Goal: Task Accomplishment & Management: Use online tool/utility

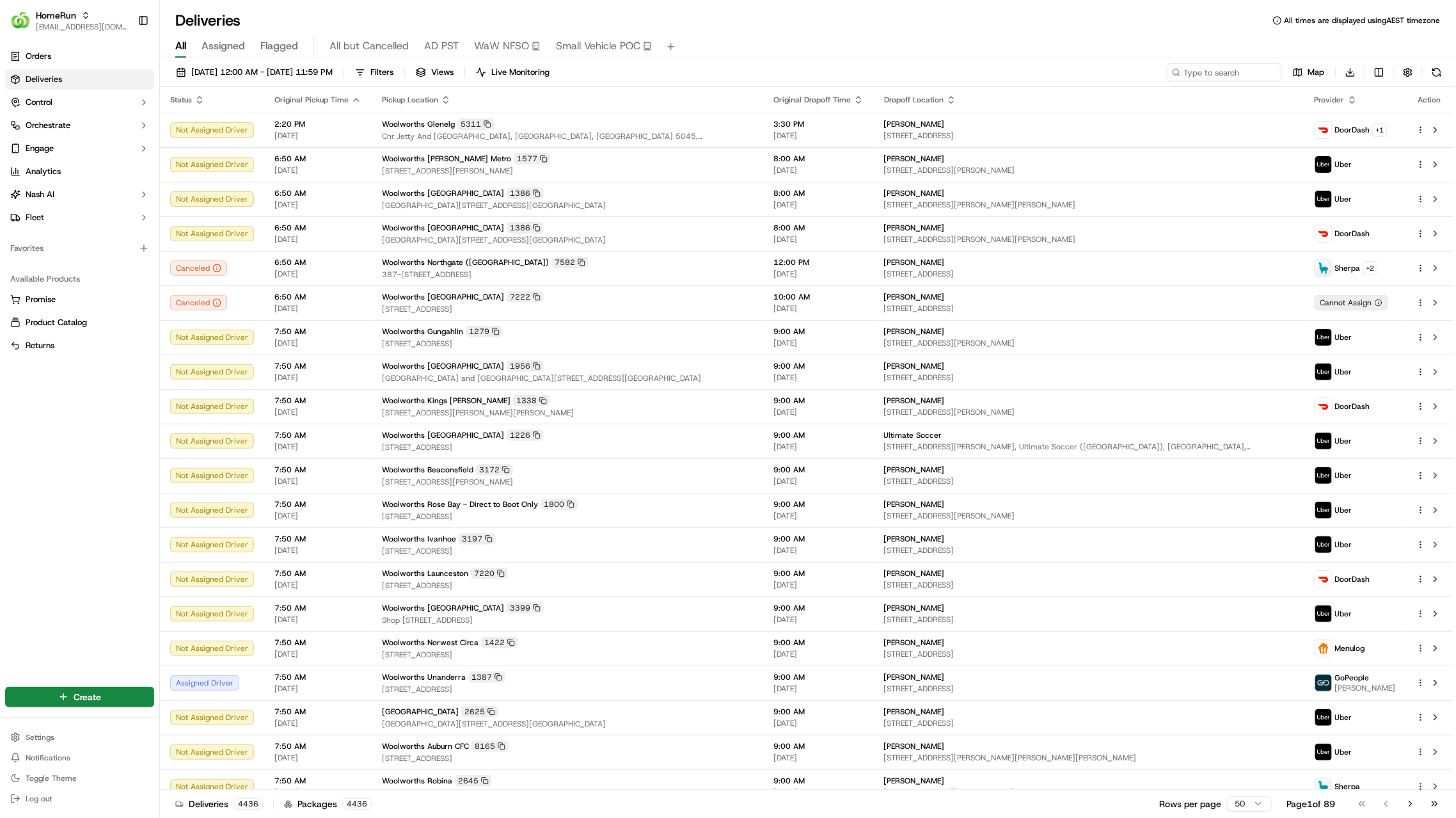
click at [1210, 59] on div "20/09/2025 12:00 AM - 20/09/2025 11:59 PM Filters Views Live Monitoring Map Dow…" at bounding box center [807, 439] width 1296 height 762
click at [1217, 68] on input at bounding box center [1204, 72] width 153 height 18
paste input "269847759"
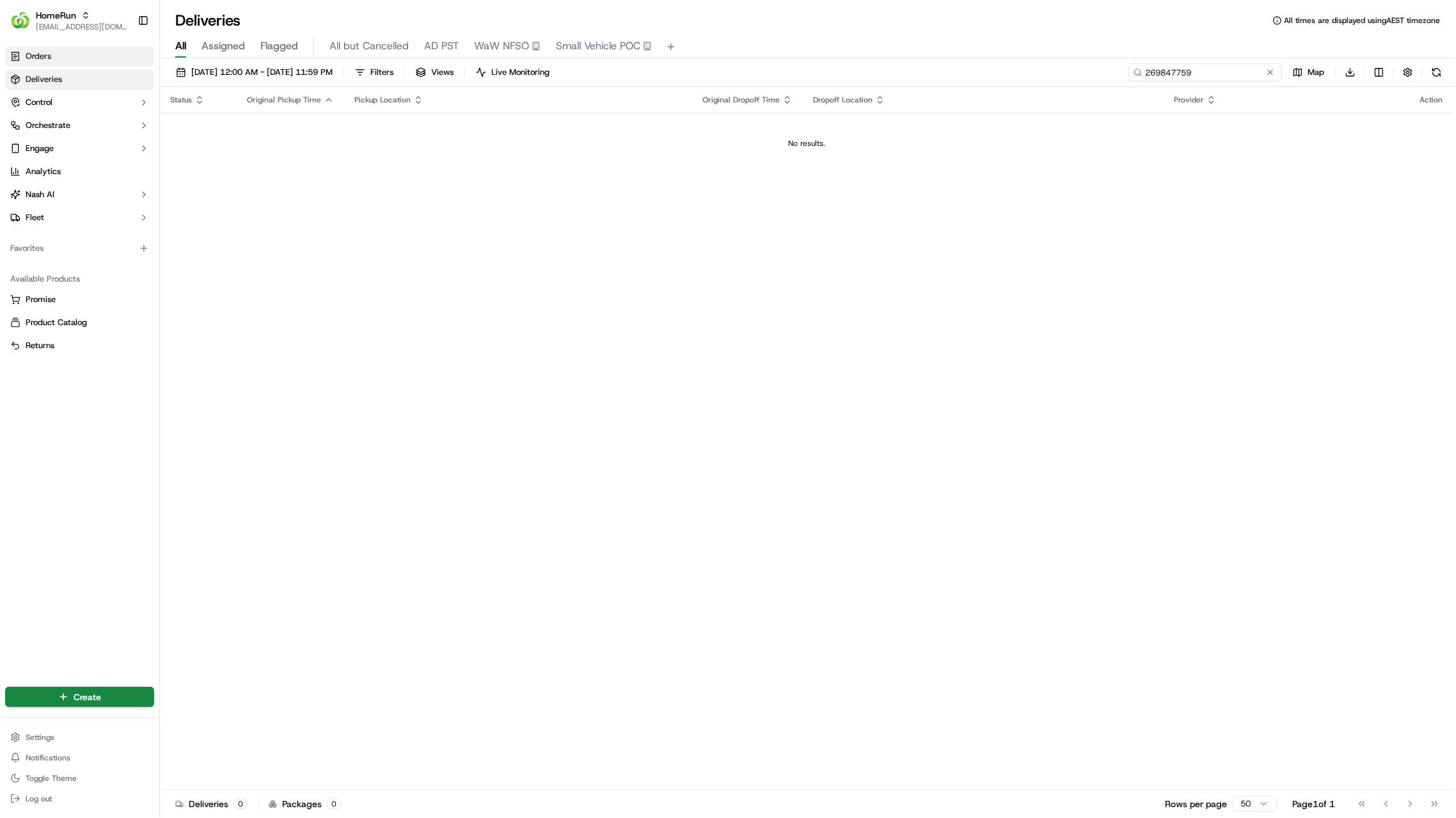
type input "269847759"
click at [245, 71] on span "[DATE] 12:00 AM - [DATE] 11:59 PM" at bounding box center [262, 72] width 141 height 11
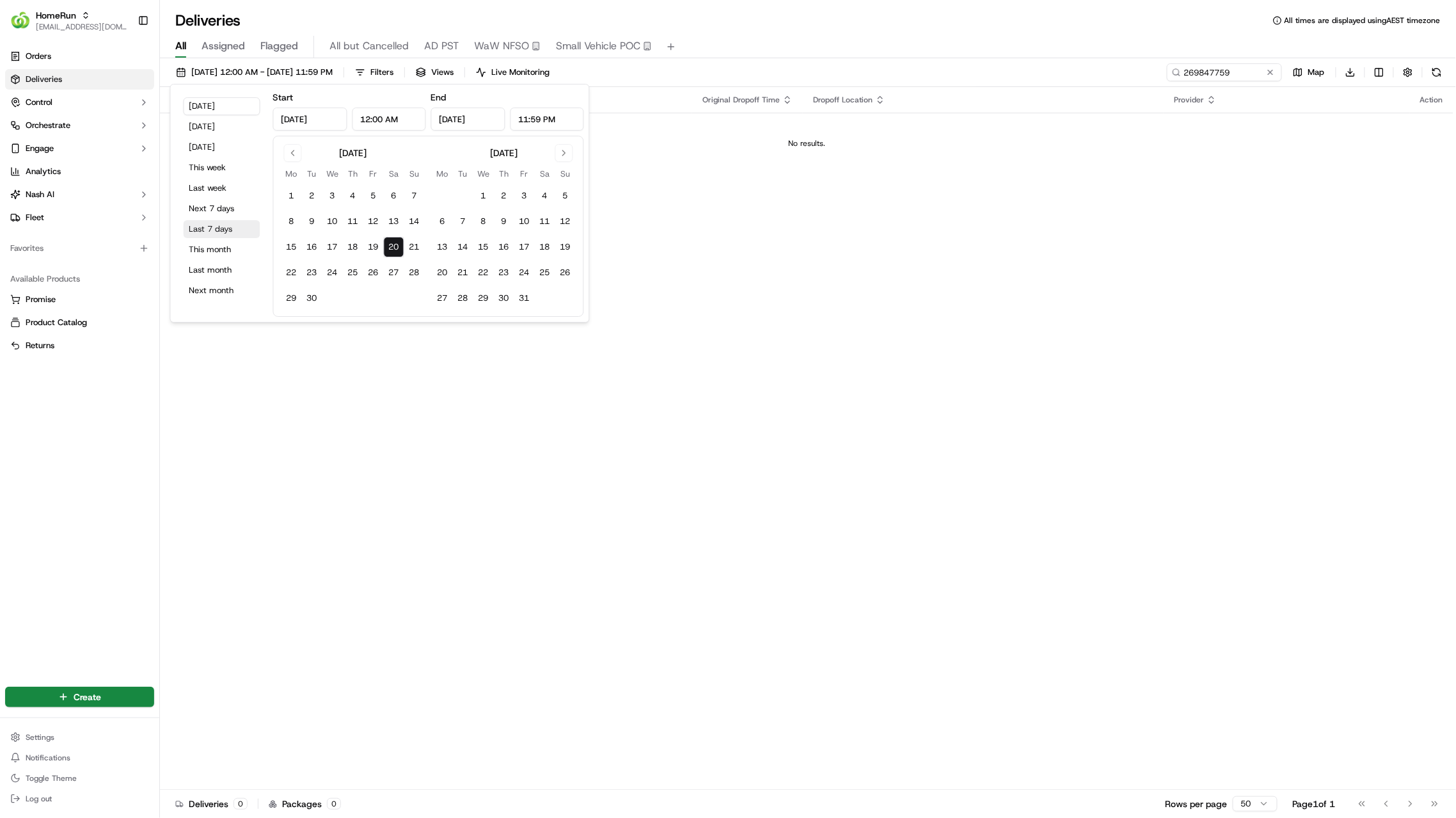
click at [241, 223] on button "Last 7 days" at bounding box center [222, 229] width 77 height 18
type input "Sep 13, 2025"
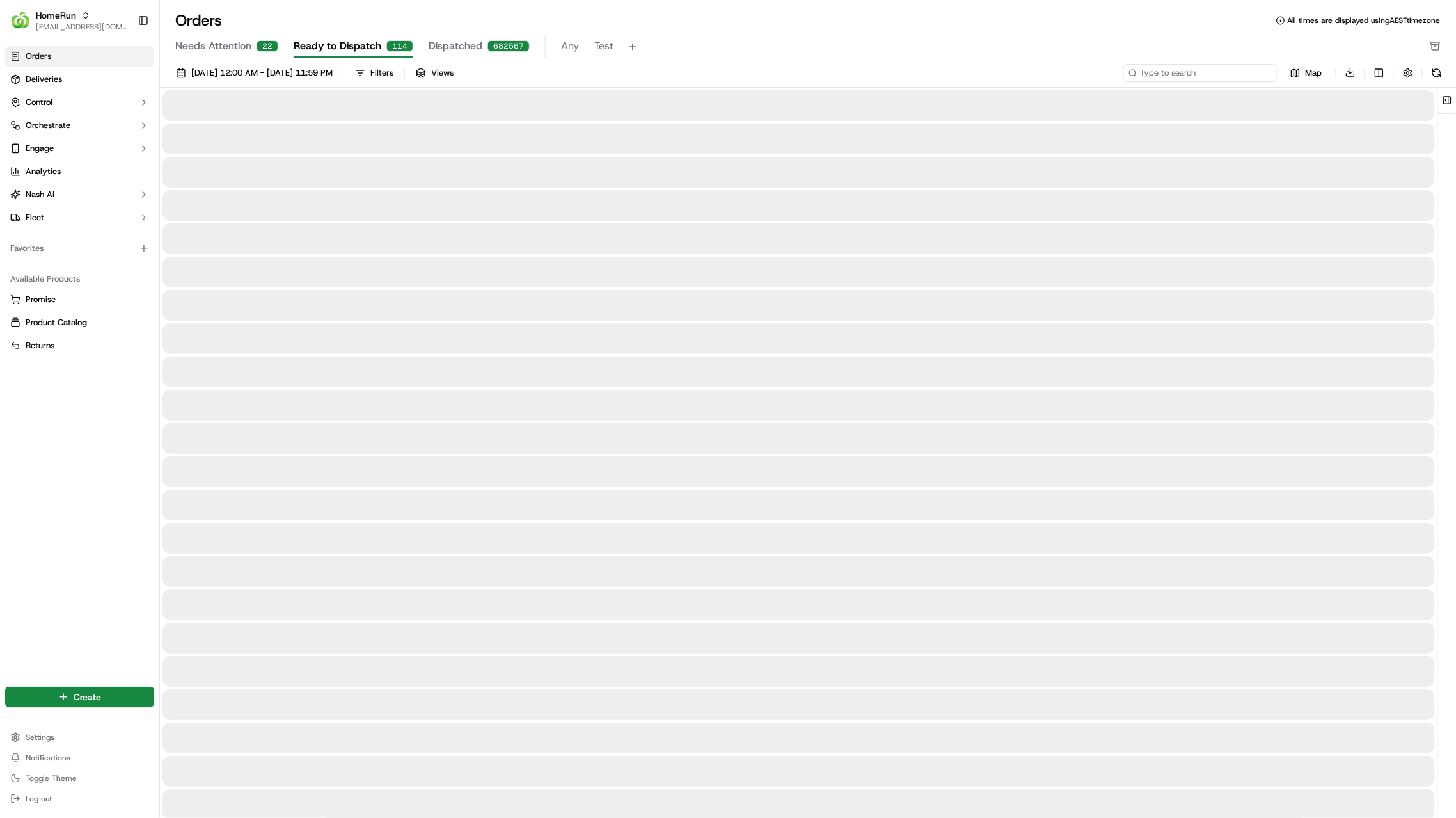
click at [1232, 78] on input at bounding box center [1199, 73] width 153 height 18
paste input "269847759"
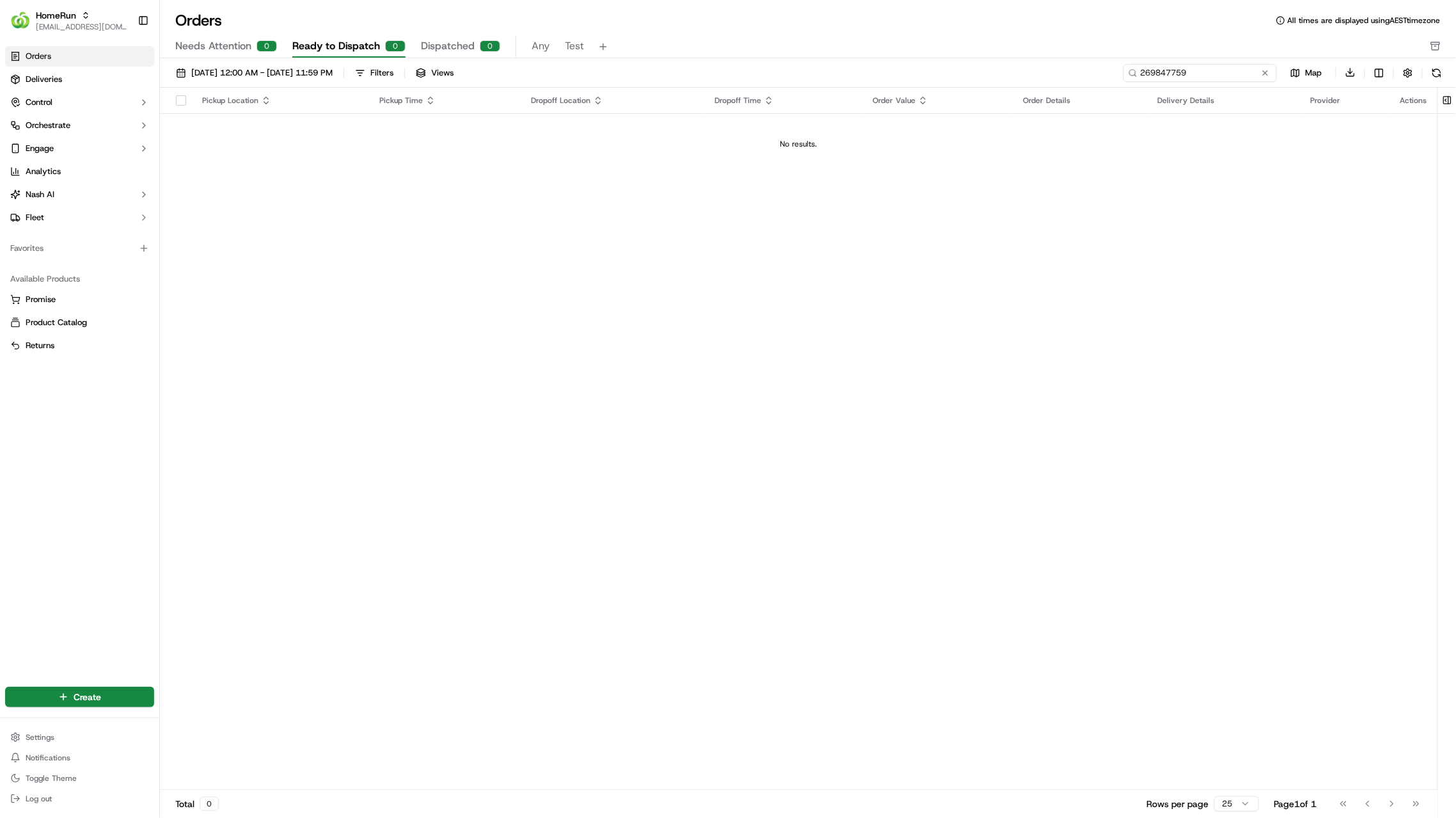
click at [1228, 74] on input "269847759" at bounding box center [1199, 73] width 153 height 18
type input "269847759"
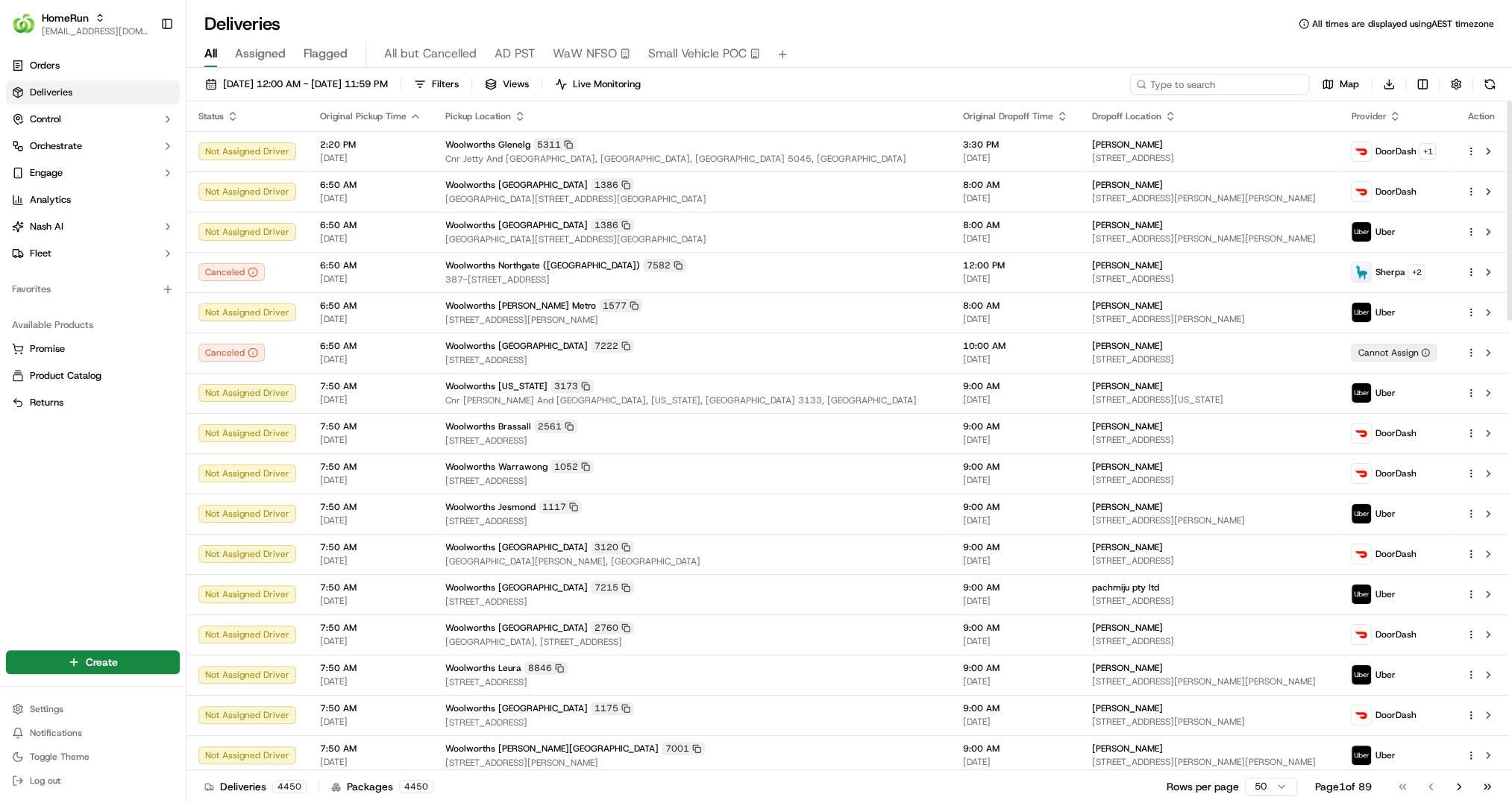
click at [1129, 80] on input at bounding box center [1219, 84] width 179 height 21
paste input "269847759"
type input "269847759"
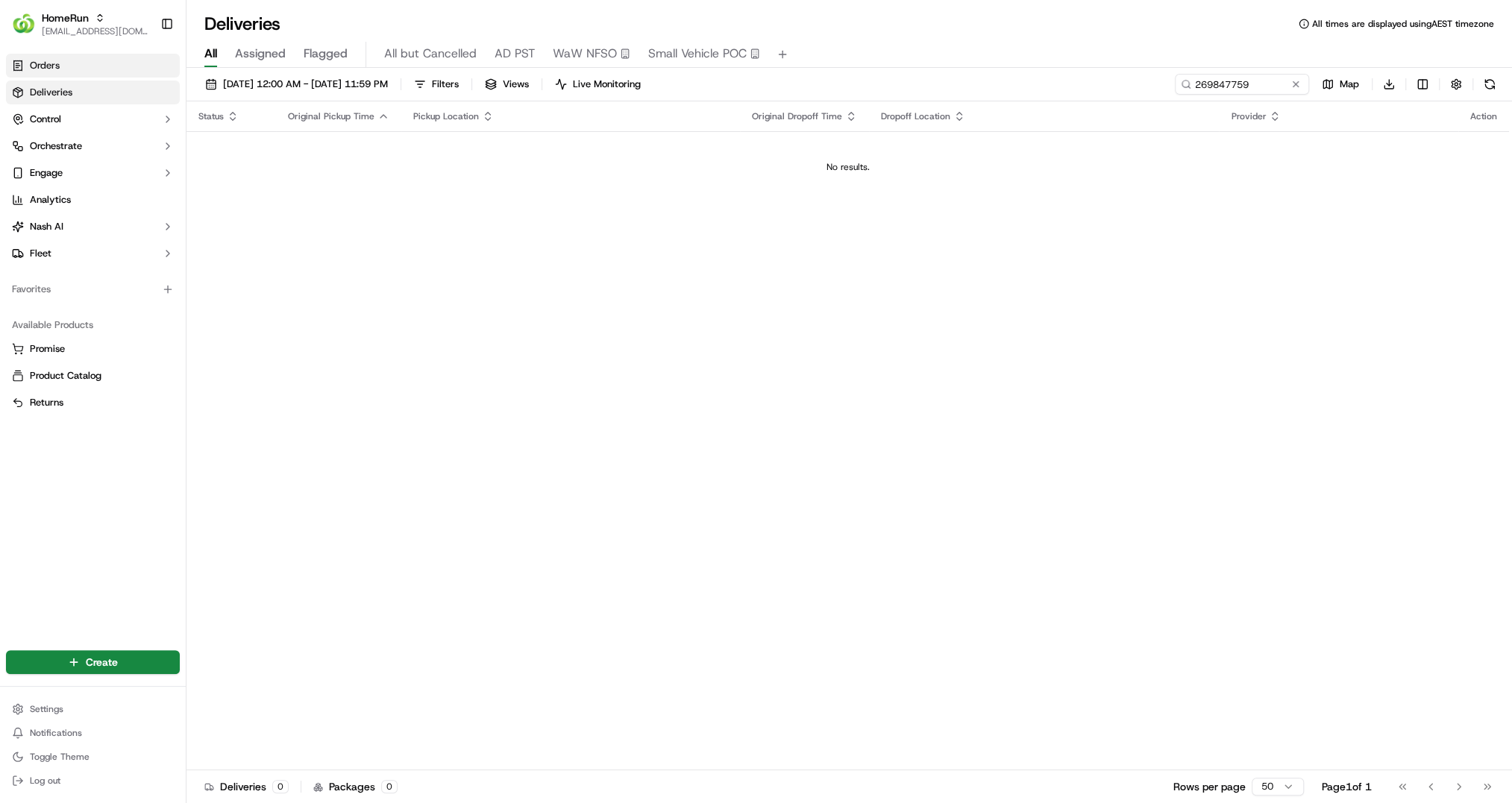
click at [86, 73] on link "Orders" at bounding box center [93, 65] width 174 height 24
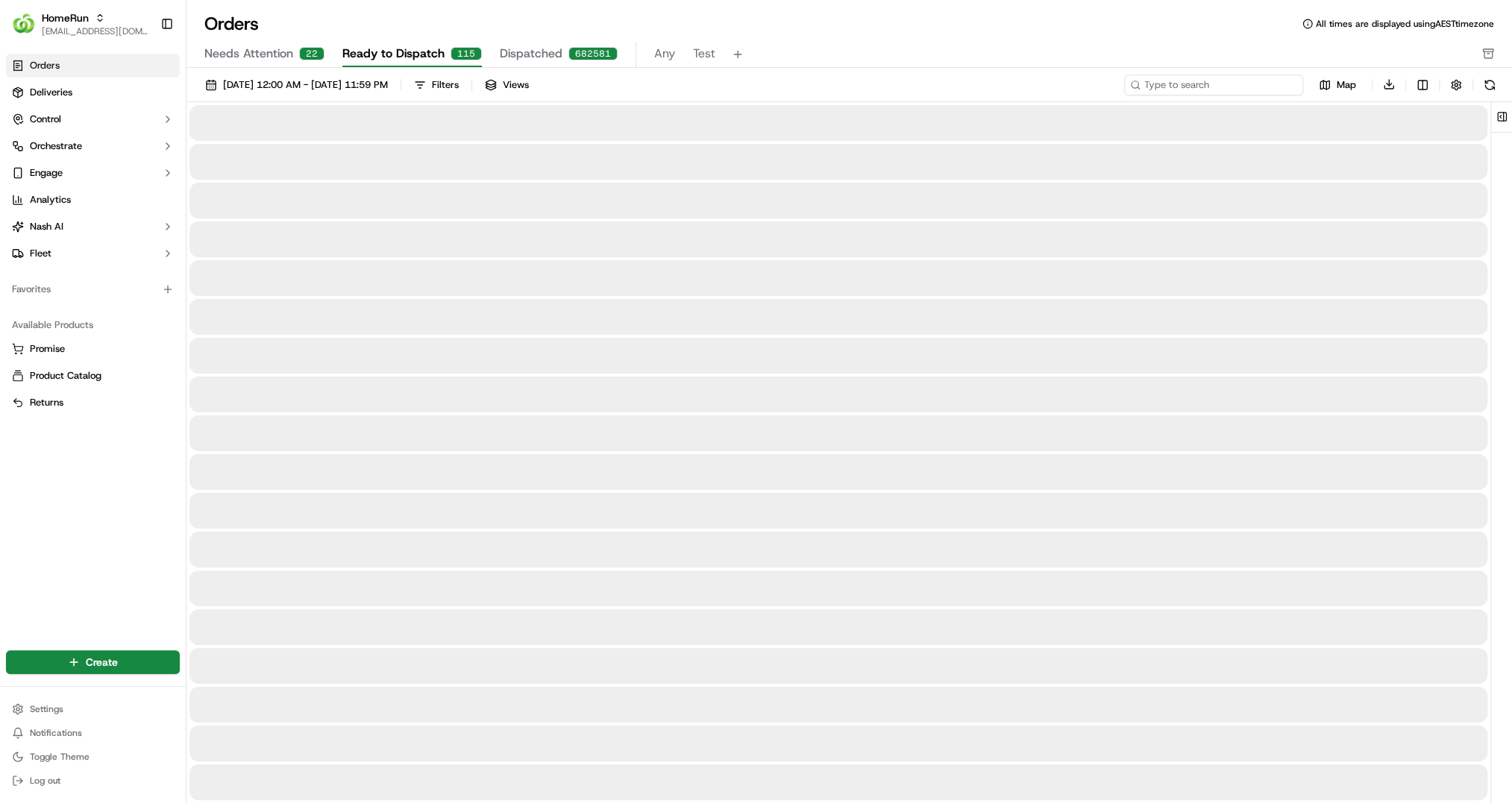
click at [1129, 91] on input at bounding box center [1213, 85] width 179 height 21
paste input "269847759"
type input "269847759"
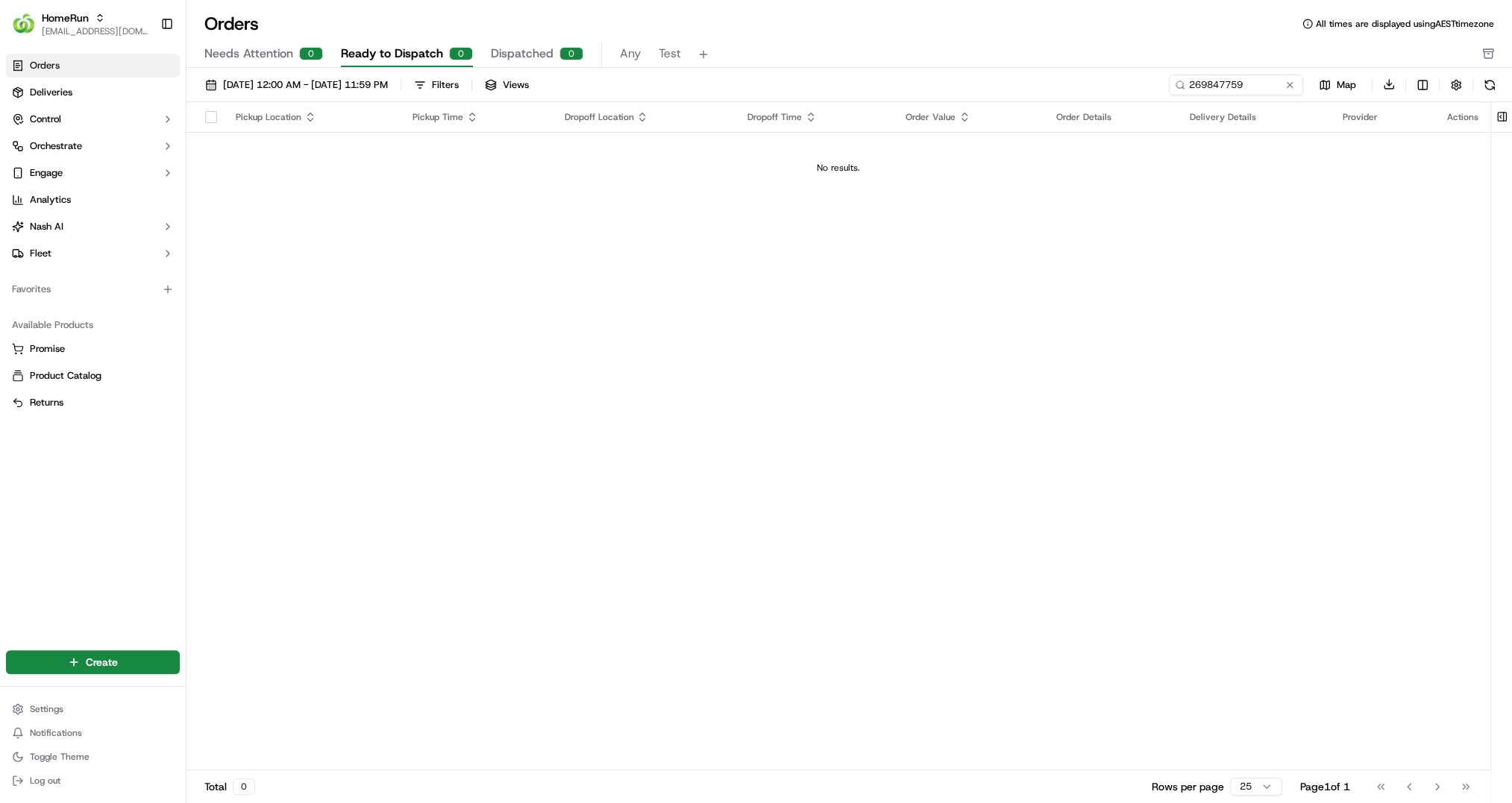
click at [531, 55] on span "Dispatched" at bounding box center [522, 53] width 62 height 18
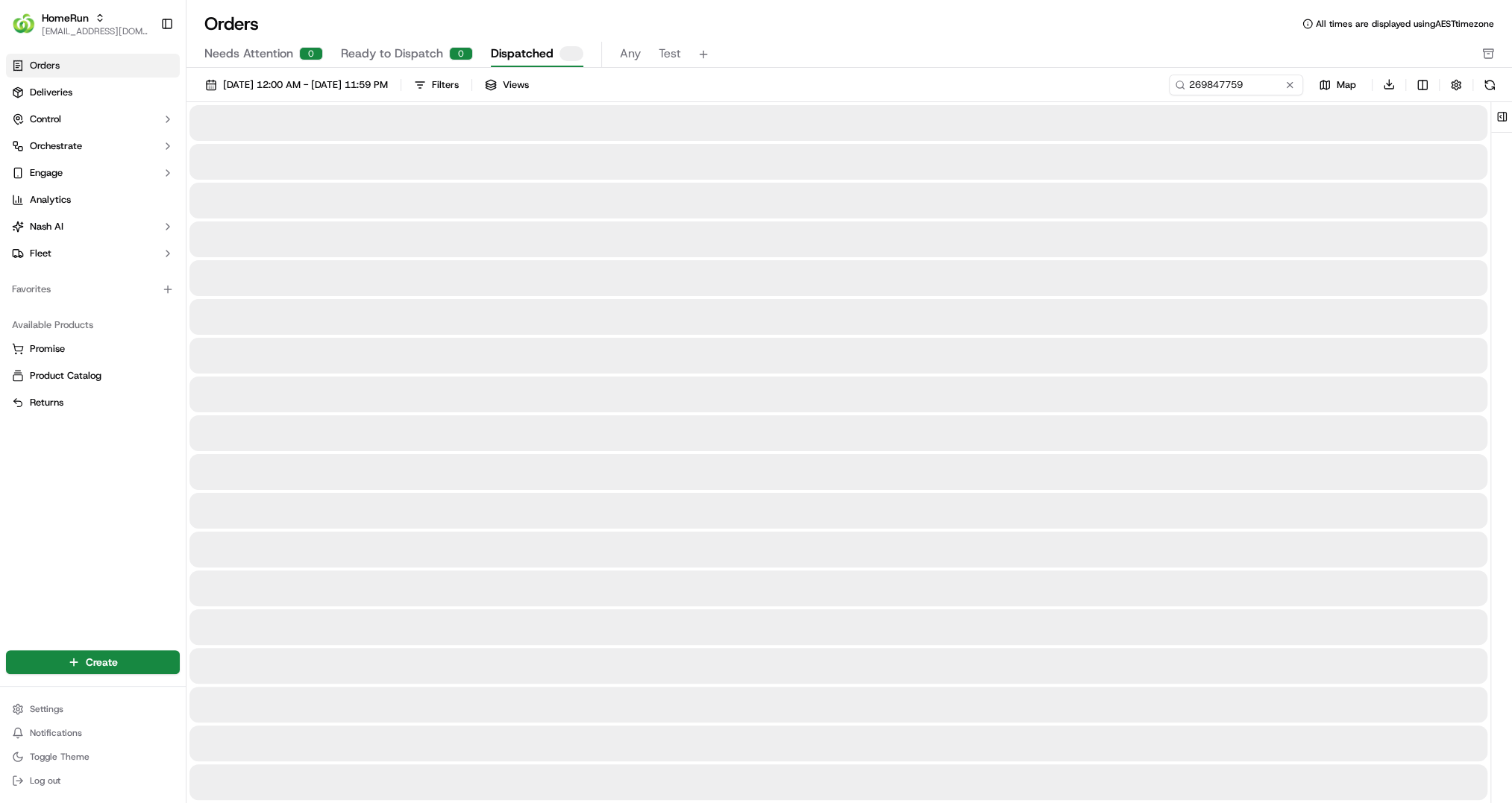
click at [1129, 96] on div "01/09/2025 12:00 AM - 30/09/2025 11:59 PM Filters Views 269847759 Map Download" at bounding box center [849, 88] width 1326 height 28
click at [1129, 93] on input "269847759" at bounding box center [1213, 85] width 179 height 21
click at [1129, 88] on input "269847759" at bounding box center [1213, 85] width 179 height 21
click at [374, 79] on span "01/09/2025 12:00 AM - 30/09/2025 11:59 PM" at bounding box center [305, 85] width 164 height 13
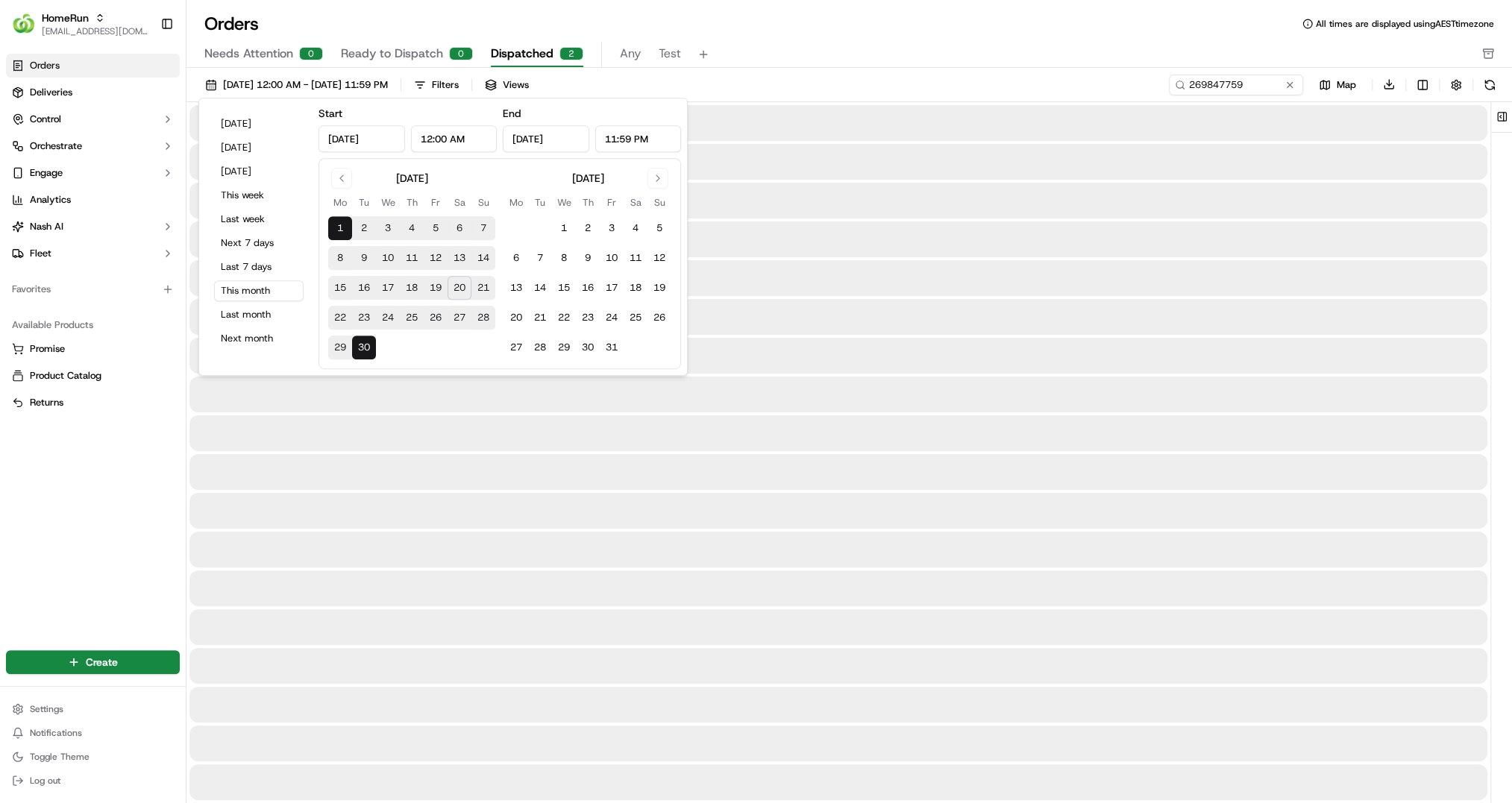
click at [870, 68] on div "01/09/2025 12:00 AM - 30/09/2025 11:59 PM Filters Views 269847759 Map Download" at bounding box center [849, 594] width 1326 height 1052
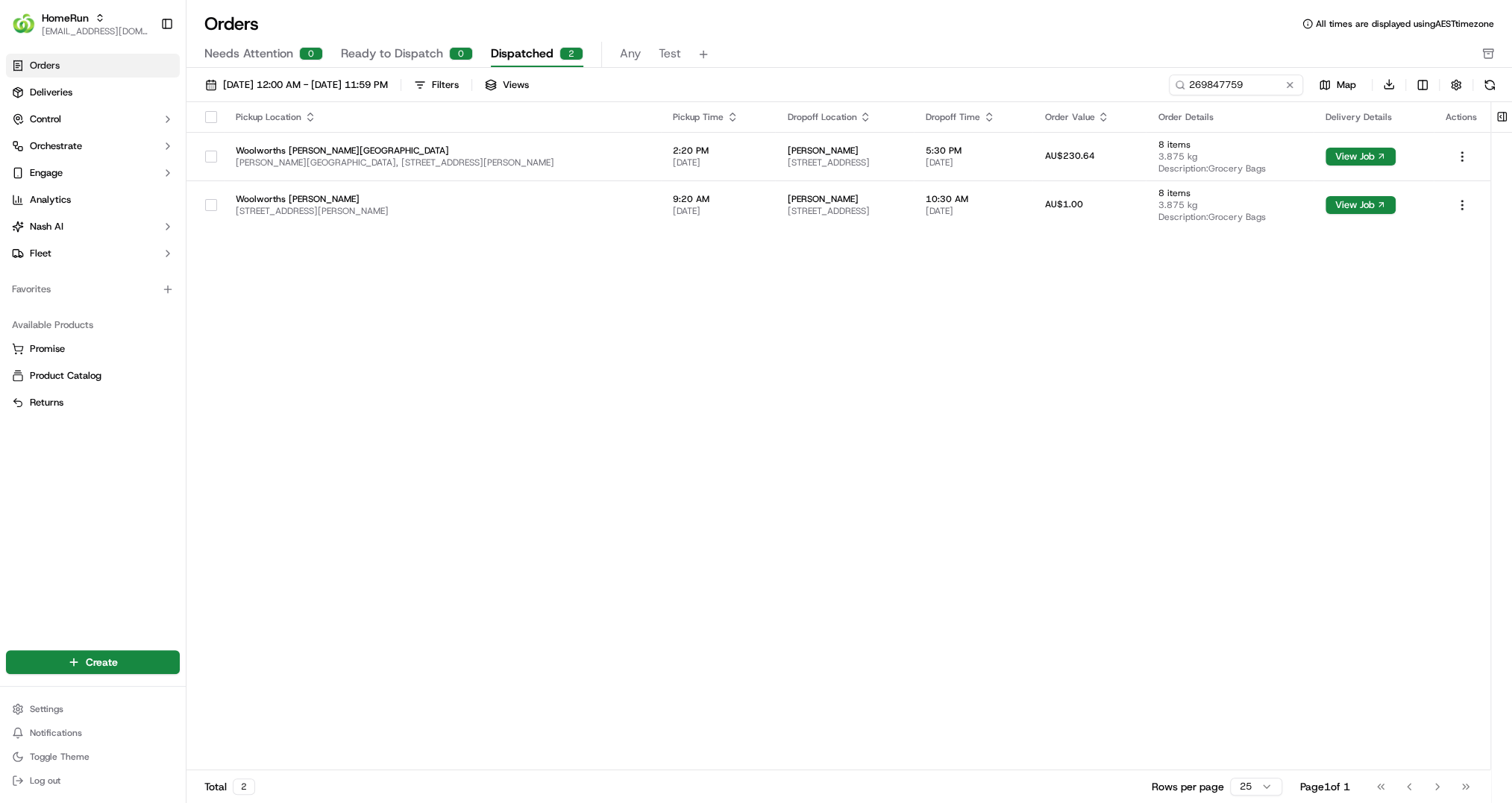
drag, startPoint x: 1230, startPoint y: 422, endPoint x: 1240, endPoint y: 395, distance: 28.8
click at [1129, 422] on div "Pickup Location Pickup Time Dropoff Location Dropoff Time Order Value Order Det…" at bounding box center [838, 436] width 1304 height 669
click at [1129, 100] on div "01/09/2025 12:00 AM - 30/09/2025 11:59 PM Filters Views 269847759 Map Download" at bounding box center [849, 88] width 1326 height 28
click at [1129, 74] on html "HomeRun hleungkaiyuen2@woolworths.com.au Toggle Sidebar Orders Deliveries Contr…" at bounding box center [756, 402] width 1512 height 803
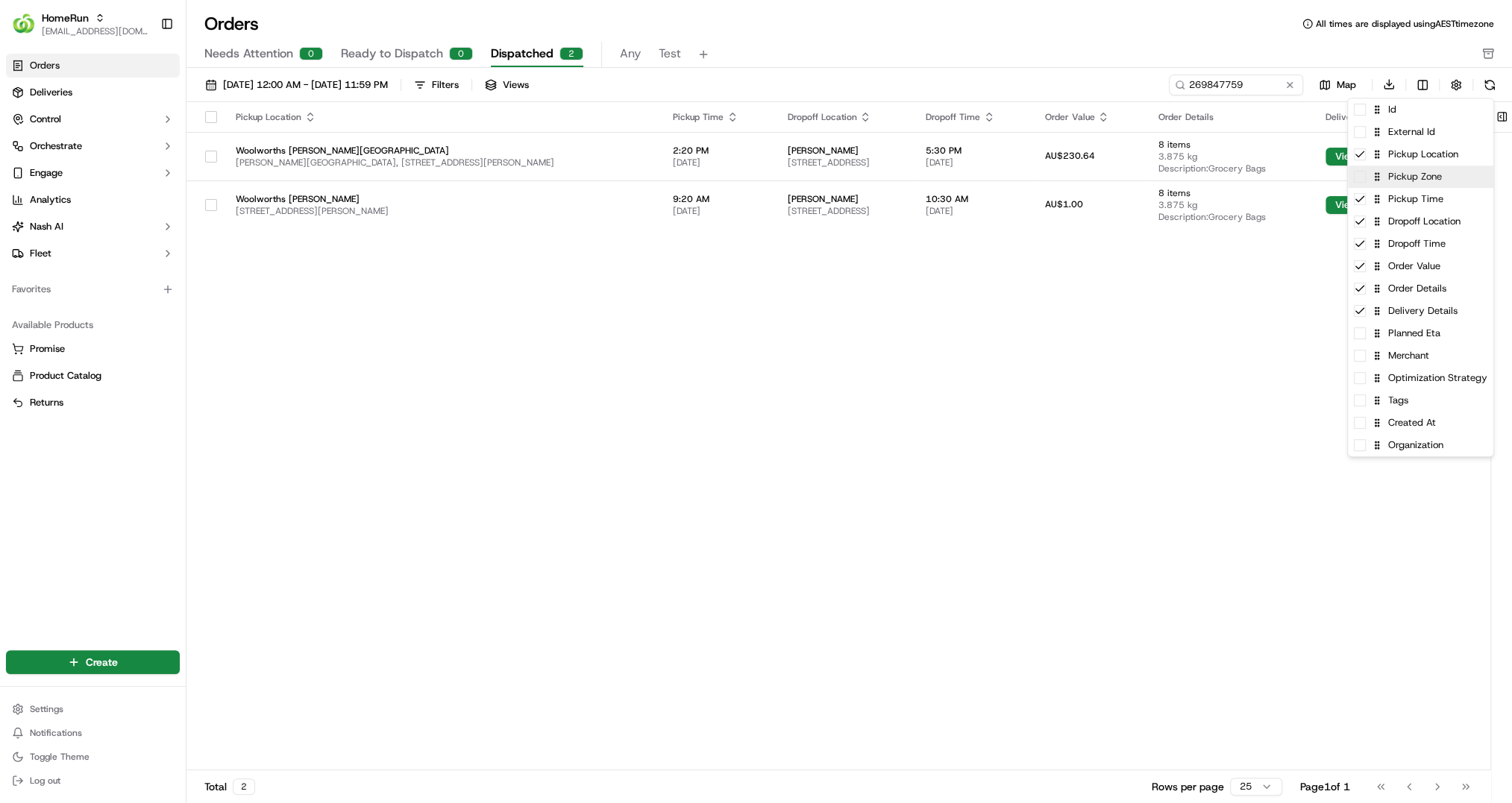
click at [1129, 178] on div "Pickup Zone" at bounding box center [1420, 177] width 146 height 23
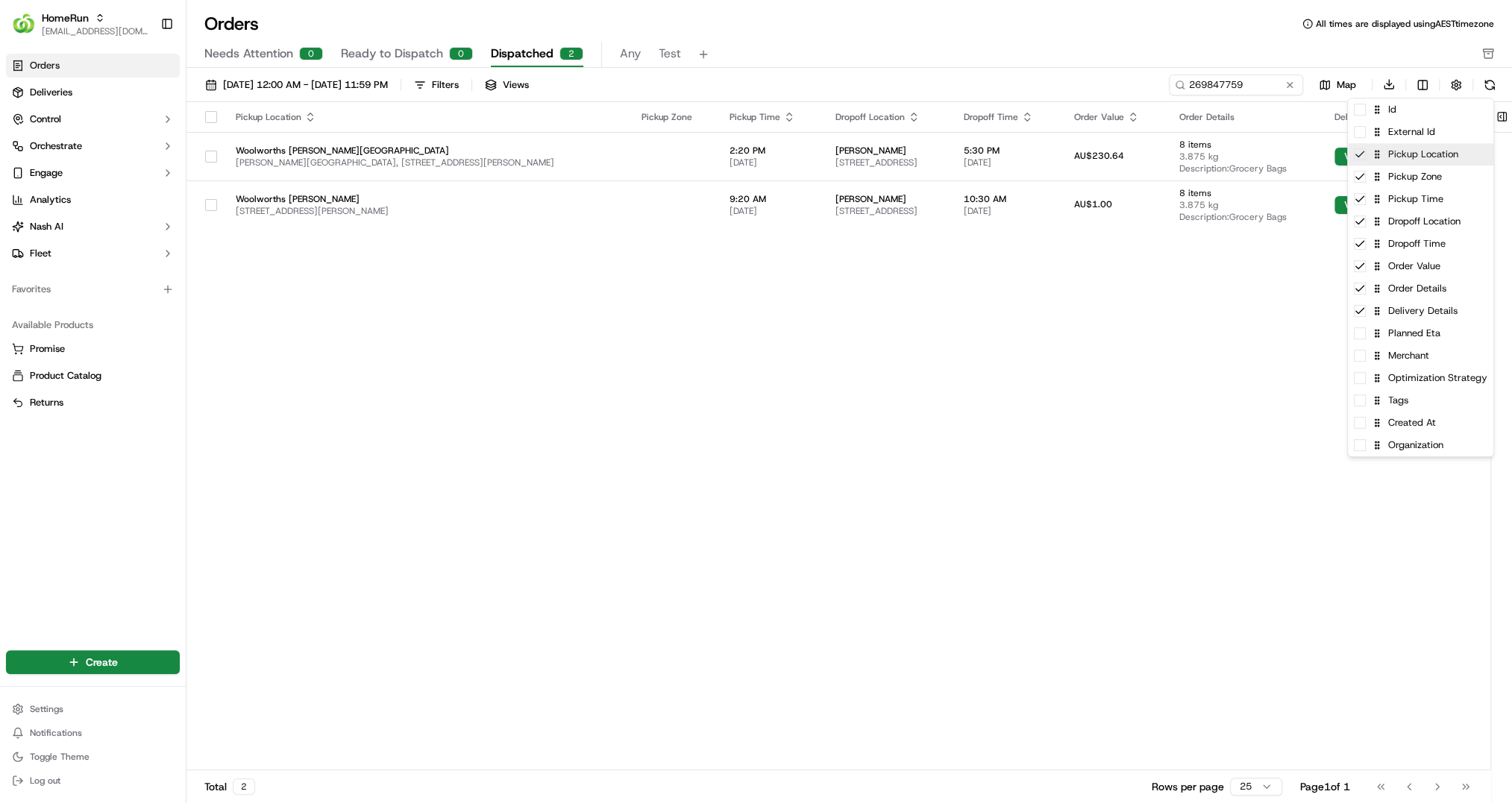
click at [1129, 144] on div "Pickup Location" at bounding box center [1420, 155] width 146 height 23
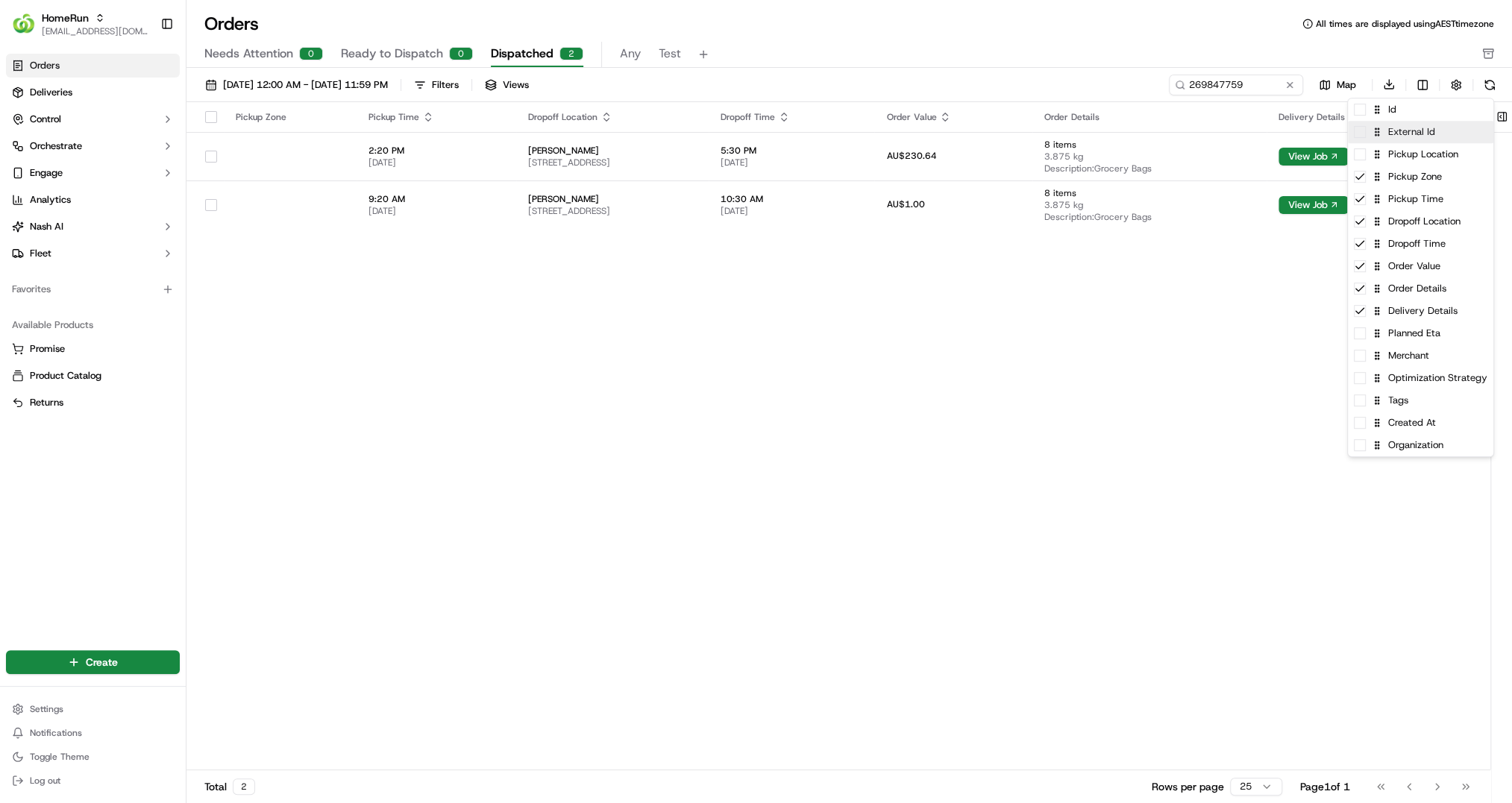
click at [1129, 137] on div "External Id" at bounding box center [1420, 132] width 146 height 23
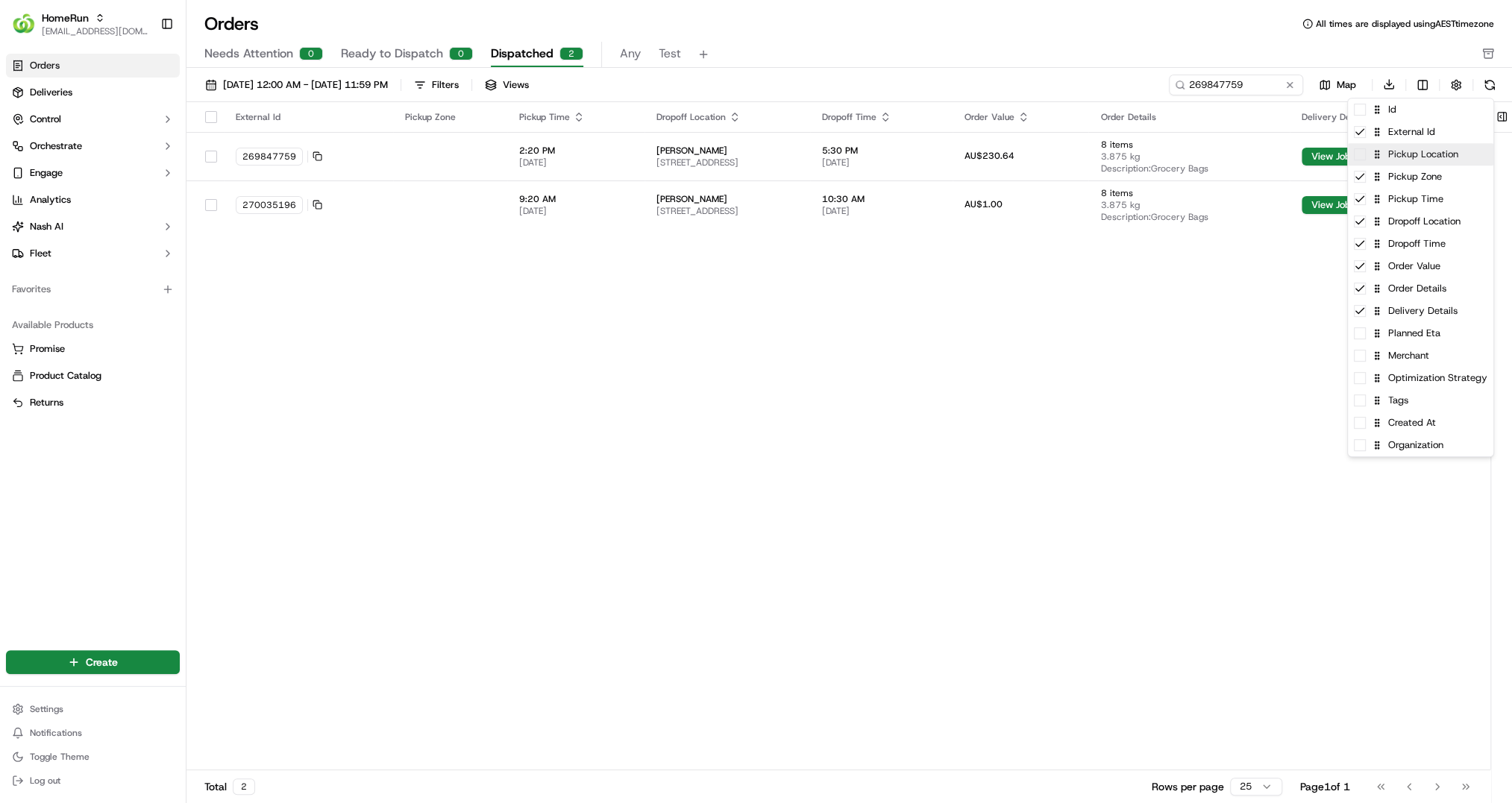
click at [1129, 154] on div "Pickup Location" at bounding box center [1420, 155] width 146 height 23
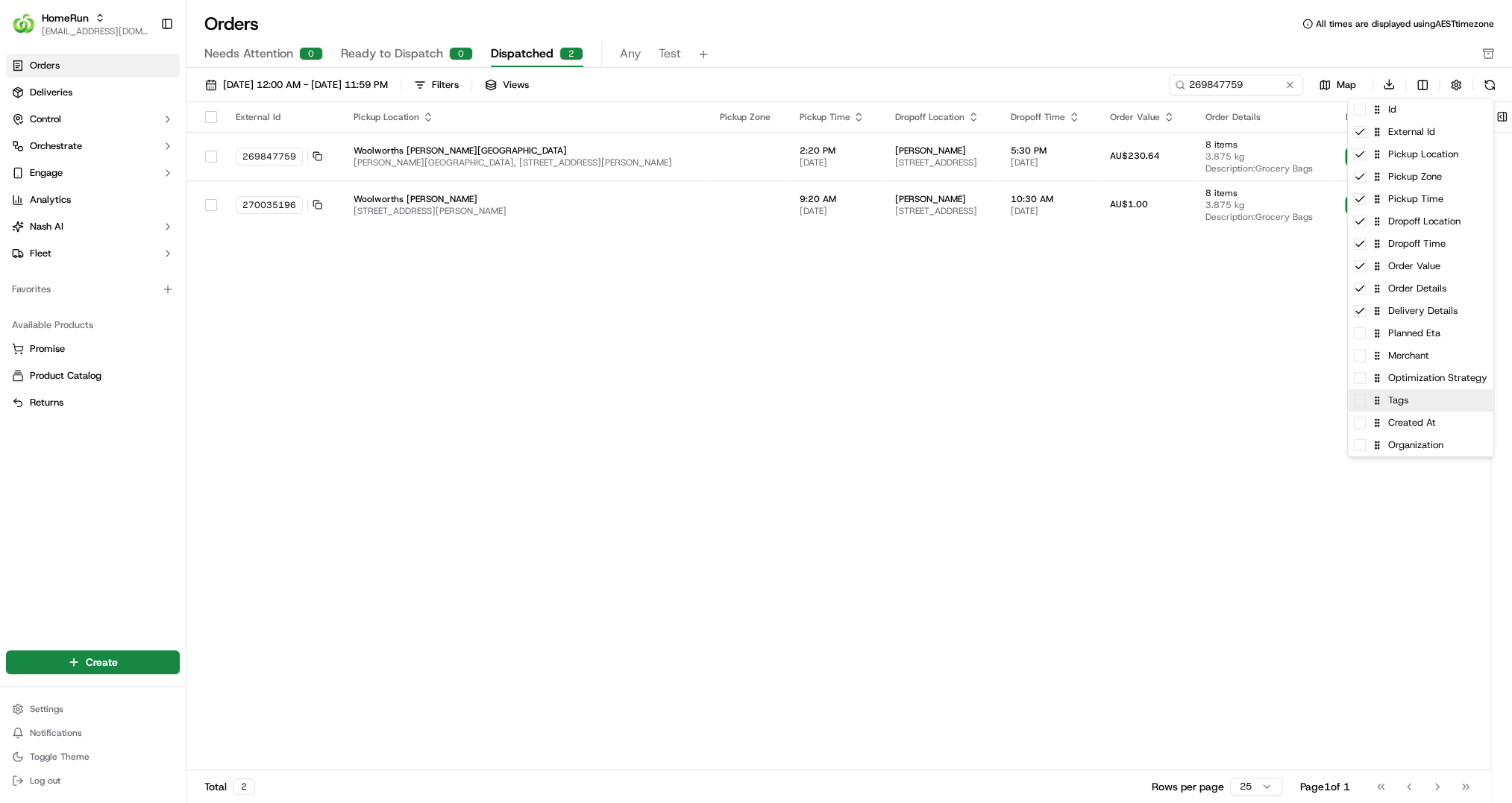
click at [1129, 401] on div "Tags" at bounding box center [1420, 401] width 146 height 23
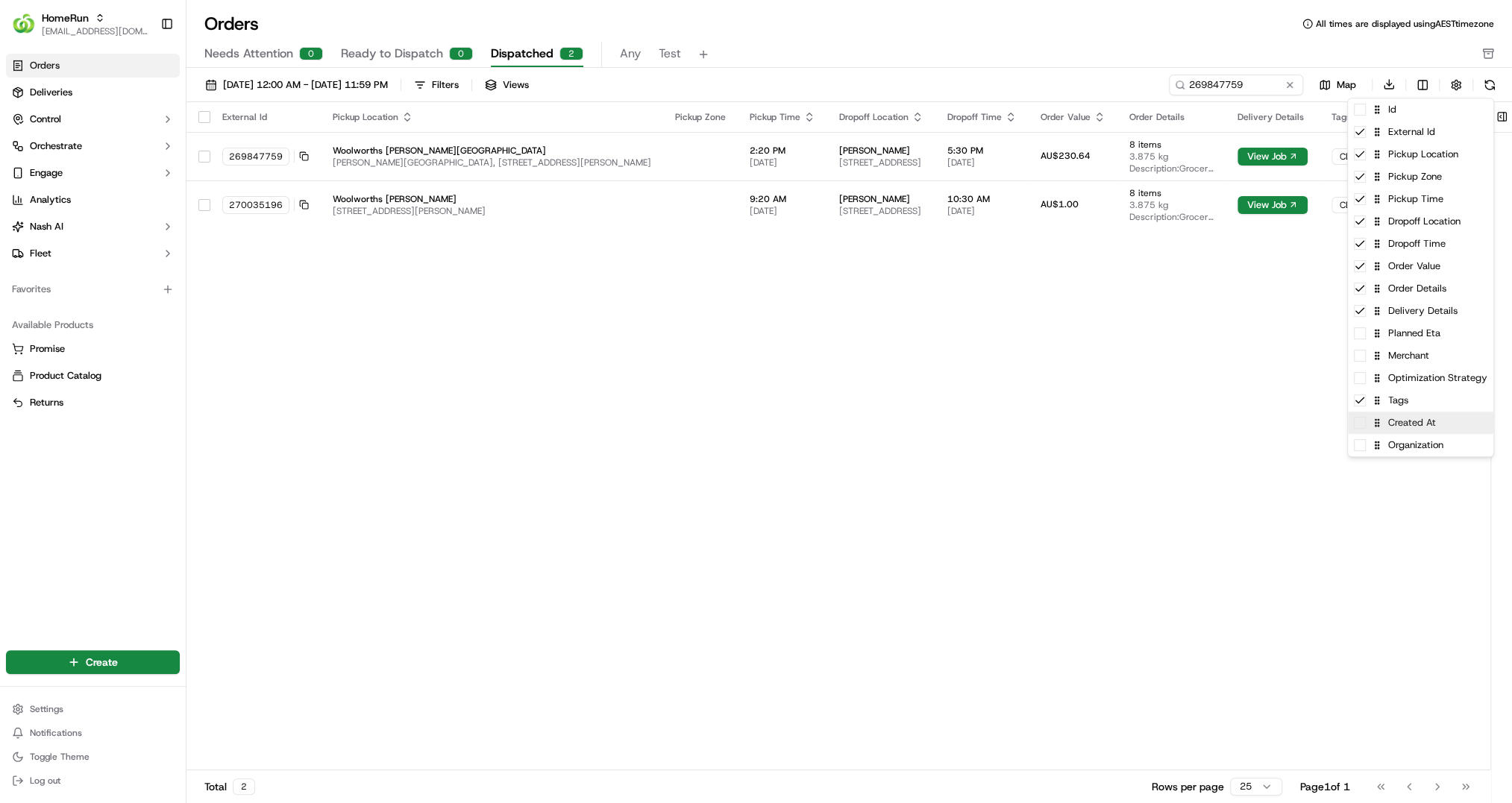
click at [1129, 422] on div "Created At" at bounding box center [1420, 423] width 146 height 23
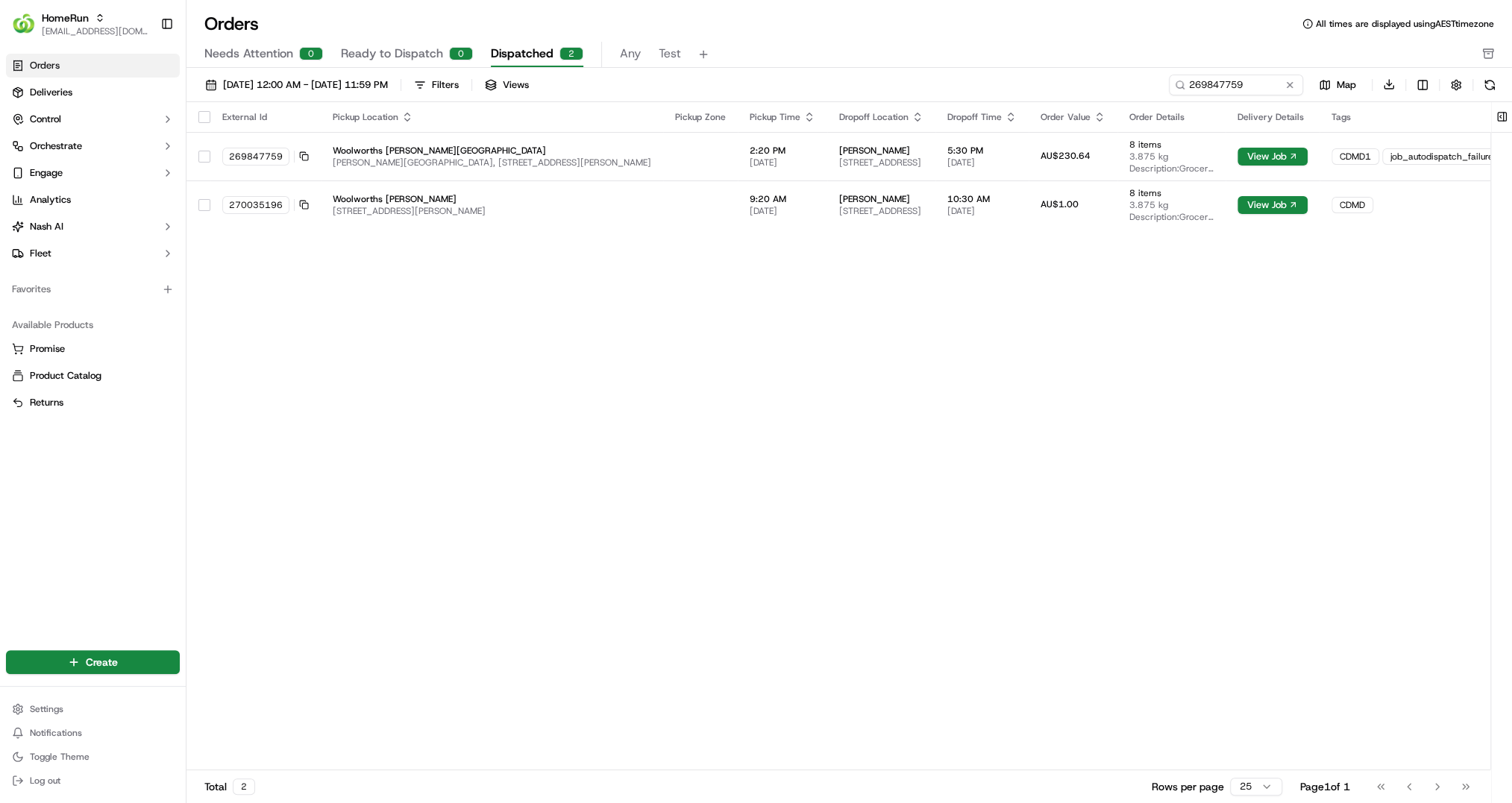
click at [1129, 444] on html "HomeRun hleungkaiyuen2@woolworths.com.au Toggle Sidebar Orders Deliveries Contr…" at bounding box center [756, 402] width 1512 height 803
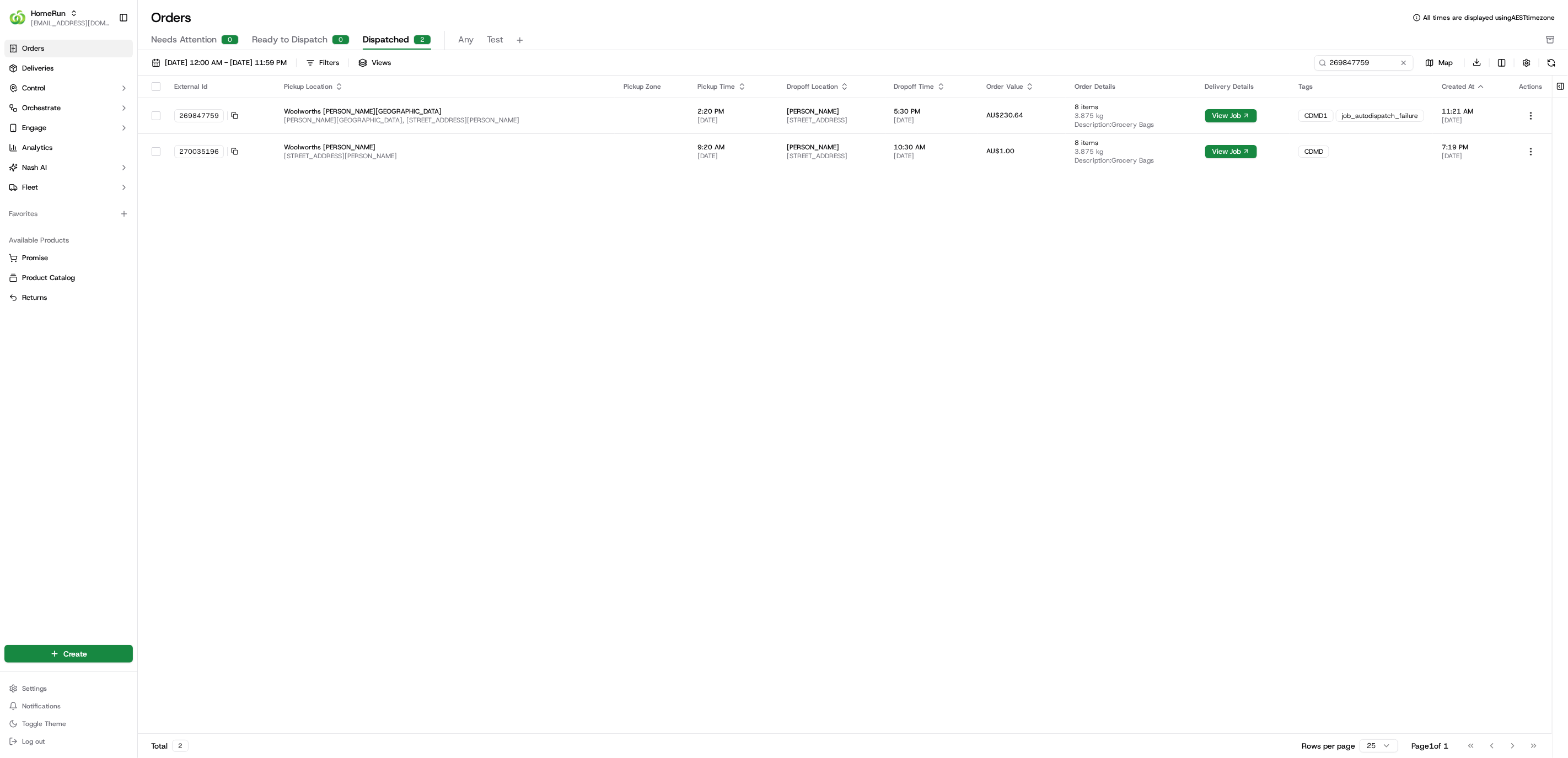
click at [835, 351] on div "External Id Pickup Location Pickup Zone Pickup Time Dropoff Location Dropoff Ti…" at bounding box center [844, 404] width 1414 height 659
click at [550, 109] on span "Woolworths Hallett Cove" at bounding box center [446, 111] width 323 height 9
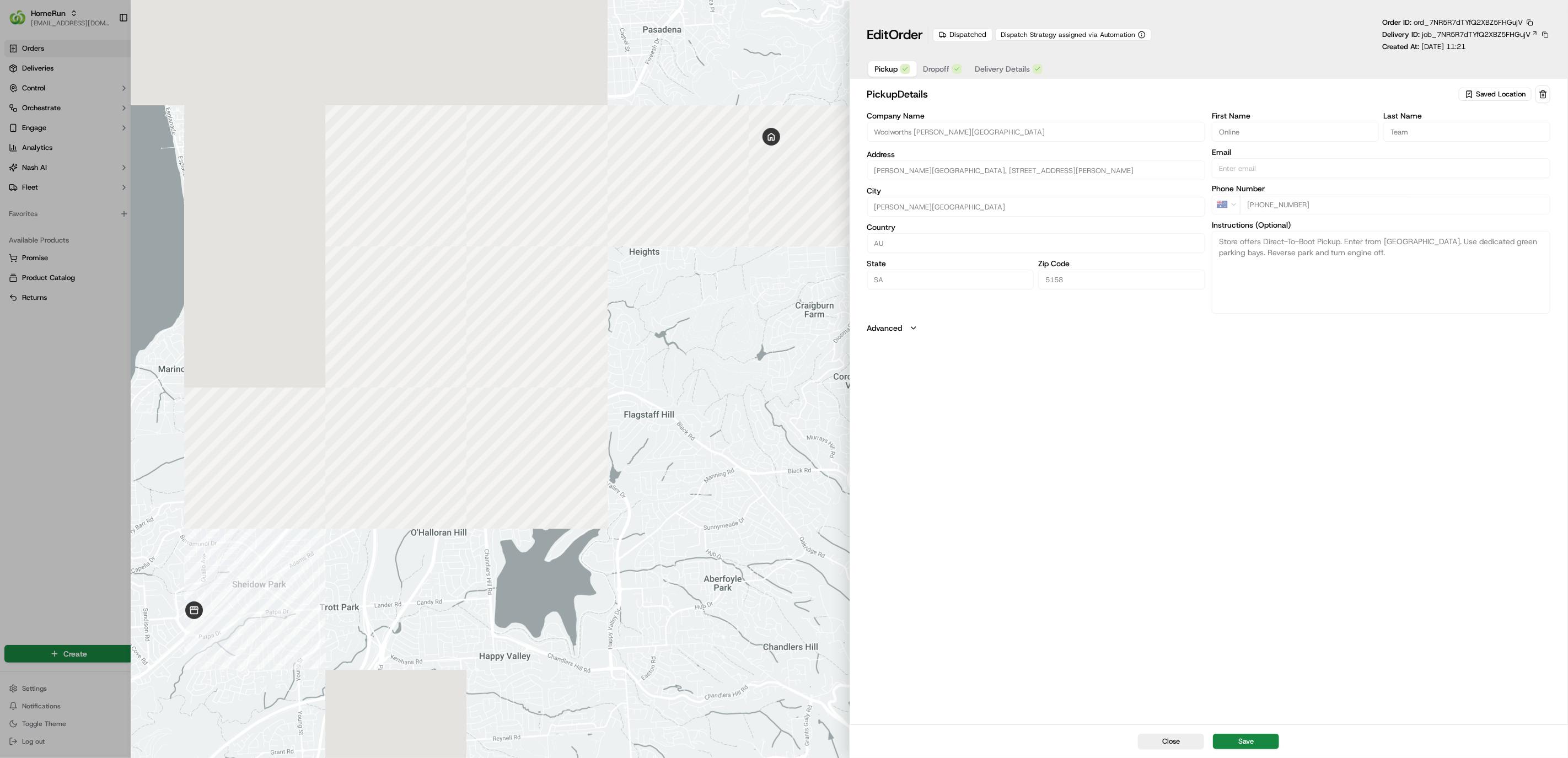
click at [835, 75] on button "Delivery Details" at bounding box center [1009, 69] width 80 height 15
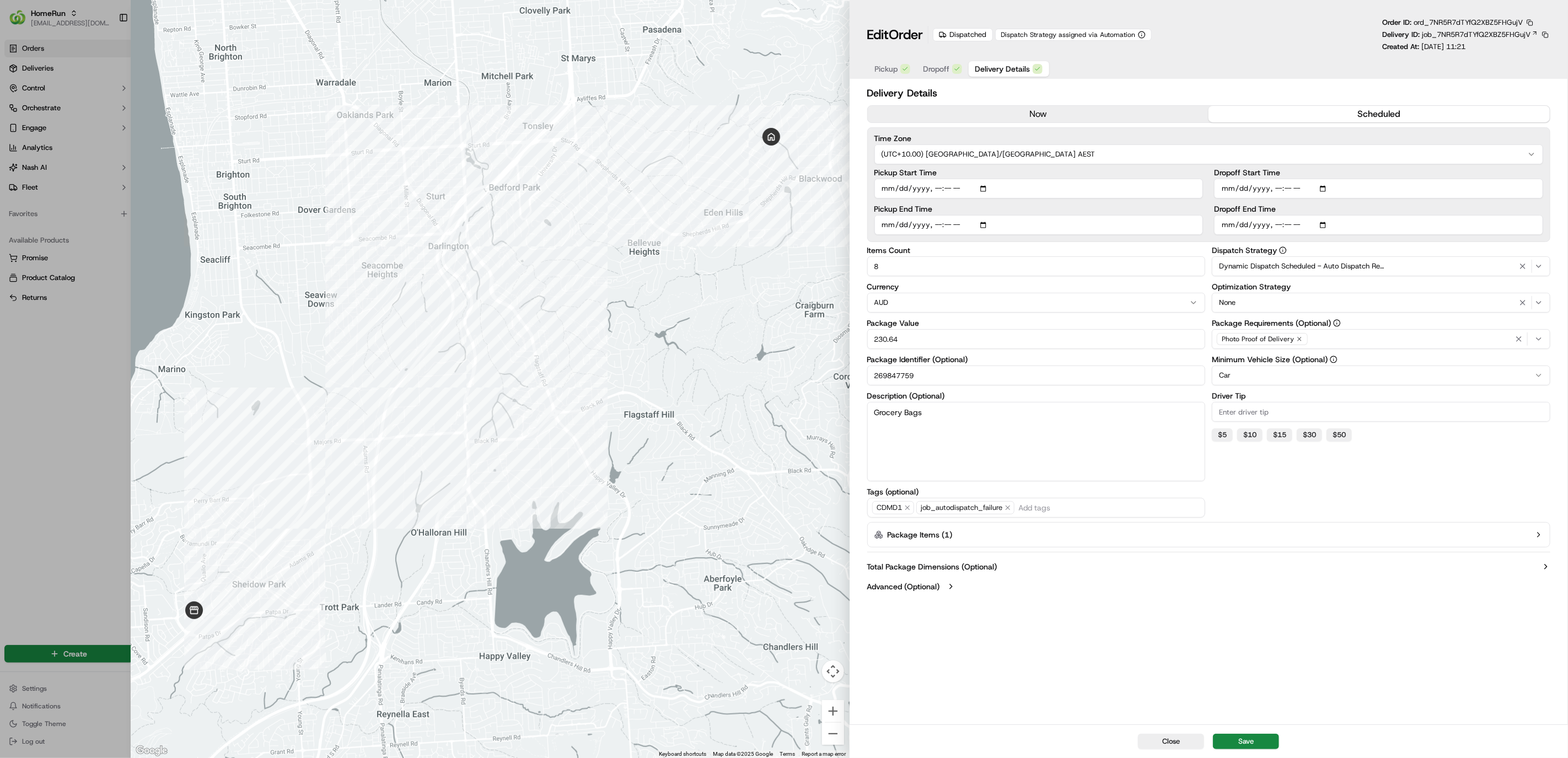
type input "1"
click at [47, 344] on div at bounding box center [784, 379] width 1568 height 758
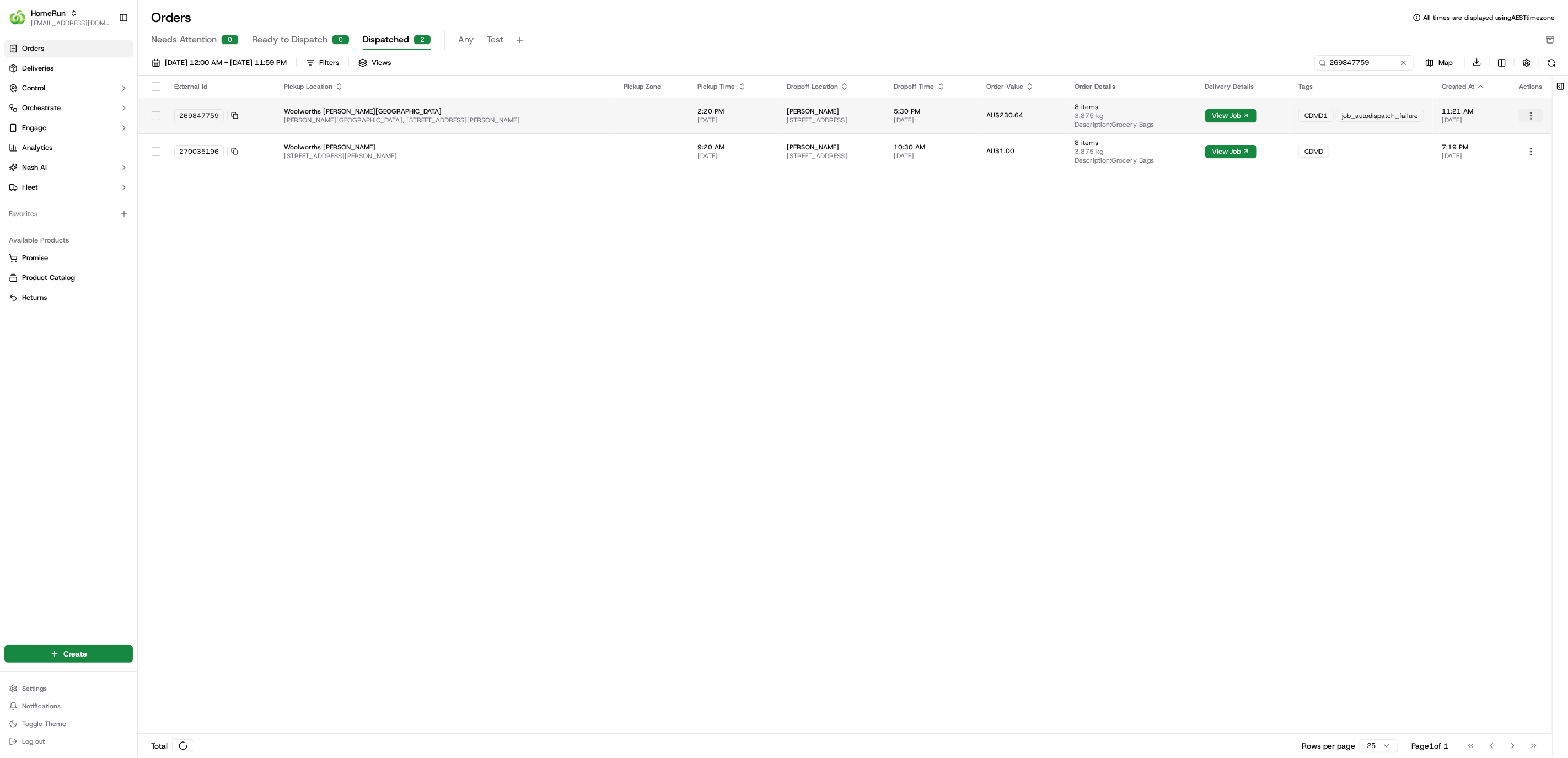
click at [835, 115] on html "HomeRun hleungkaiyuen2@woolworths.com.au Toggle Sidebar Orders Deliveries Contr…" at bounding box center [784, 379] width 1568 height 758
click at [835, 135] on link "Events" at bounding box center [1507, 135] width 118 height 17
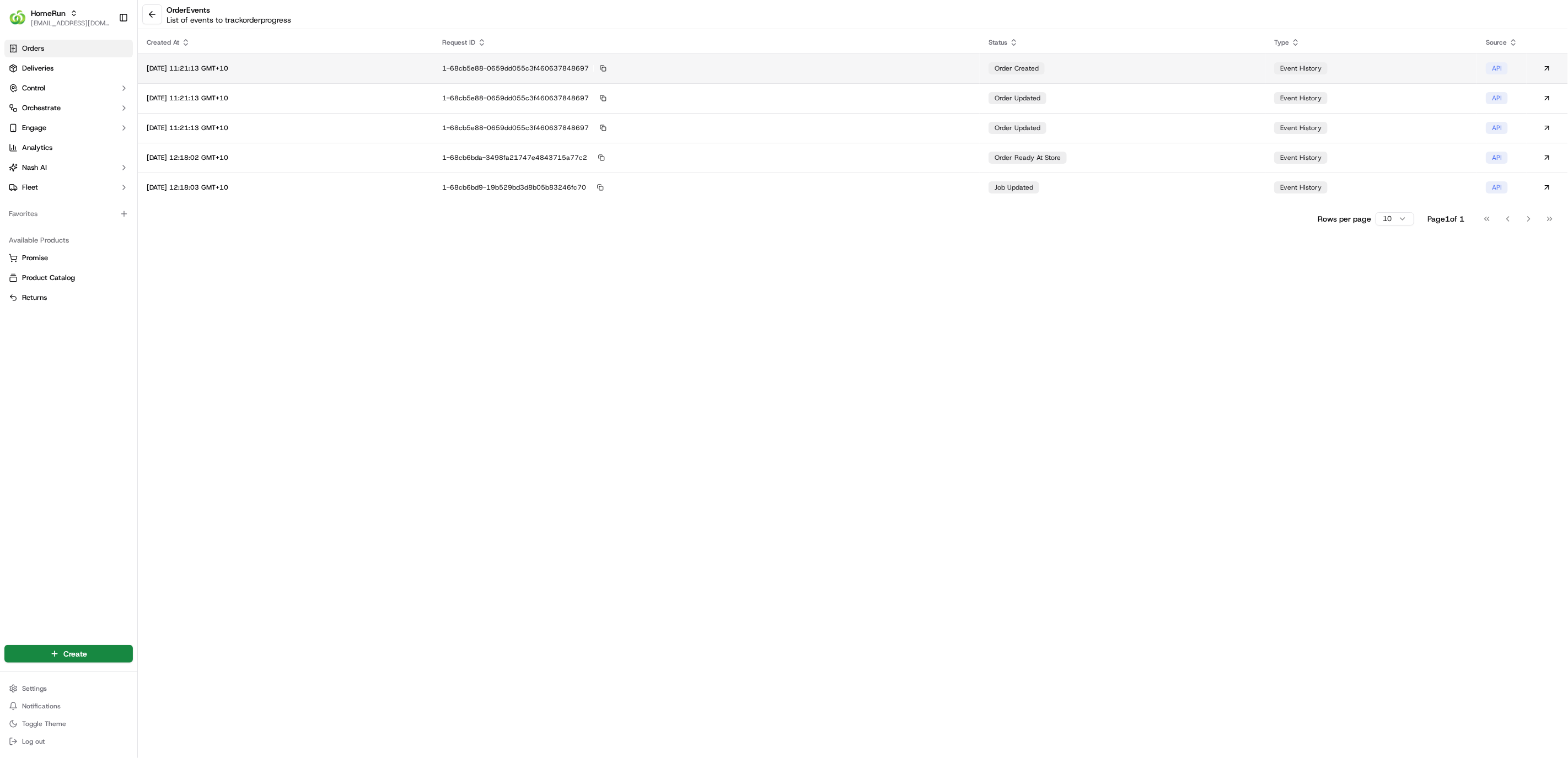
click at [785, 73] on div "1-68cb5e88-0659dd055c3f460637848697" at bounding box center [706, 68] width 529 height 10
click at [784, 106] on td "1-68cb5e88-0659dd055c3f460637848697" at bounding box center [706, 98] width 546 height 30
click at [789, 129] on div "1-68cb5e88-0659dd055c3f460637848697" at bounding box center [706, 128] width 529 height 10
click at [791, 162] on td "1-68cb6bda-3498fa21747e4843715a77c2" at bounding box center [706, 157] width 546 height 30
click at [786, 187] on div "1-68cb6bd9-19b529bd3d8b05b83246fc70" at bounding box center [706, 187] width 529 height 10
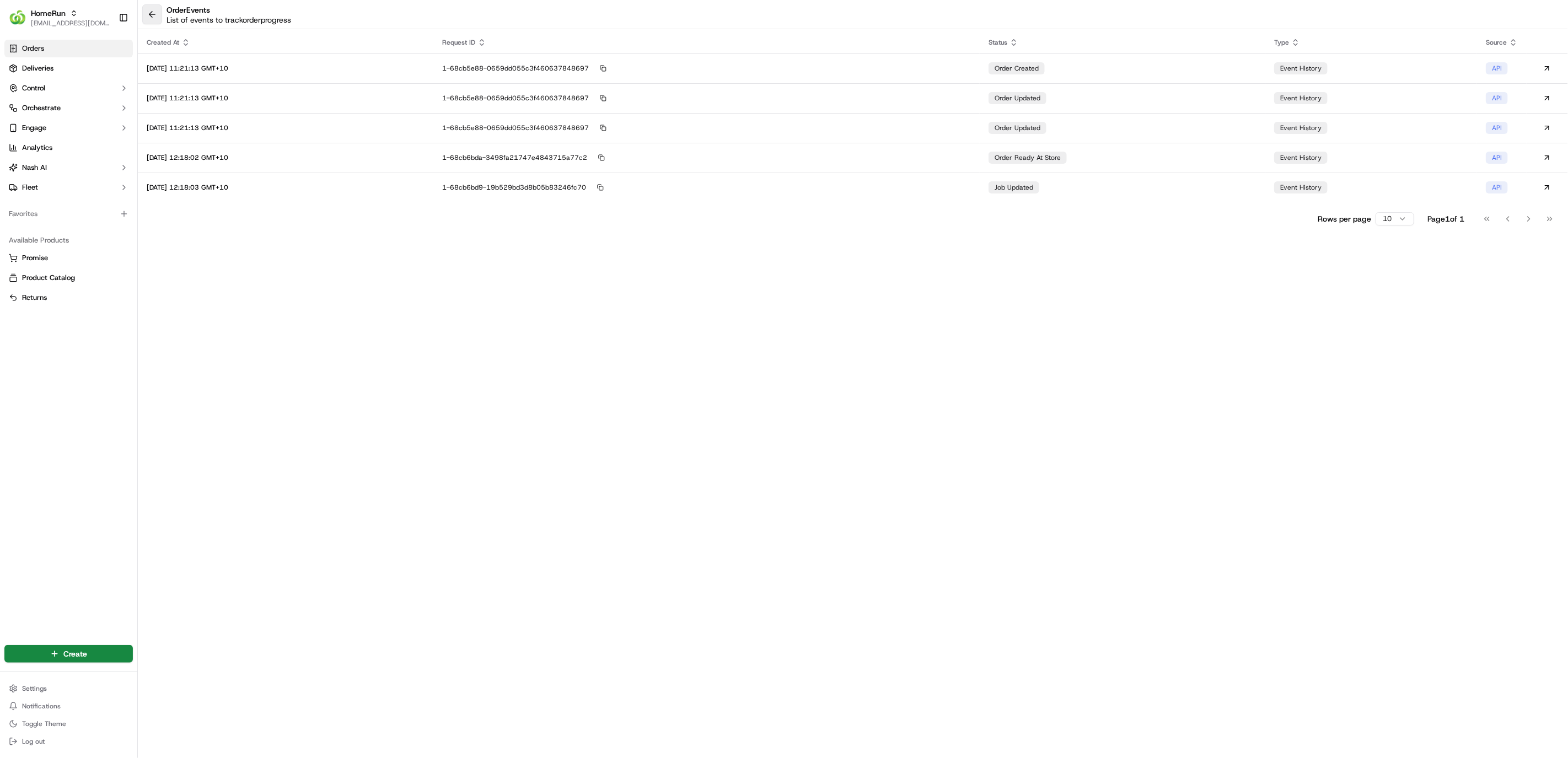
click at [153, 17] on button at bounding box center [152, 14] width 20 height 20
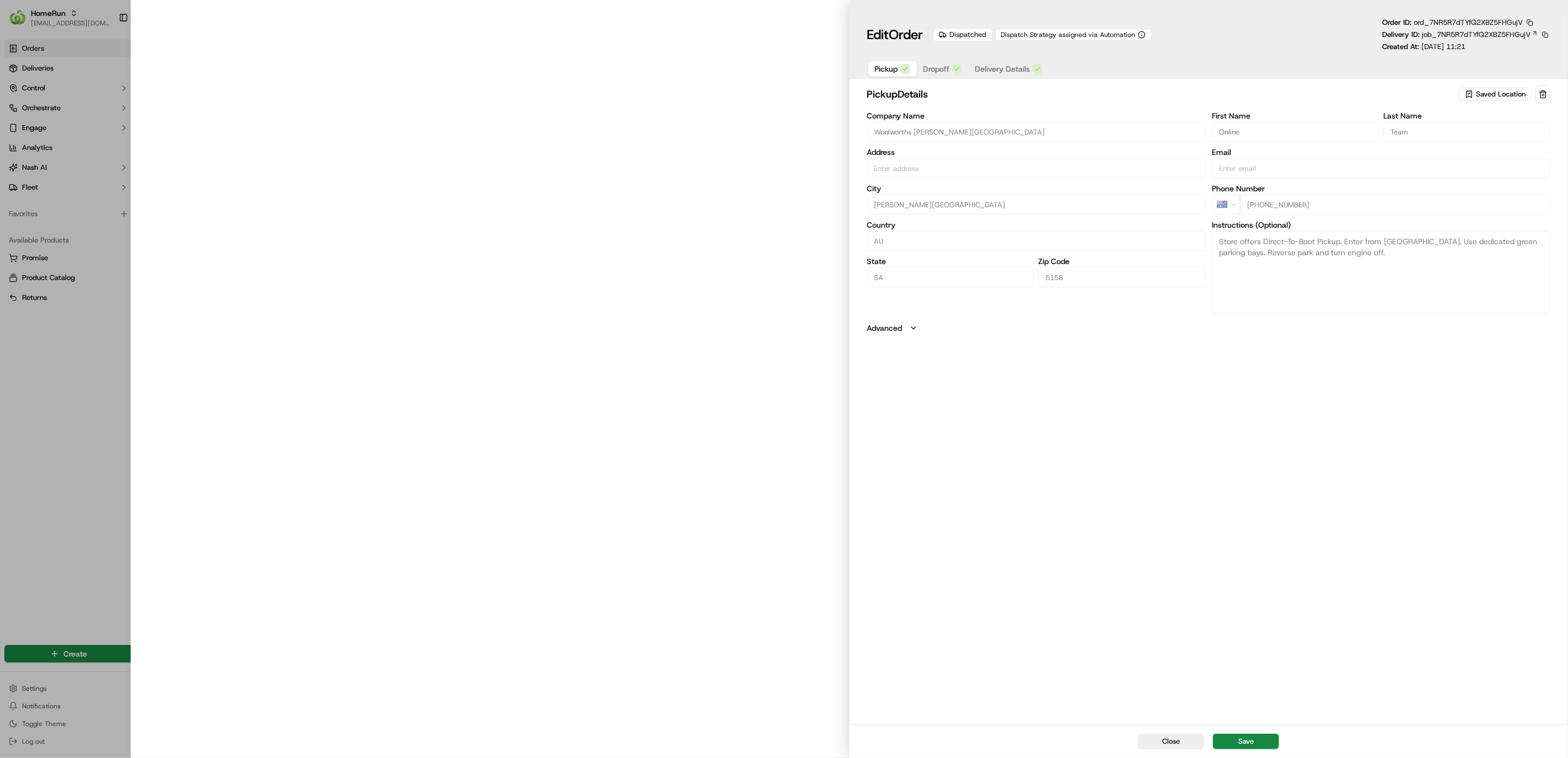
type input "[PERSON_NAME][GEOGRAPHIC_DATA], [STREET_ADDRESS][PERSON_NAME]"
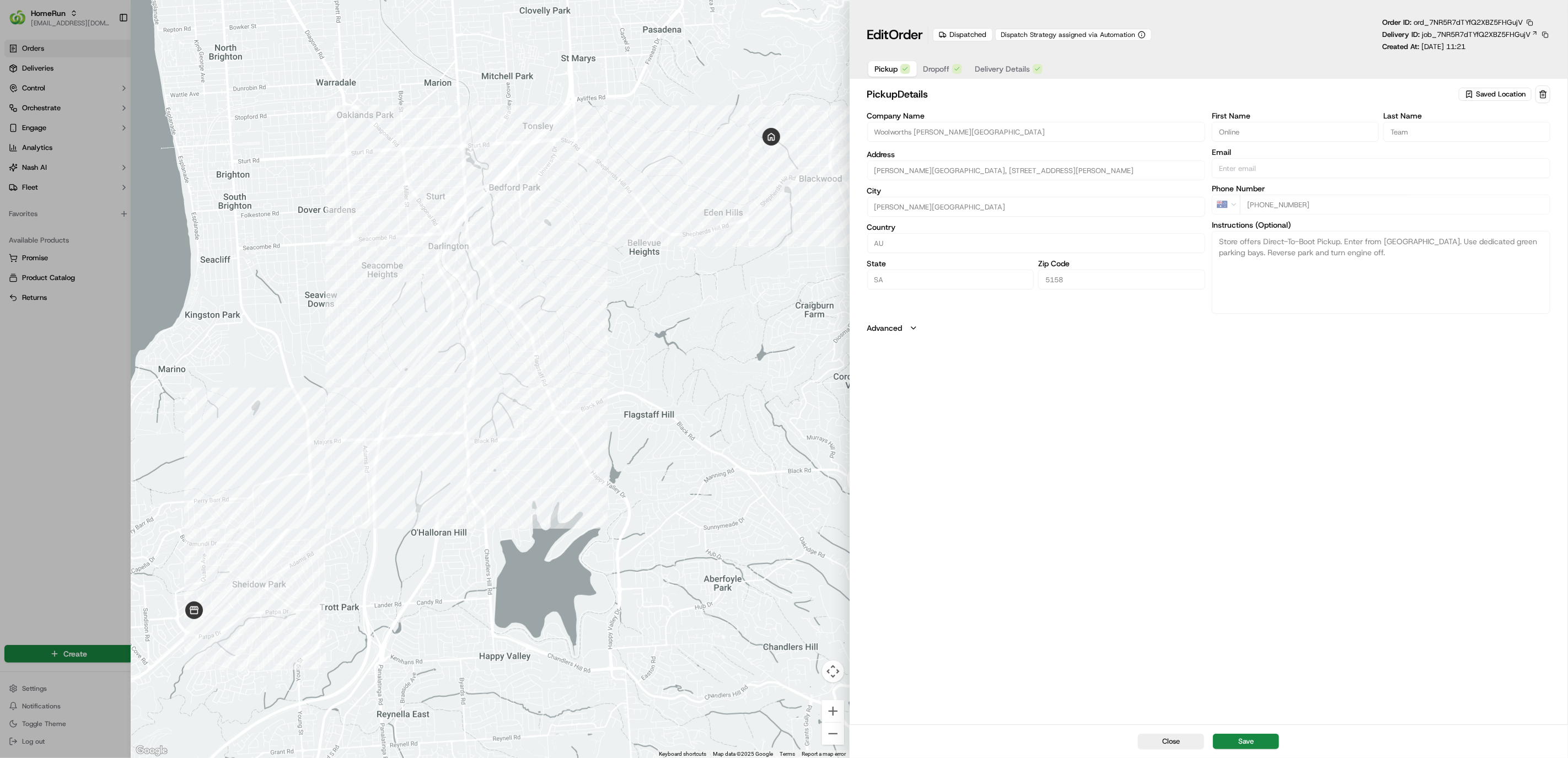
click at [999, 80] on div "Edit Order Dispatched Dispatch Strategy assigned via Automation Order ID: ord_7…" at bounding box center [1208, 41] width 719 height 83
click at [999, 76] on button "Delivery Details" at bounding box center [1009, 69] width 80 height 15
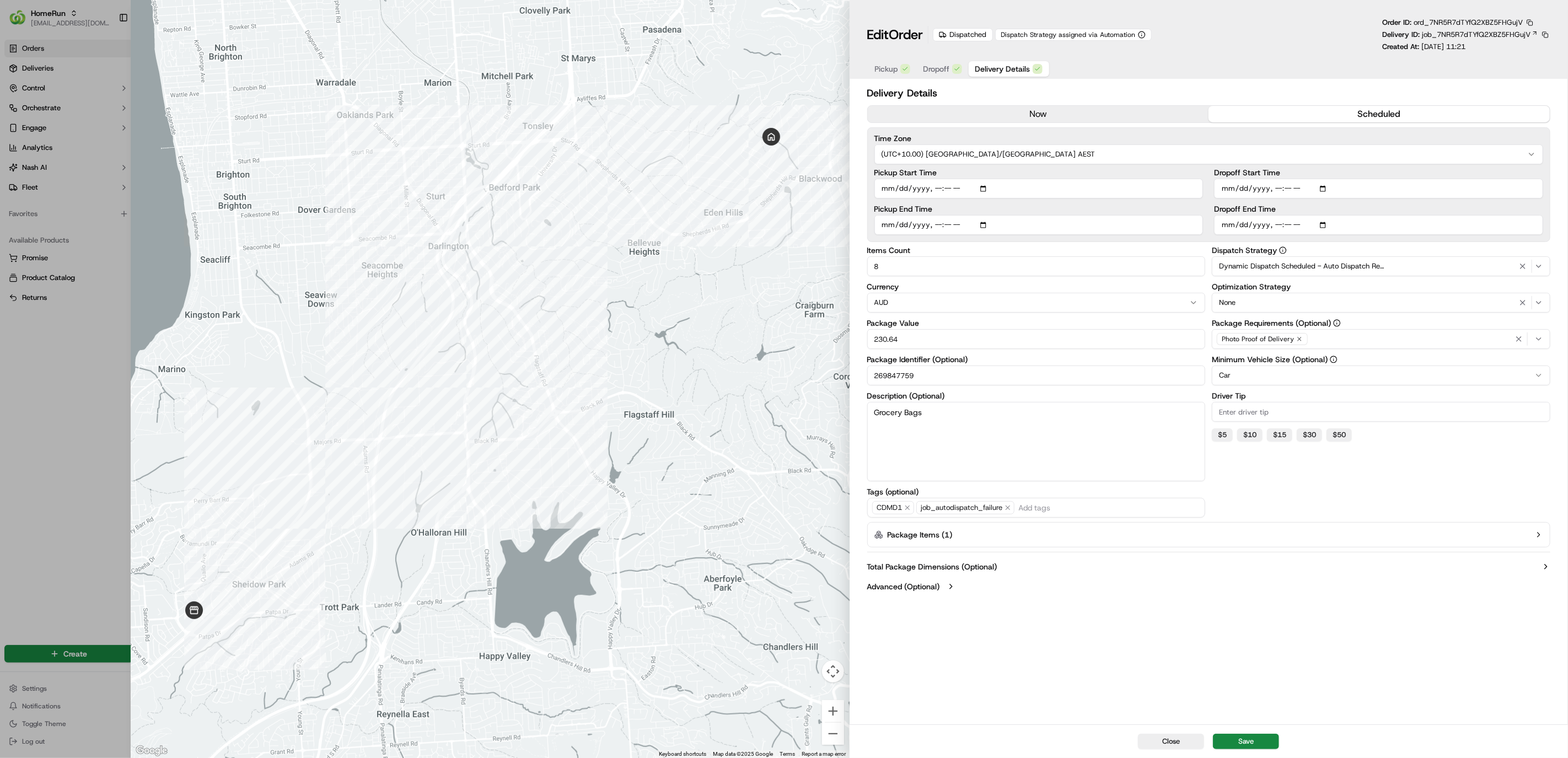
click at [1316, 678] on div "Delivery Details now scheduled Time Zone (UTC+10.00) Australia/Sydney AEST Pick…" at bounding box center [1208, 404] width 719 height 641
type input "1"
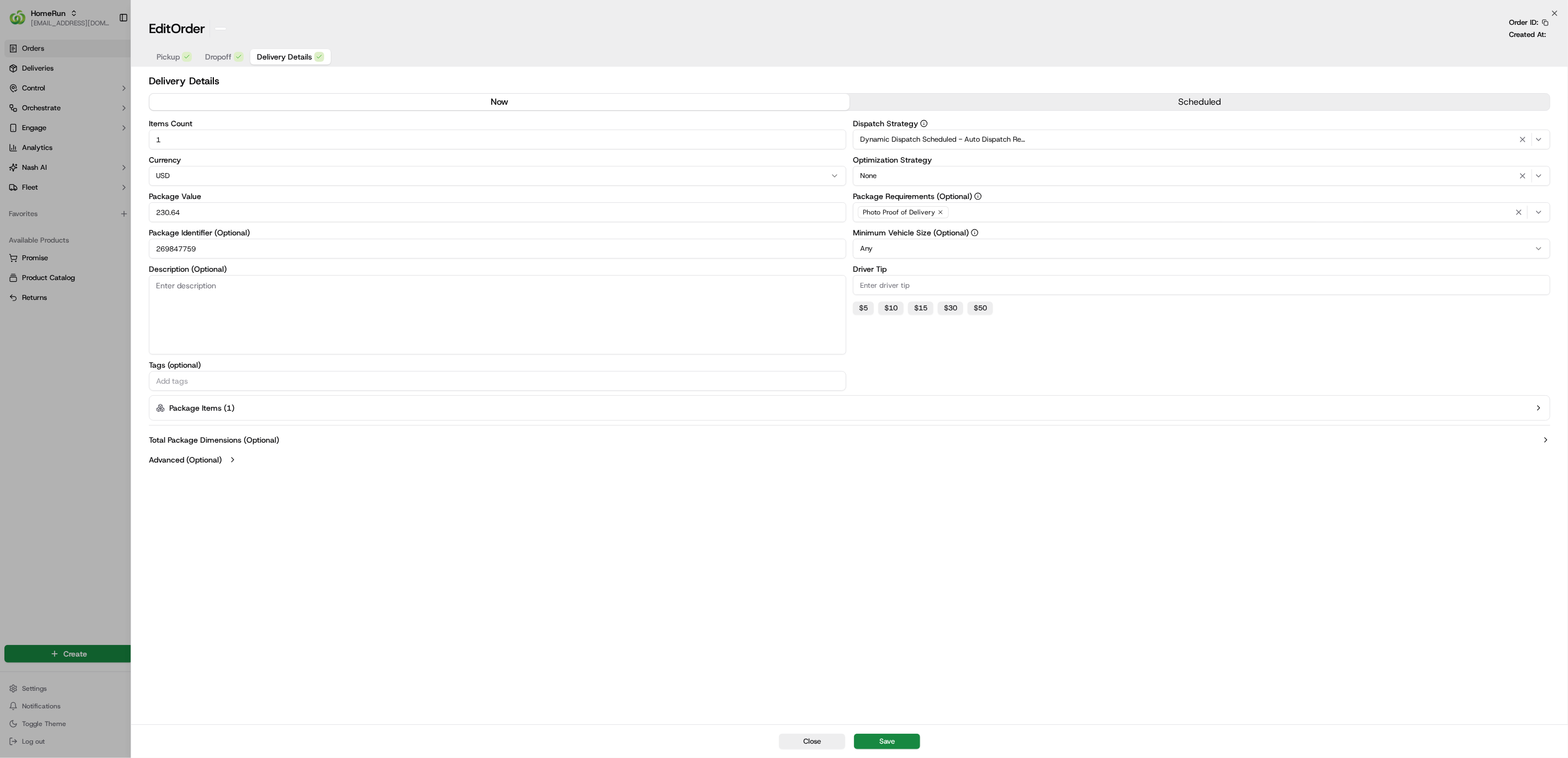
click at [38, 349] on div at bounding box center [784, 379] width 1568 height 758
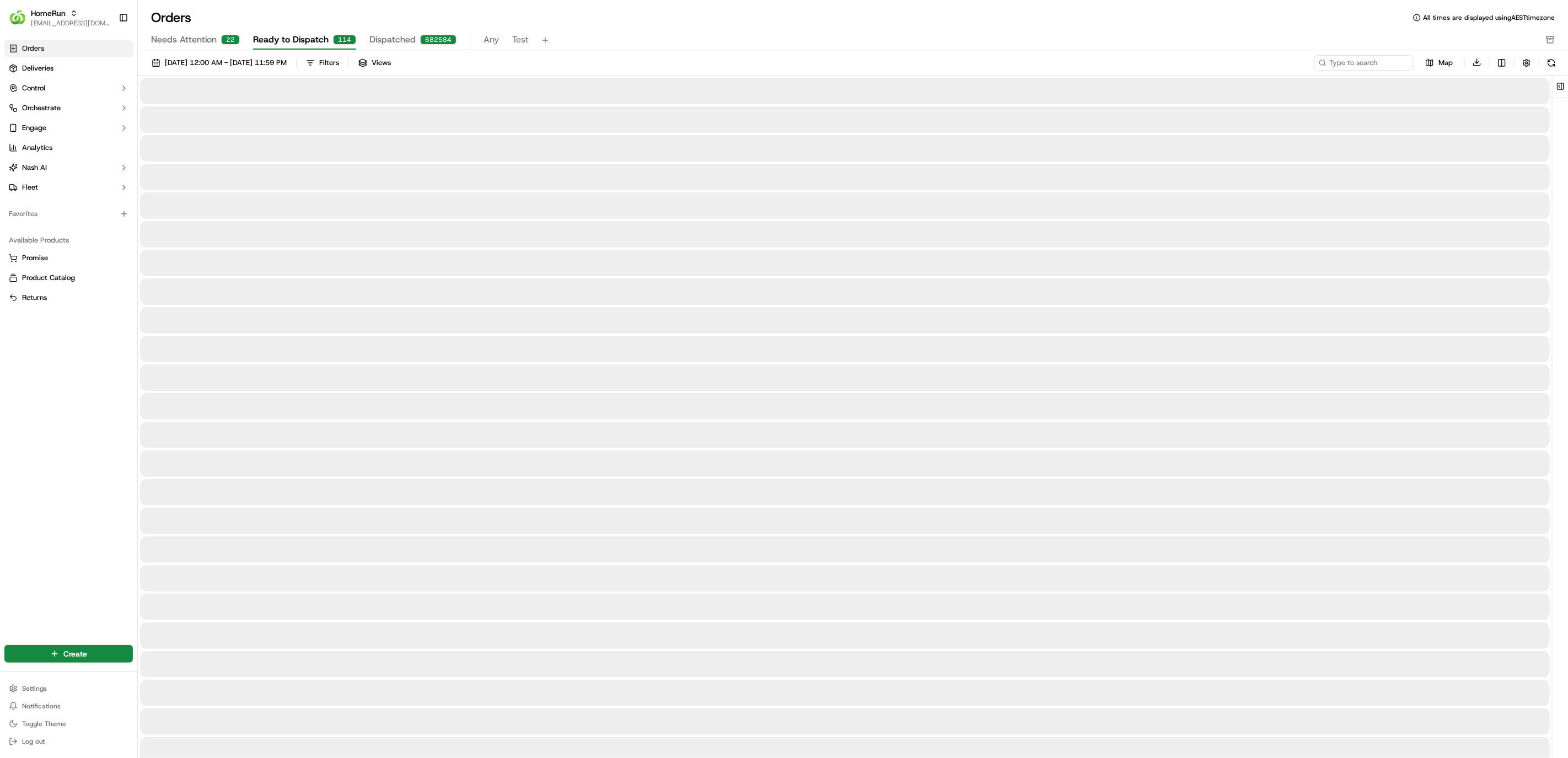
click at [390, 35] on span "Dispatched" at bounding box center [393, 39] width 46 height 13
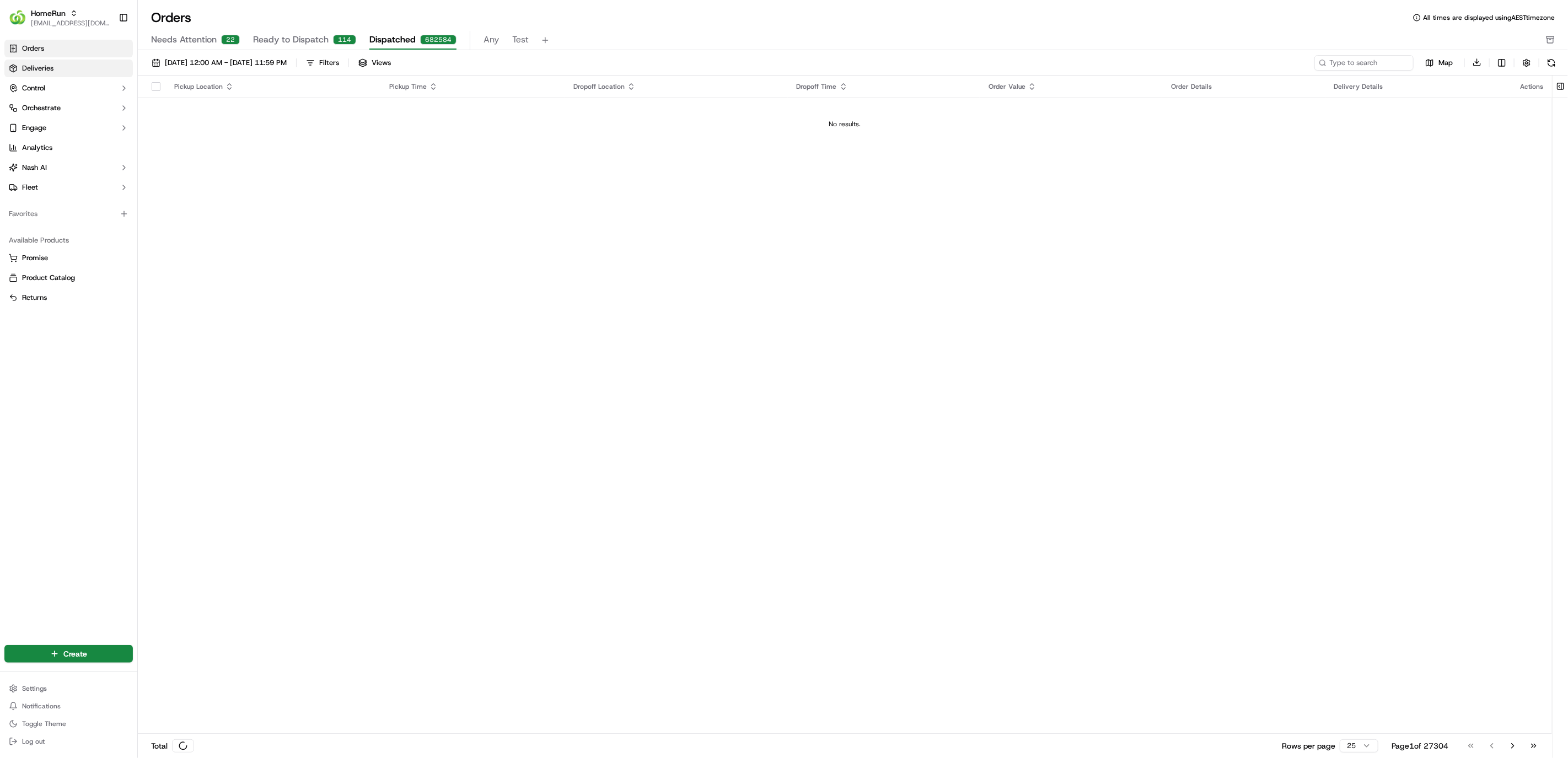
click at [47, 72] on span "Deliveries" at bounding box center [38, 68] width 31 height 10
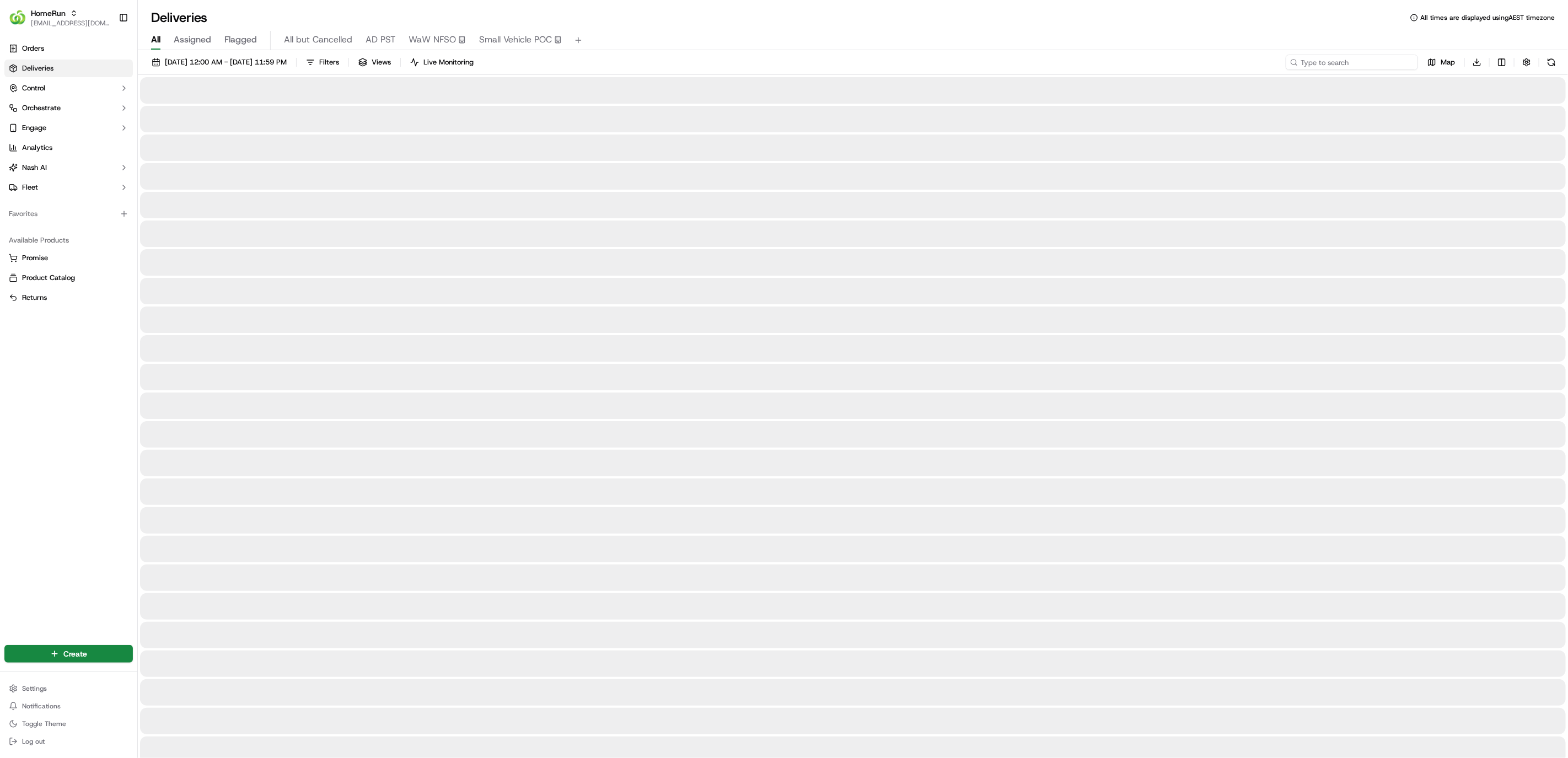
click at [1386, 68] on input at bounding box center [1351, 62] width 132 height 15
paste input "269847759"
type input "269847759"
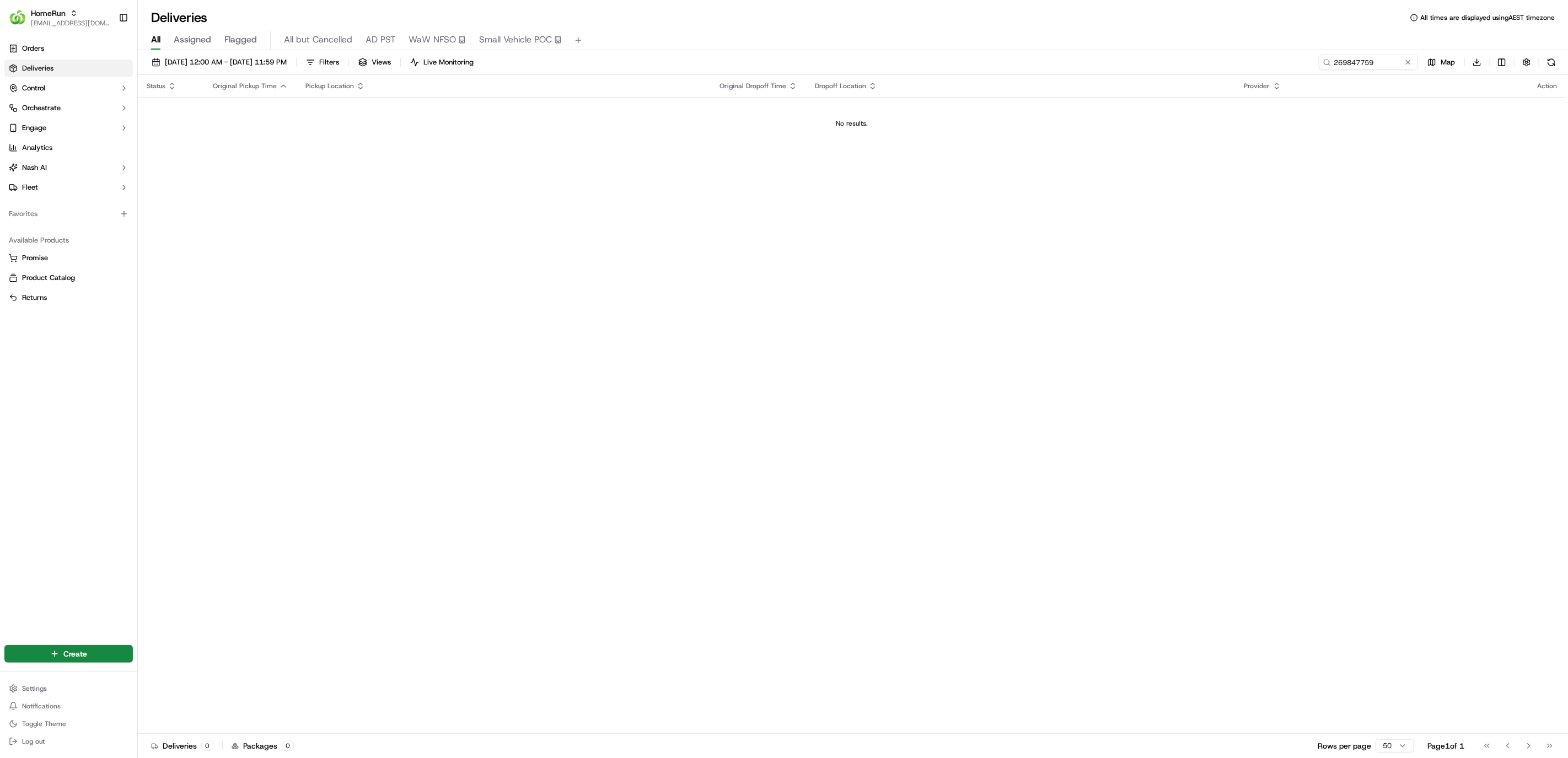
drag, startPoint x: 1006, startPoint y: 180, endPoint x: 1002, endPoint y: 169, distance: 11.7
click at [1006, 180] on div "Status Original Pickup Time Pickup Location Original Dropoff Time Dropoff Locat…" at bounding box center [851, 404] width 1428 height 659
click at [280, 62] on span "[DATE] 12:00 AM - [DATE] 11:59 PM" at bounding box center [226, 62] width 122 height 10
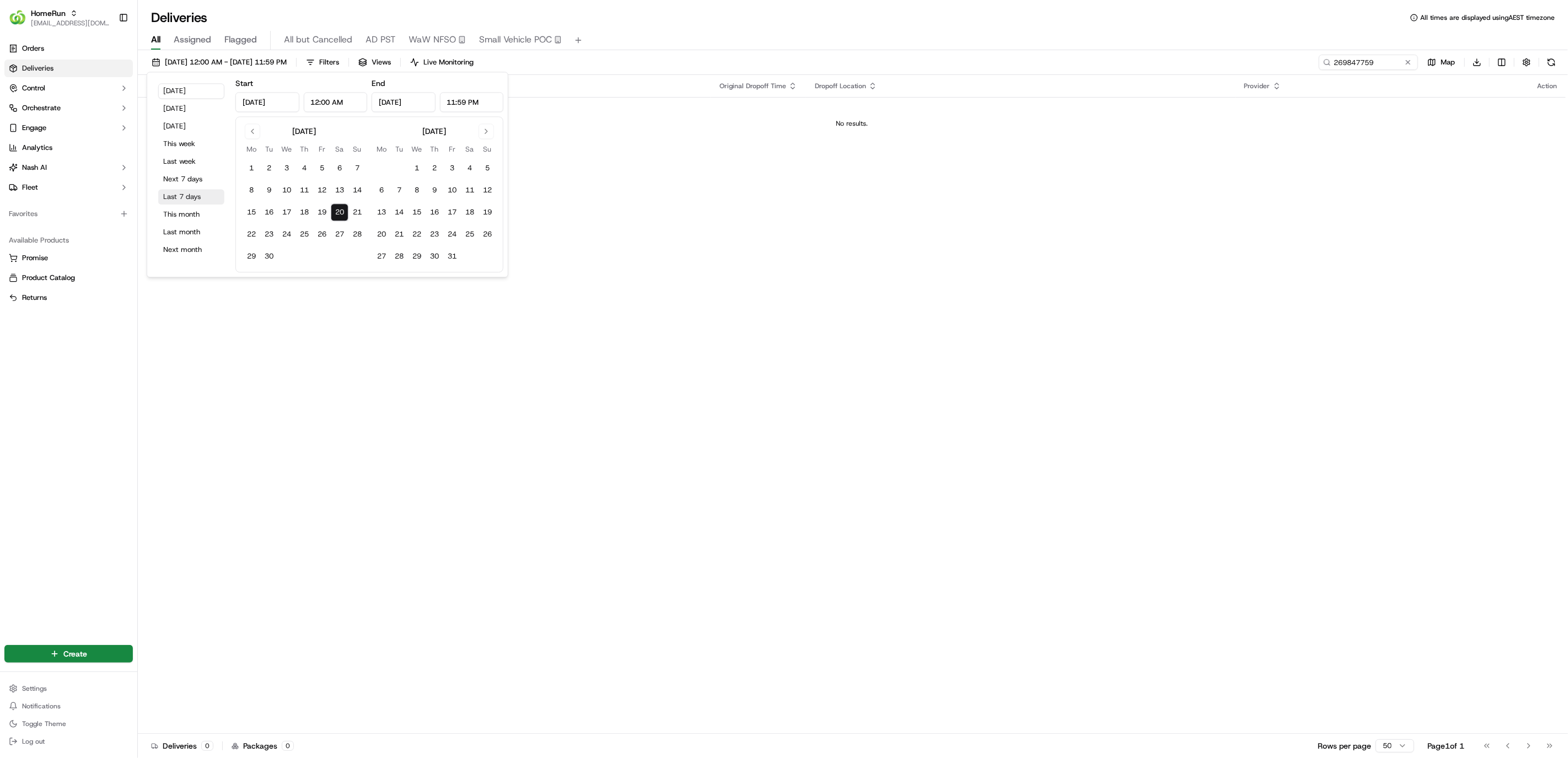
click at [200, 198] on button "Last 7 days" at bounding box center [191, 197] width 66 height 15
type input "Sep 13, 2025"
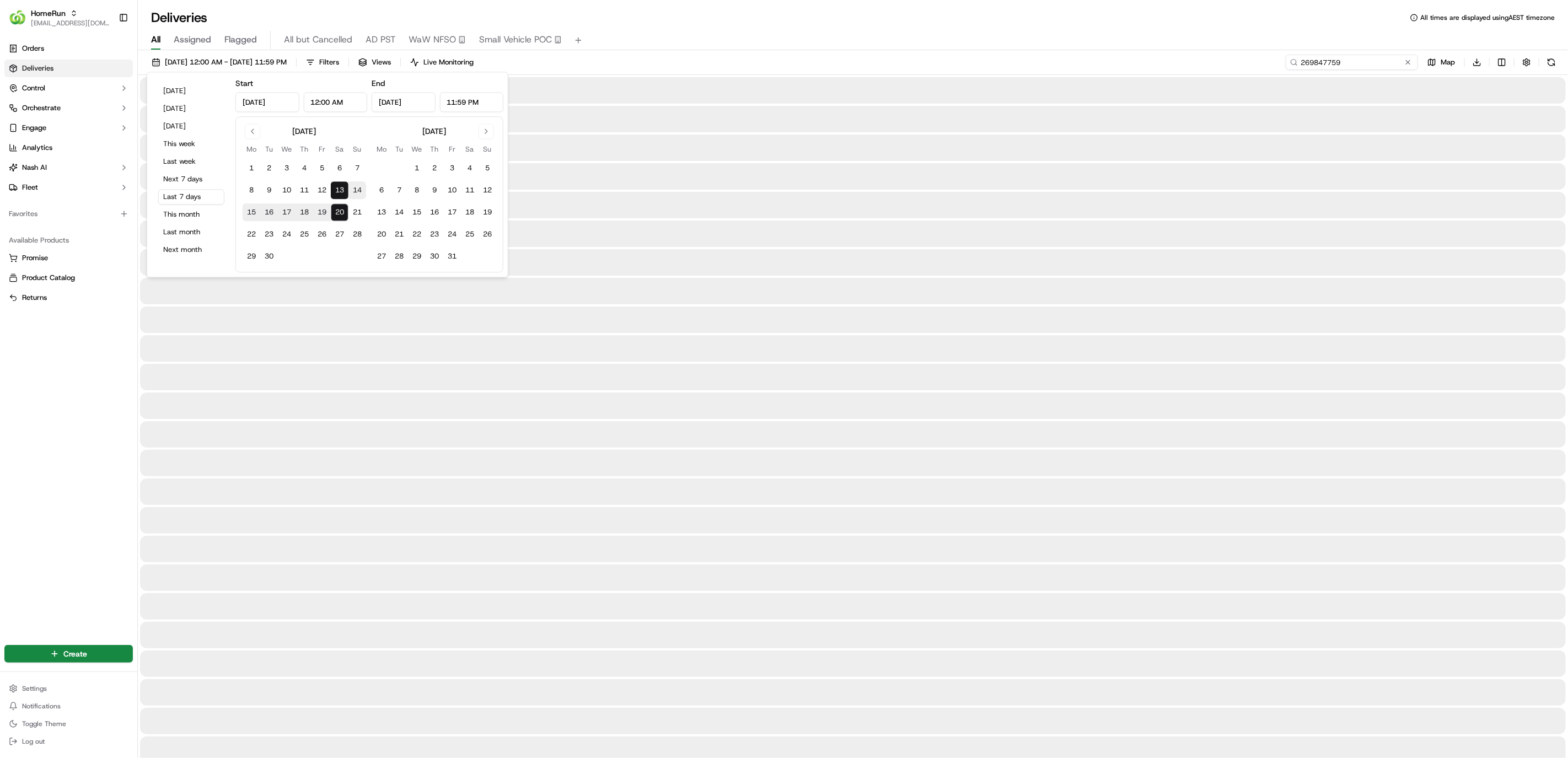
click at [1348, 69] on input "269847759" at bounding box center [1351, 62] width 132 height 15
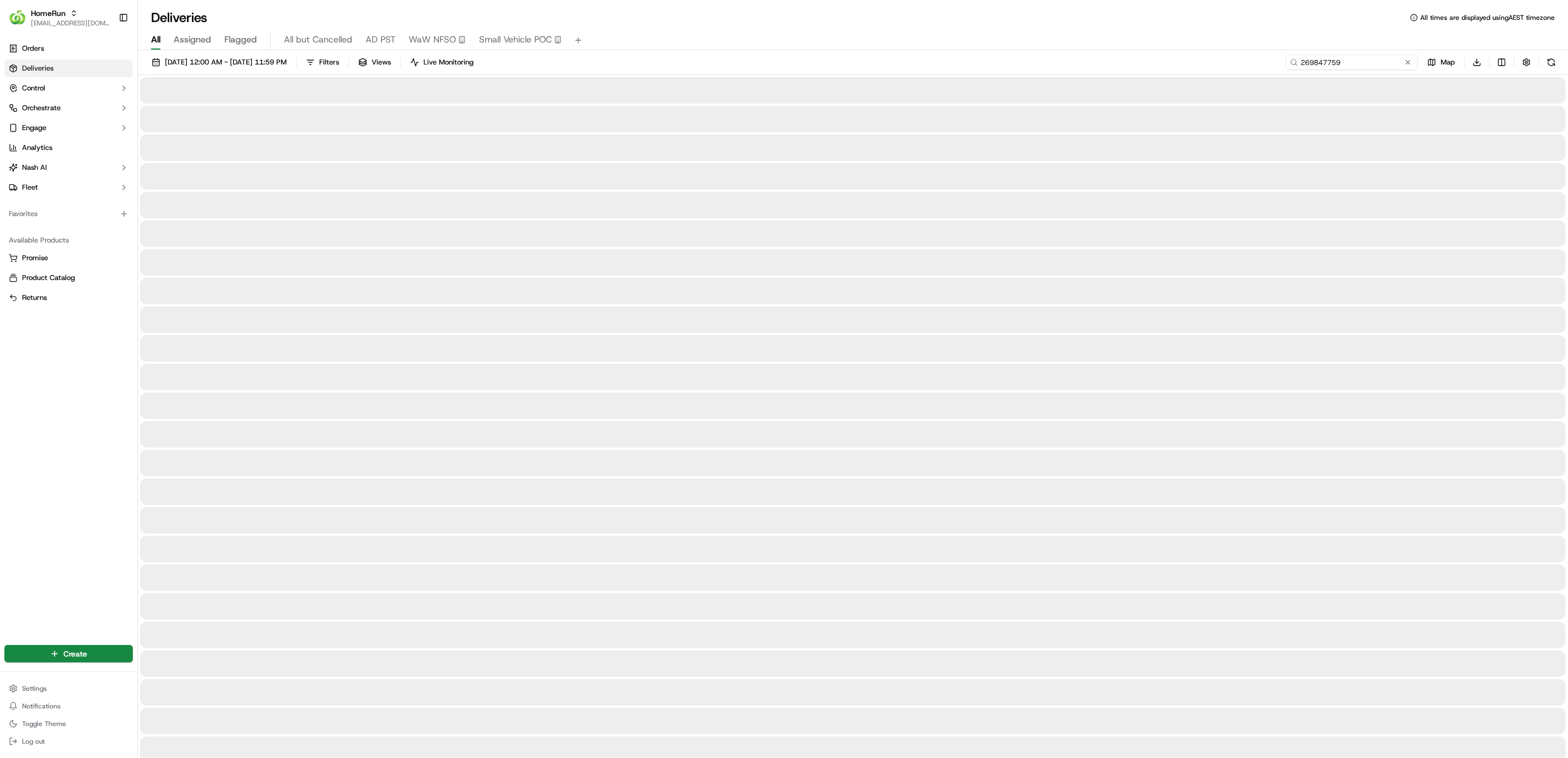
click at [1353, 67] on input "269847759" at bounding box center [1351, 62] width 132 height 15
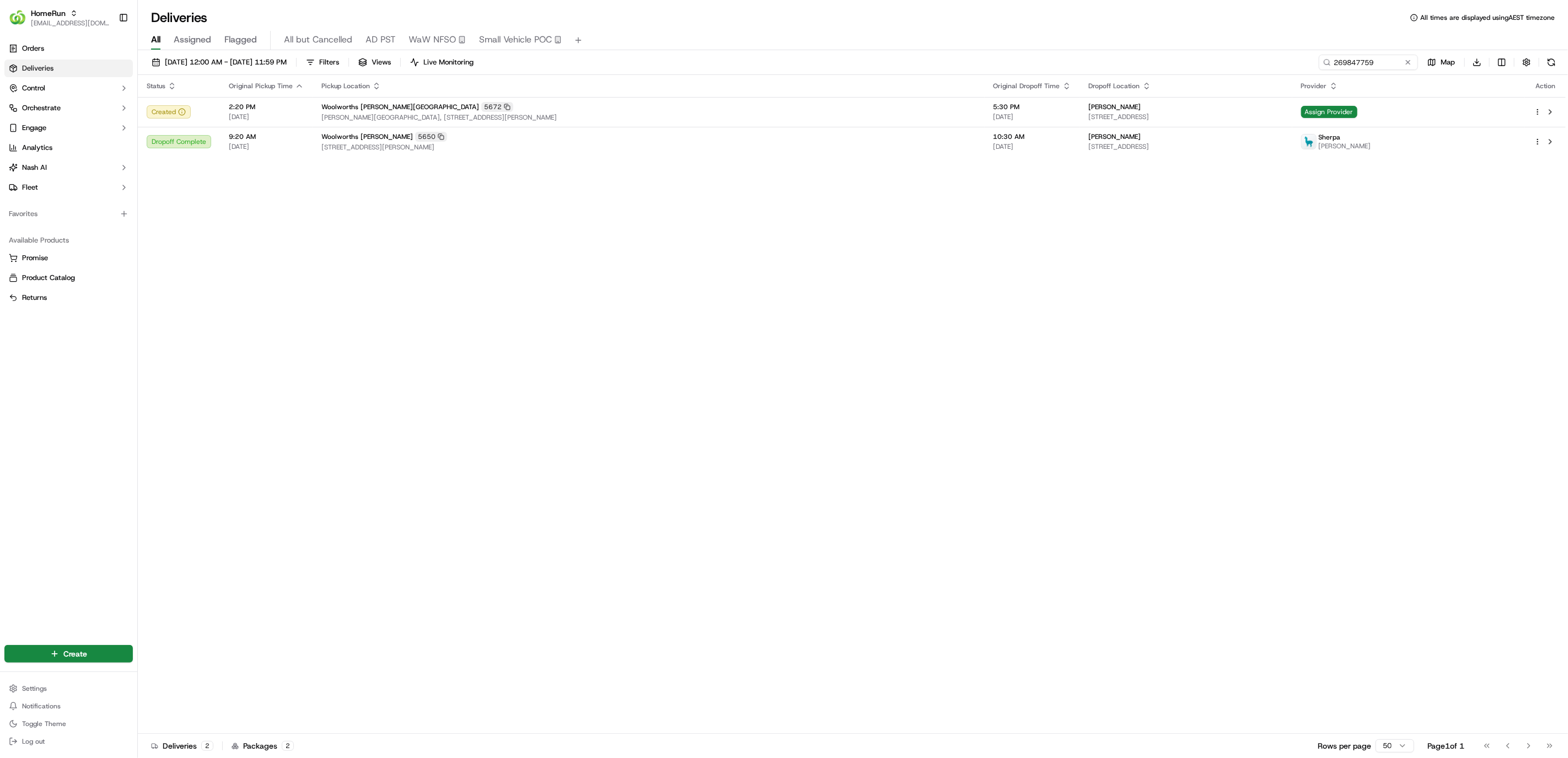
click at [1057, 303] on div "Status Original Pickup Time Pickup Location Original Dropoff Time Dropoff Locat…" at bounding box center [851, 404] width 1428 height 659
click at [1427, 306] on div "Status Original Pickup Time Pickup Location Original Dropoff Time Dropoff Locat…" at bounding box center [851, 404] width 1428 height 659
click at [627, 277] on div "Status Original Pickup Time Pickup Location Original Dropoff Time Dropoff Locat…" at bounding box center [851, 404] width 1428 height 659
click at [1498, 62] on html "HomeRun hleungkaiyuen2@woolworths.com.au Toggle Sidebar Orders Deliveries Contr…" at bounding box center [784, 379] width 1568 height 758
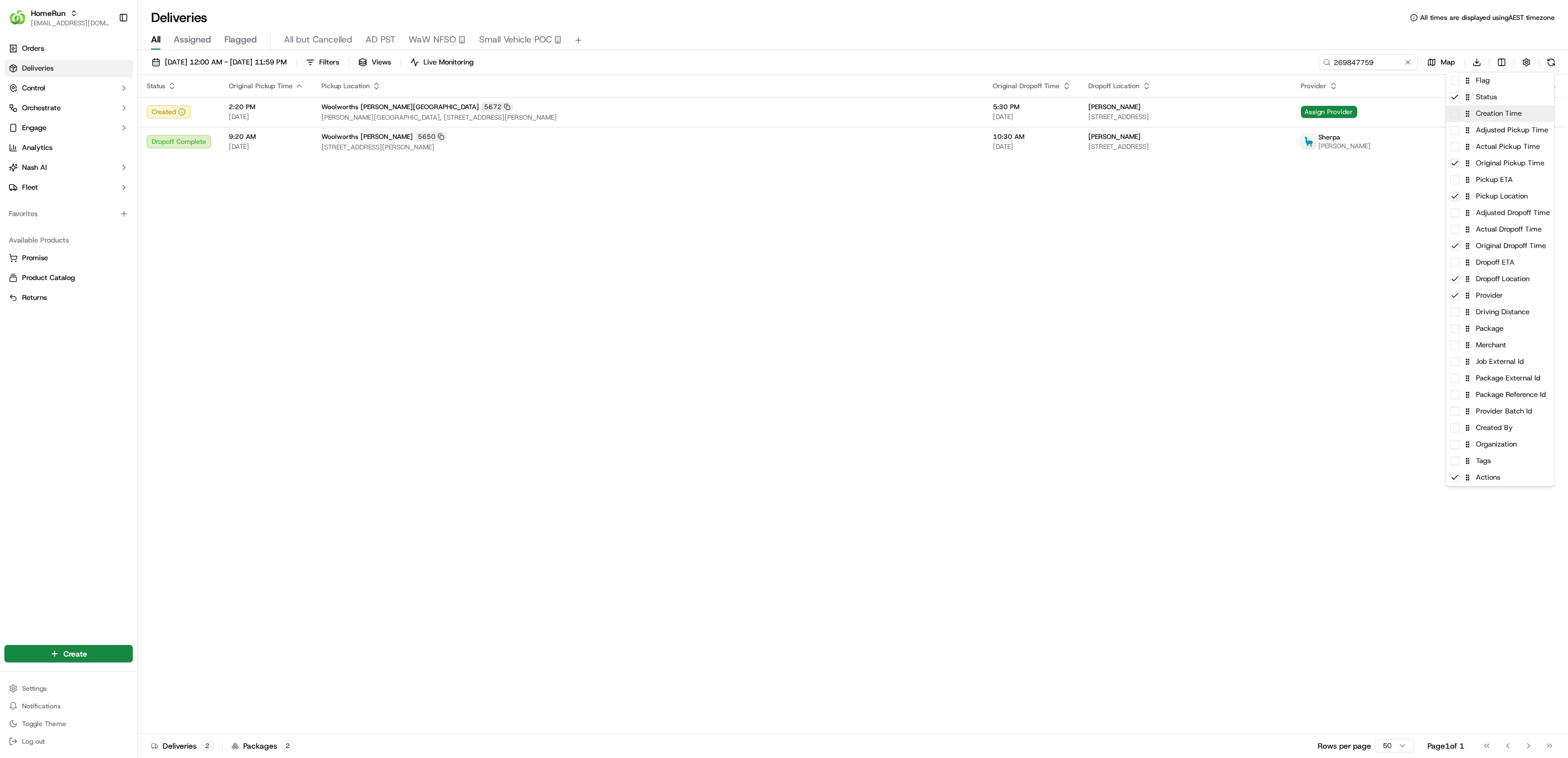
click at [1516, 120] on div "Creation Time" at bounding box center [1500, 114] width 108 height 17
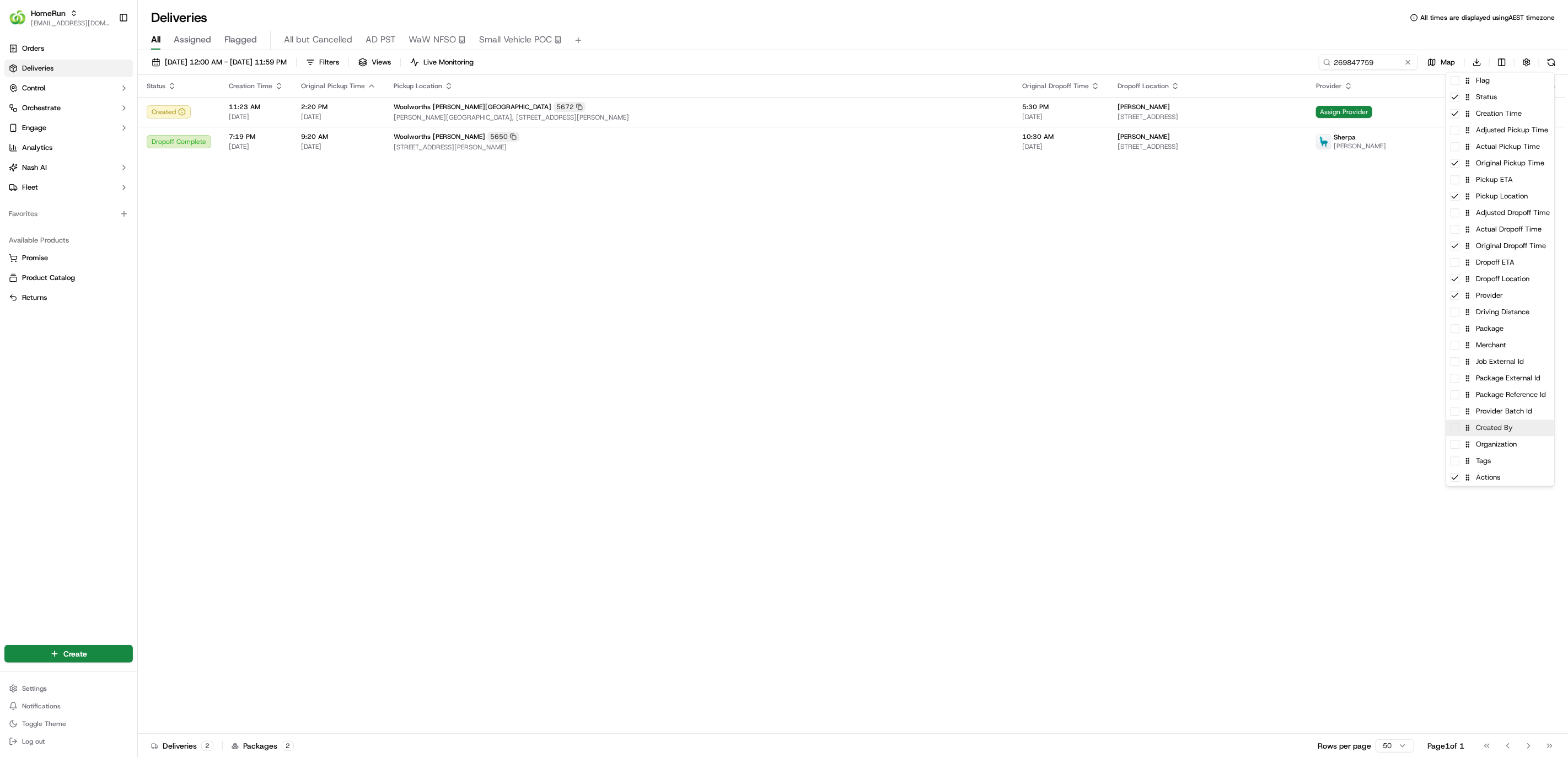
click at [1515, 432] on div "Created By" at bounding box center [1500, 428] width 108 height 17
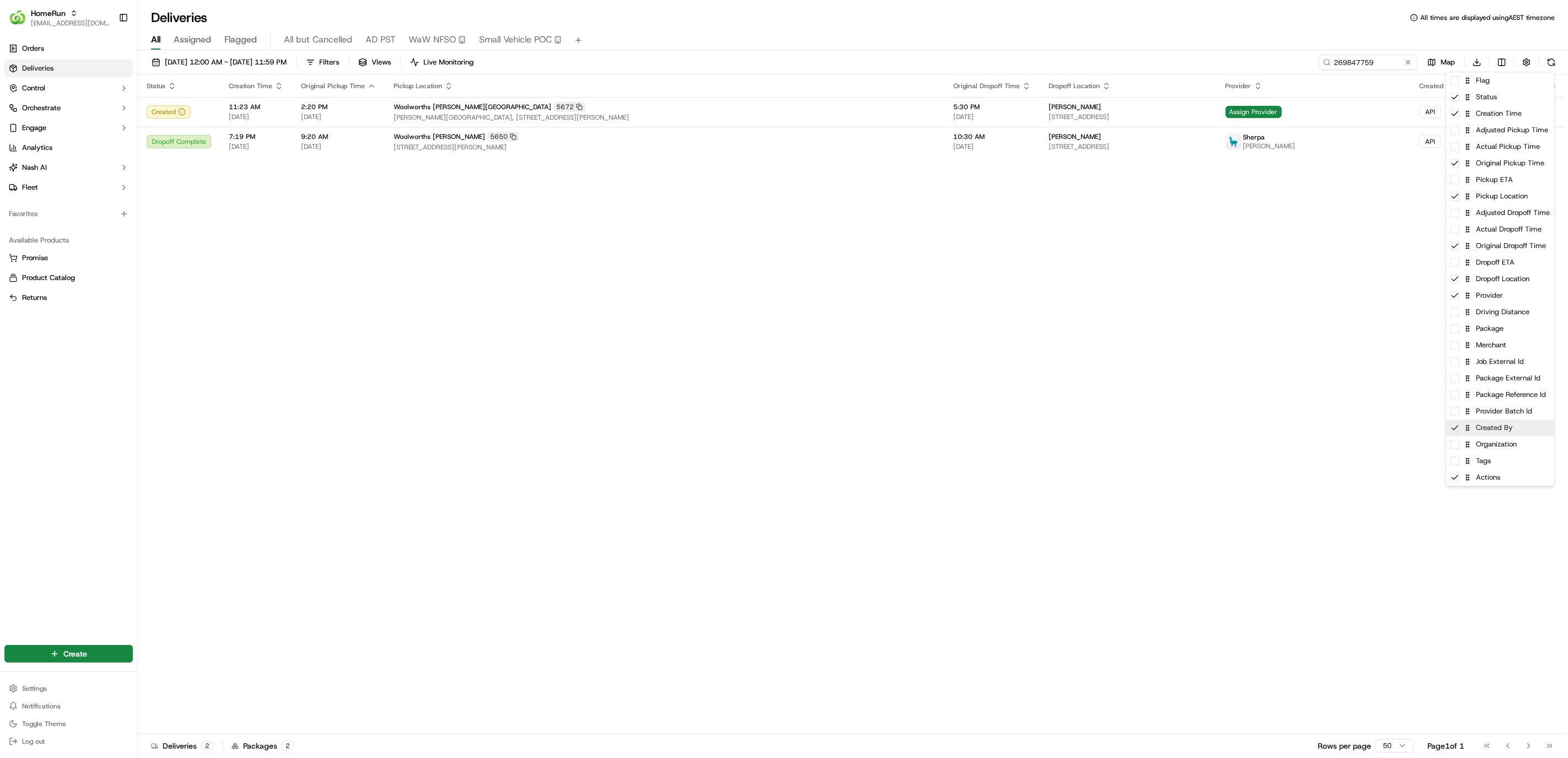
click at [1517, 423] on div "Created By" at bounding box center [1500, 428] width 108 height 17
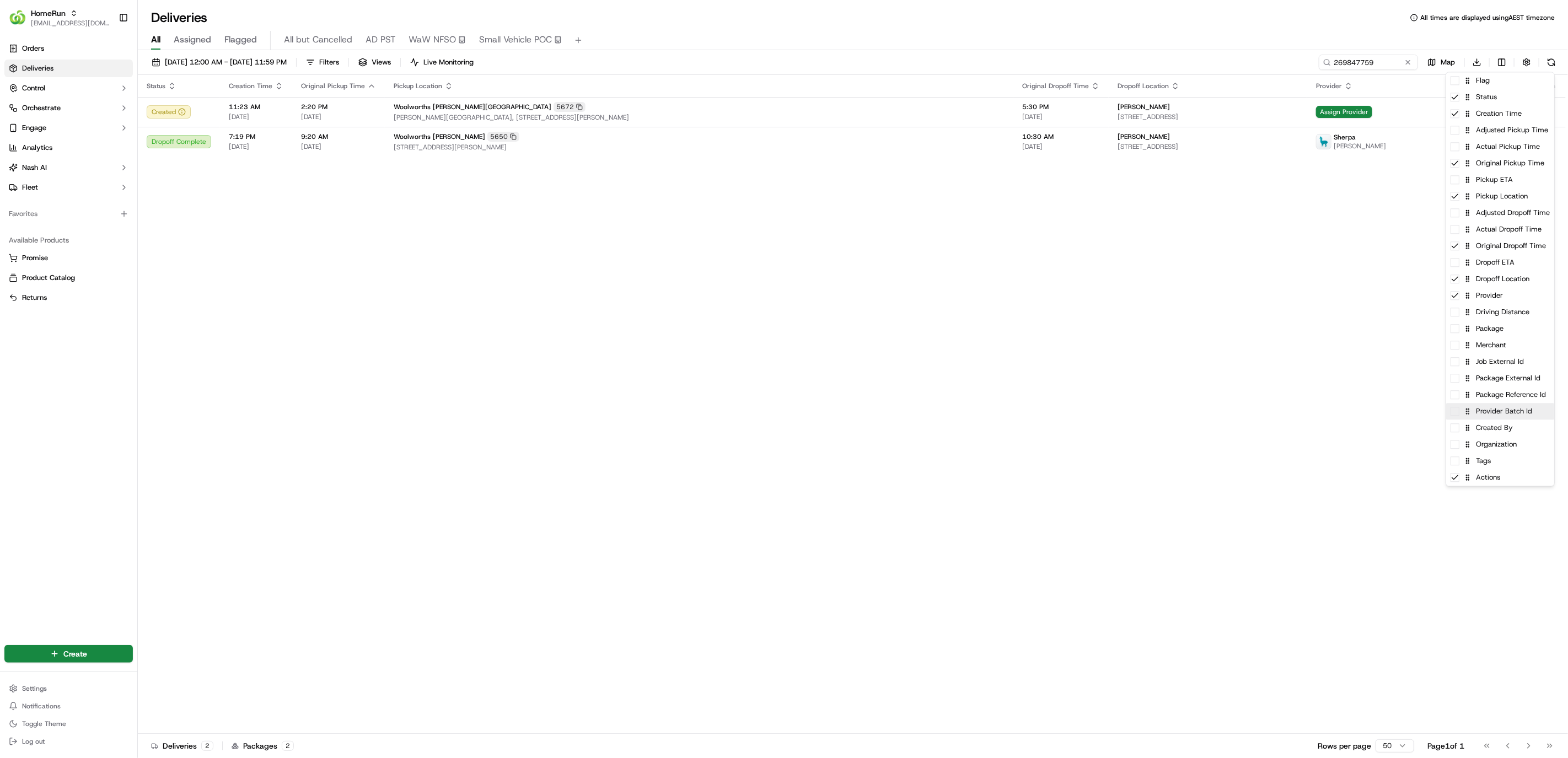
click at [1518, 416] on div "Provider Batch Id" at bounding box center [1500, 411] width 108 height 17
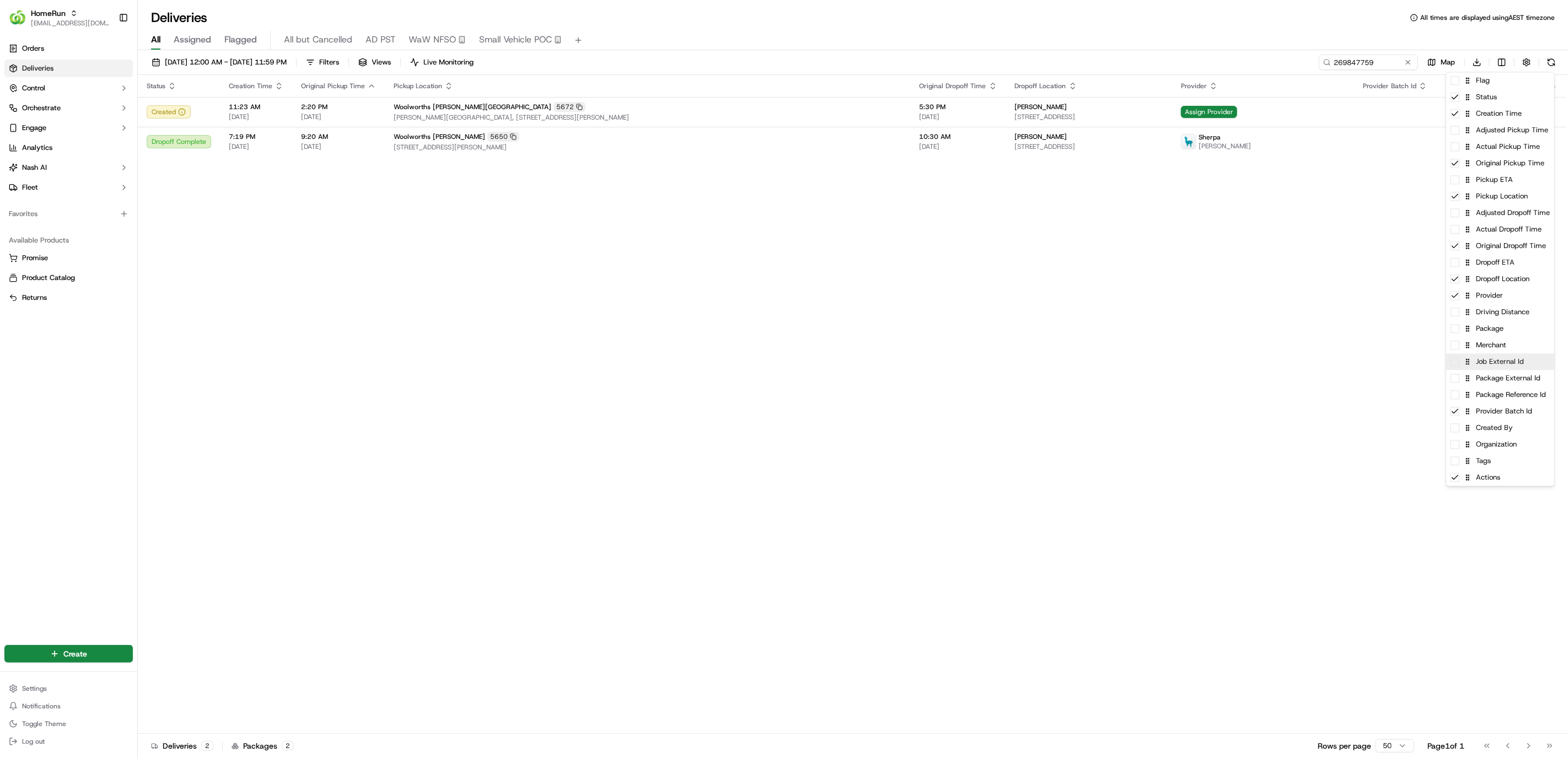
click at [1520, 362] on div "Job External Id" at bounding box center [1500, 362] width 108 height 17
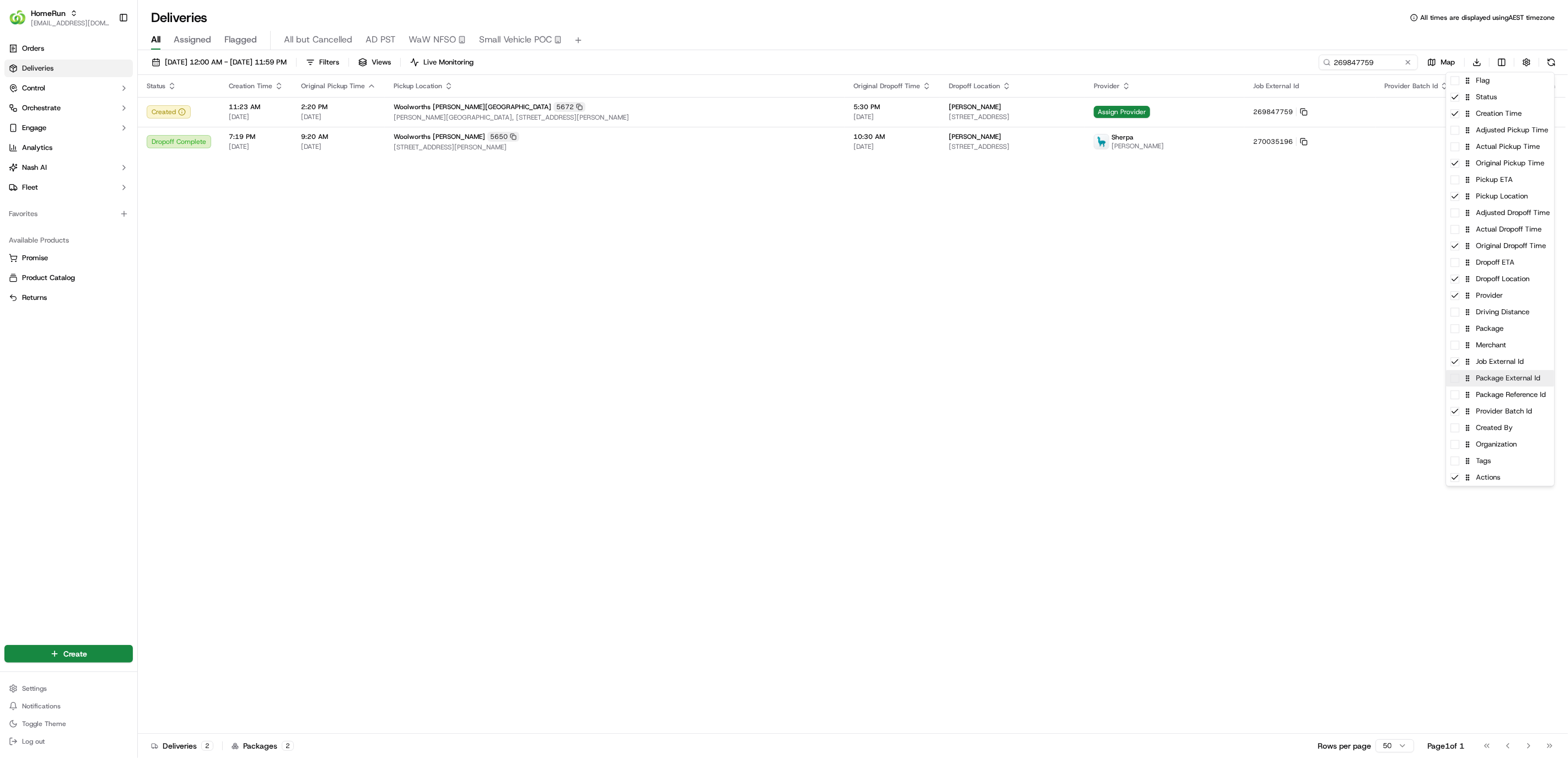
click at [1521, 381] on div "Package External Id" at bounding box center [1500, 379] width 108 height 17
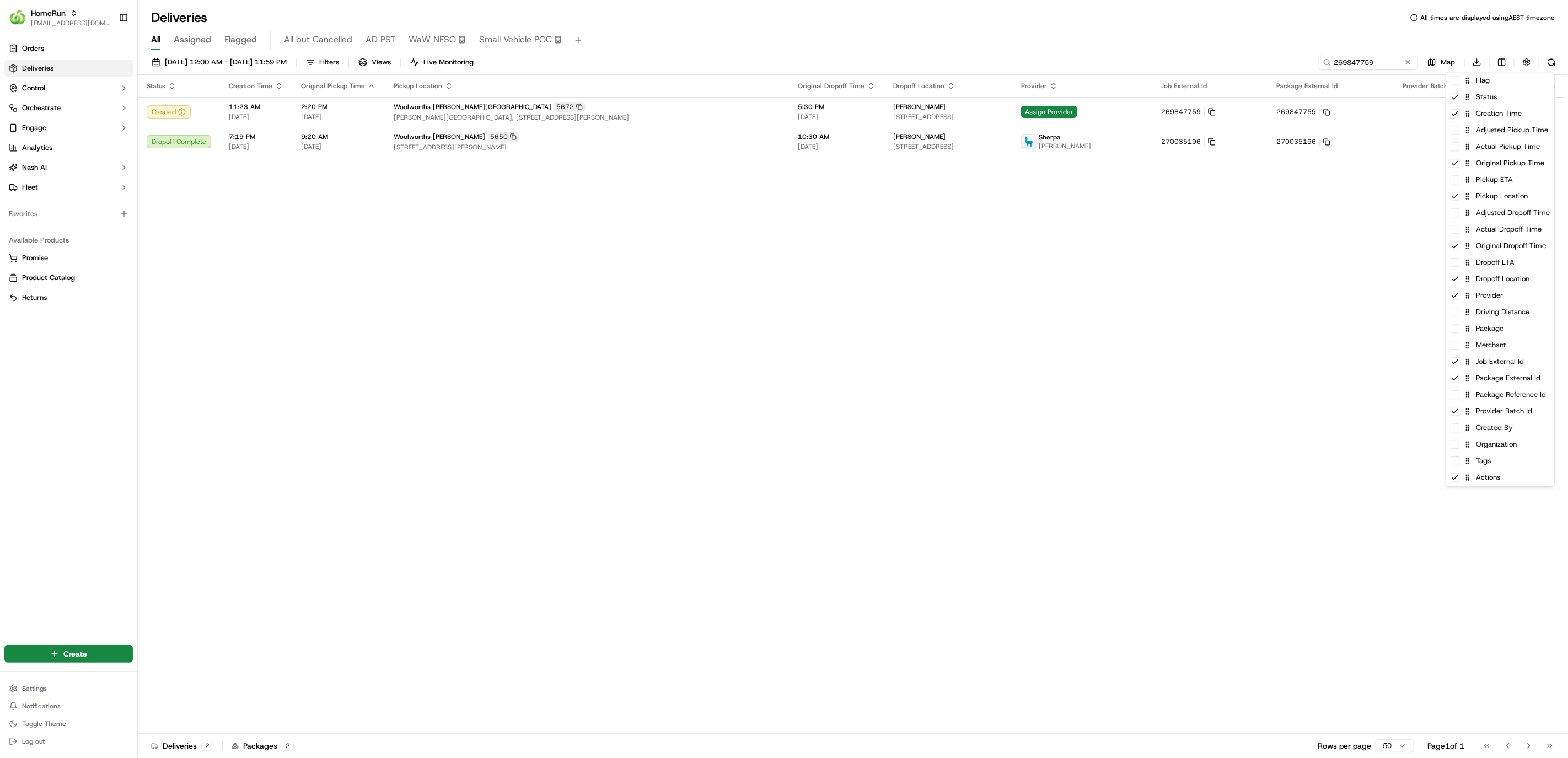
click at [1257, 391] on html "HomeRun hleungkaiyuen2@woolworths.com.au Toggle Sidebar Orders Deliveries Contr…" at bounding box center [784, 379] width 1568 height 758
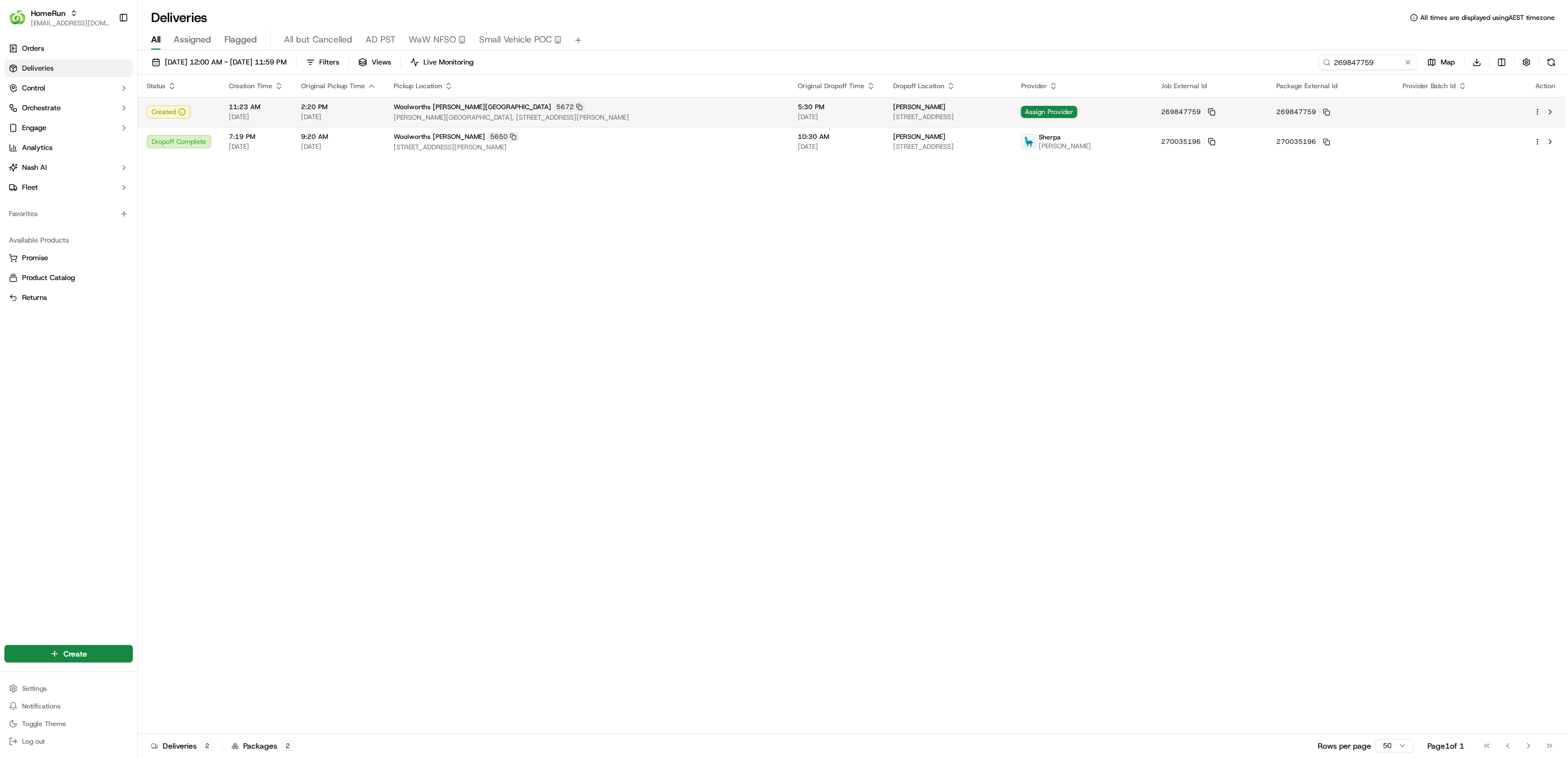
click at [255, 112] on span "[DATE]" at bounding box center [256, 117] width 54 height 9
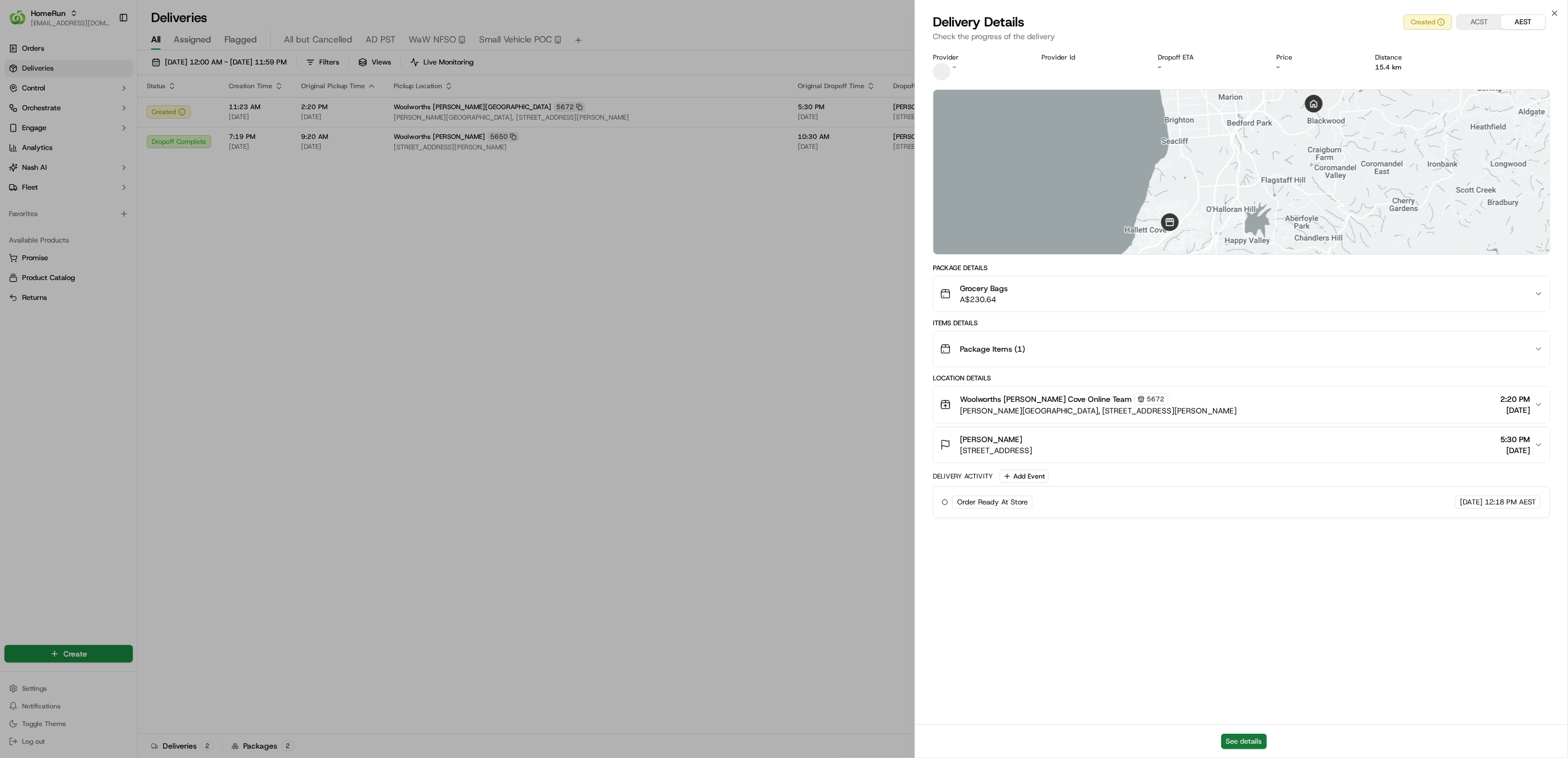
click at [1241, 740] on button "See details" at bounding box center [1244, 742] width 46 height 15
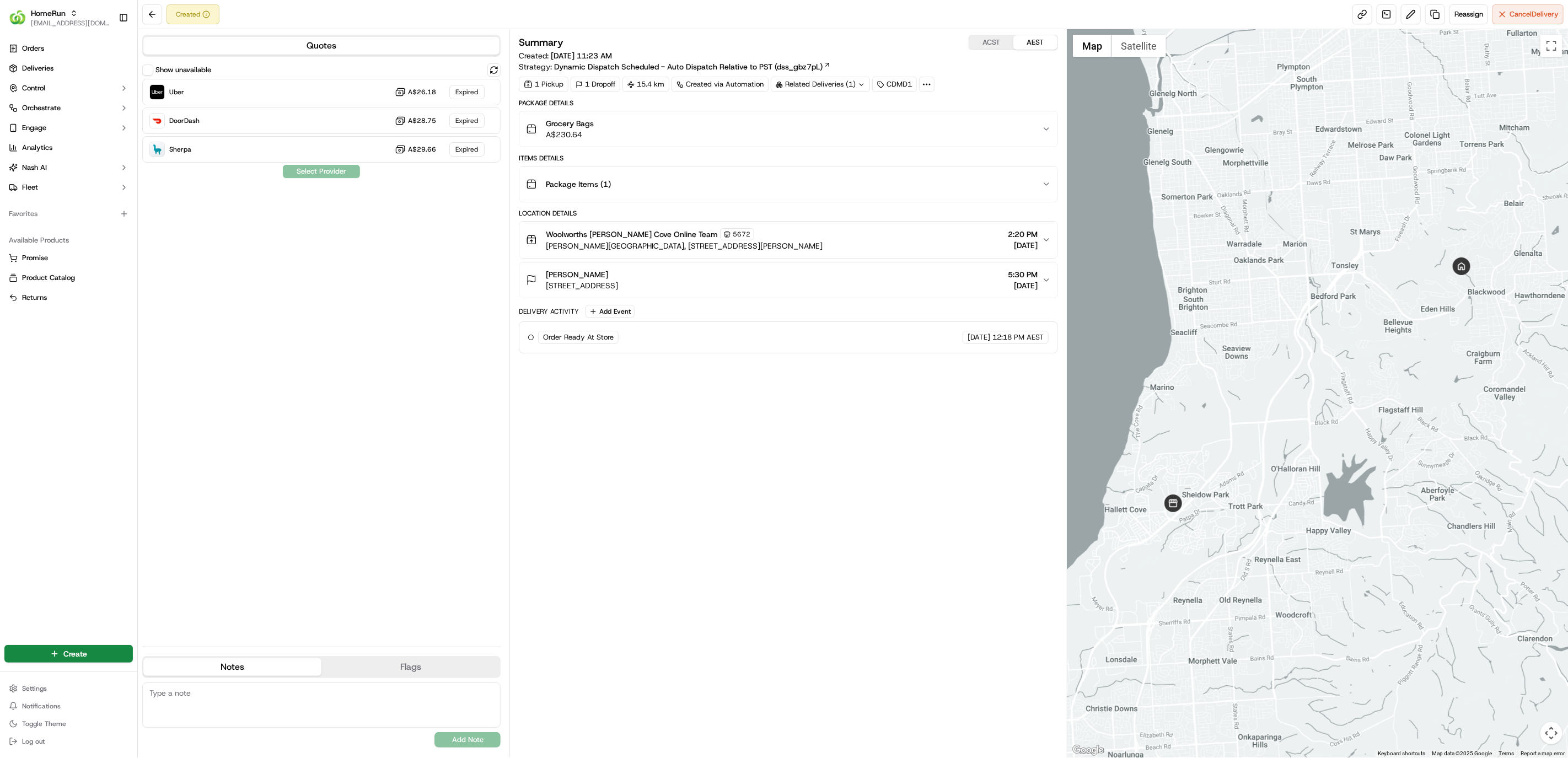
click at [926, 85] on icon at bounding box center [927, 85] width 10 height 10
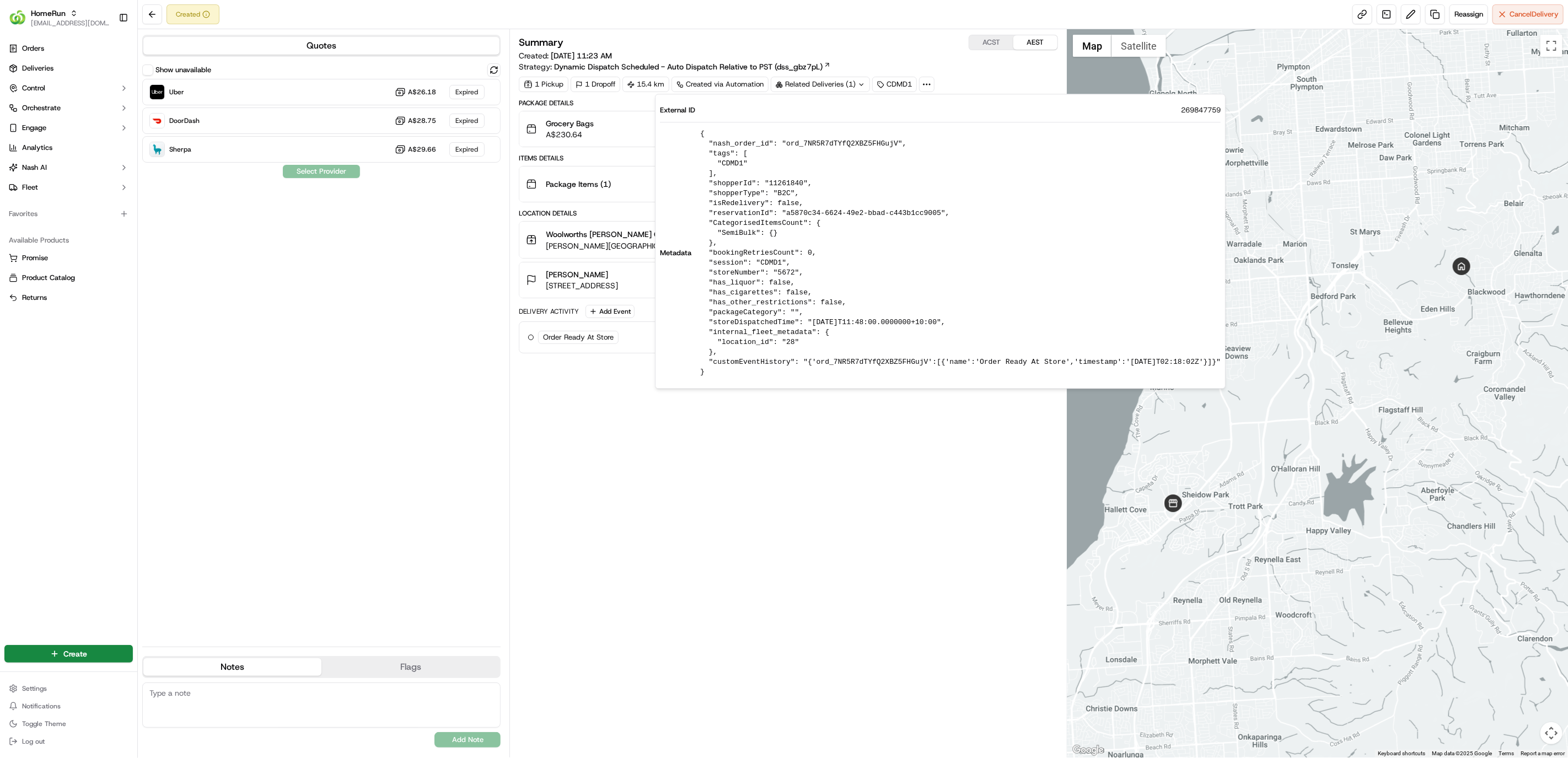
click at [857, 34] on div "Summary ACST AEST Created: [DATE] 11:23 AM Strategy: Dynamic Dispatch Scheduled…" at bounding box center [788, 393] width 558 height 729
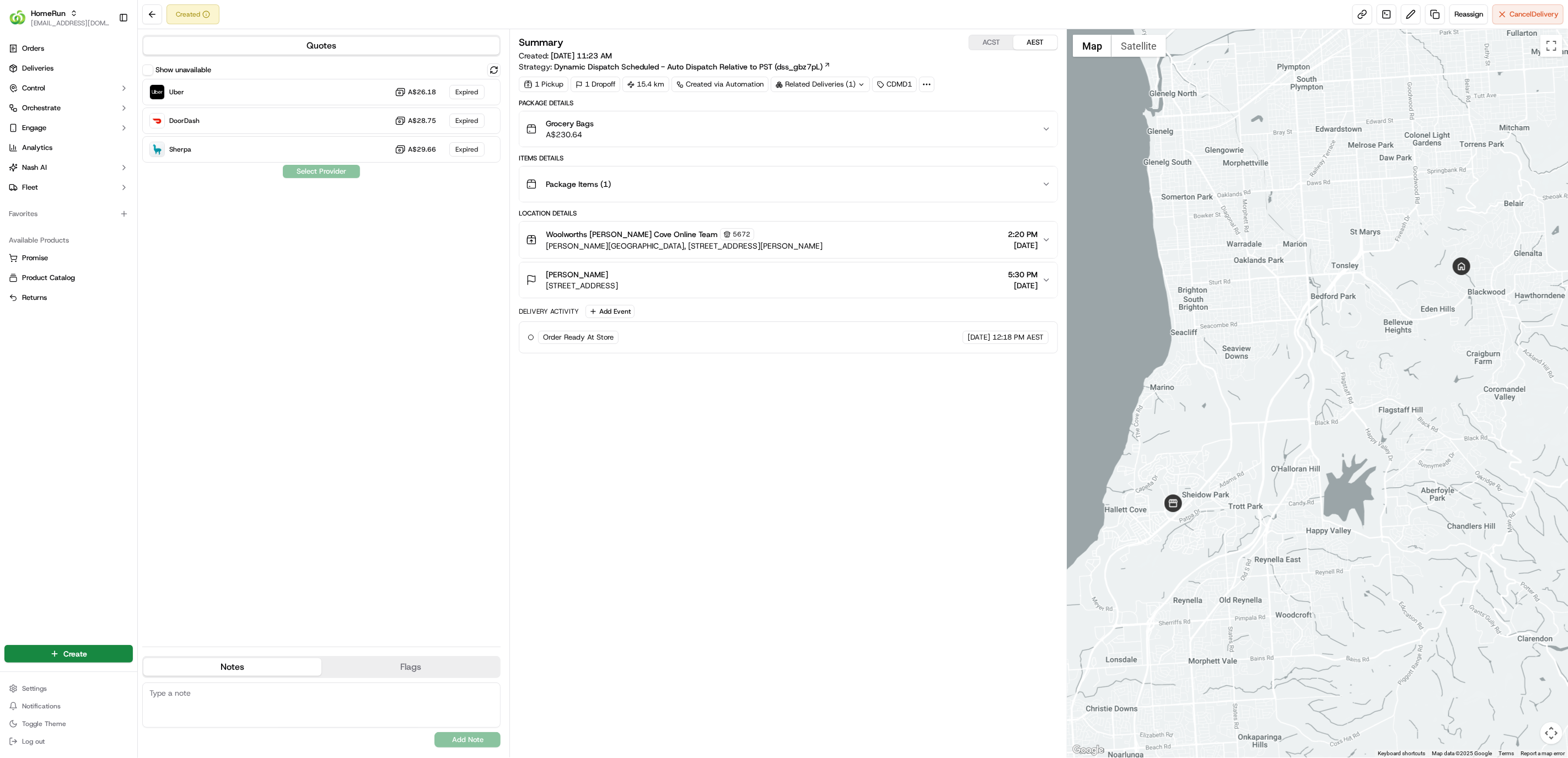
drag, startPoint x: 754, startPoint y: 424, endPoint x: 743, endPoint y: 405, distance: 22.0
click at [754, 424] on div "Summary ACST AEST Created: [DATE] 11:23 AM Strategy: Dynamic Dispatch Scheduled…" at bounding box center [789, 393] width 539 height 717
click at [52, 72] on span "Deliveries" at bounding box center [38, 68] width 31 height 10
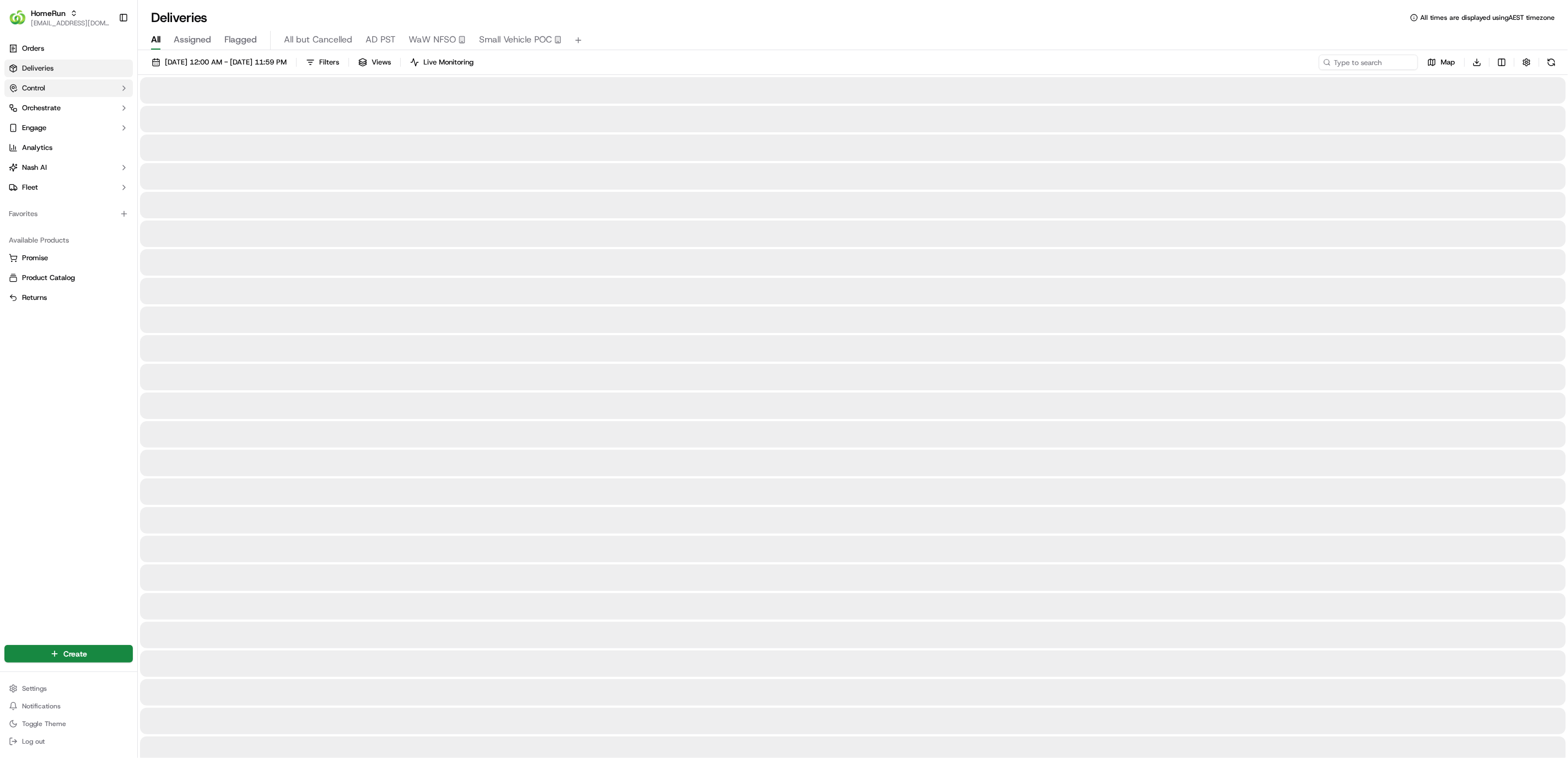
click at [57, 94] on button "Control" at bounding box center [68, 88] width 129 height 17
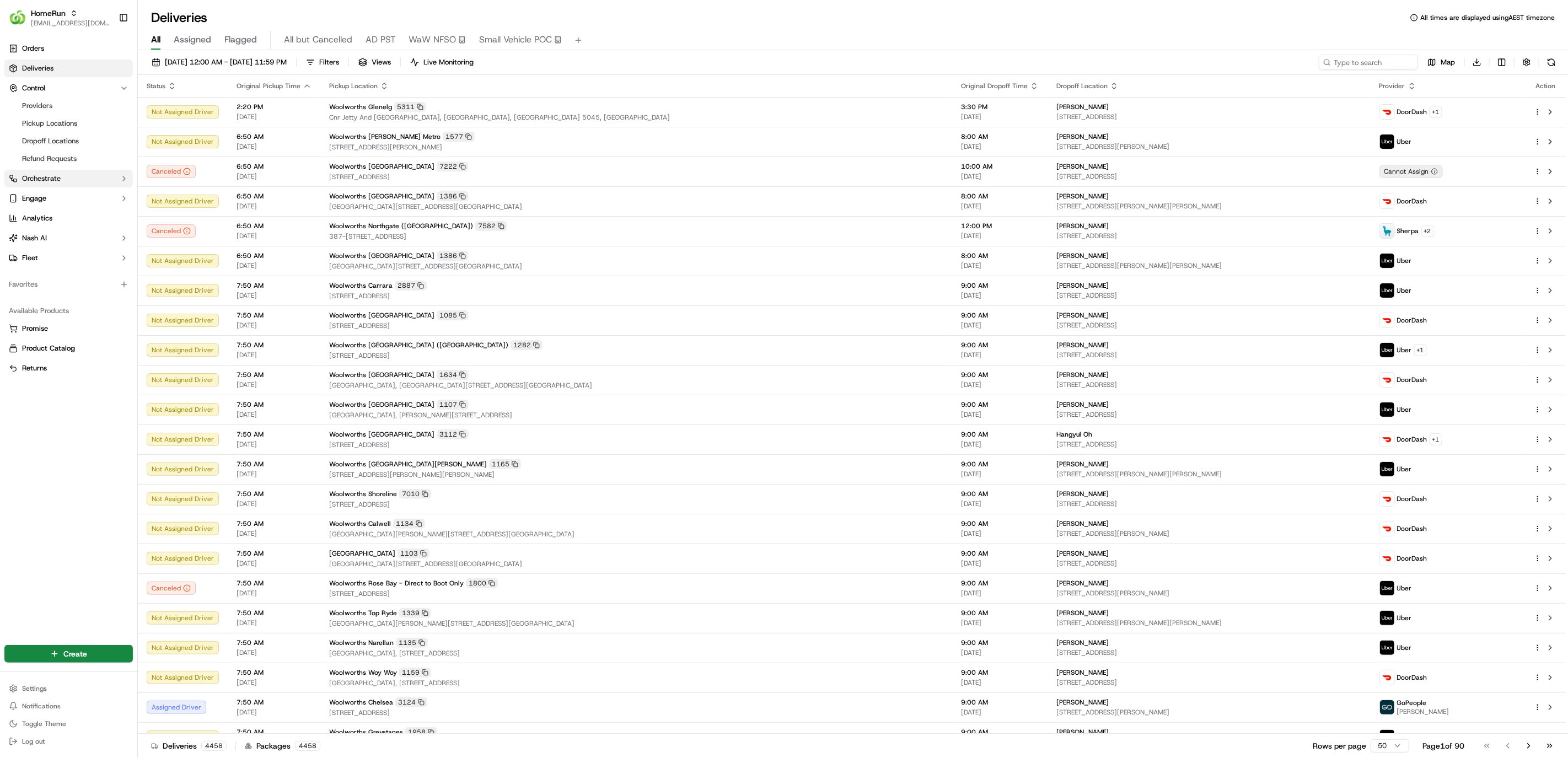
click at [60, 173] on button "Orchestrate" at bounding box center [68, 178] width 129 height 17
click at [73, 284] on button "Nash AI" at bounding box center [68, 291] width 129 height 17
click at [52, 242] on ul "Orders Deliveries Control Providers Pickup Locations Dropoff Locations Refund R…" at bounding box center [68, 181] width 129 height 282
click at [61, 157] on span "Refund Requests" at bounding box center [50, 159] width 54 height 10
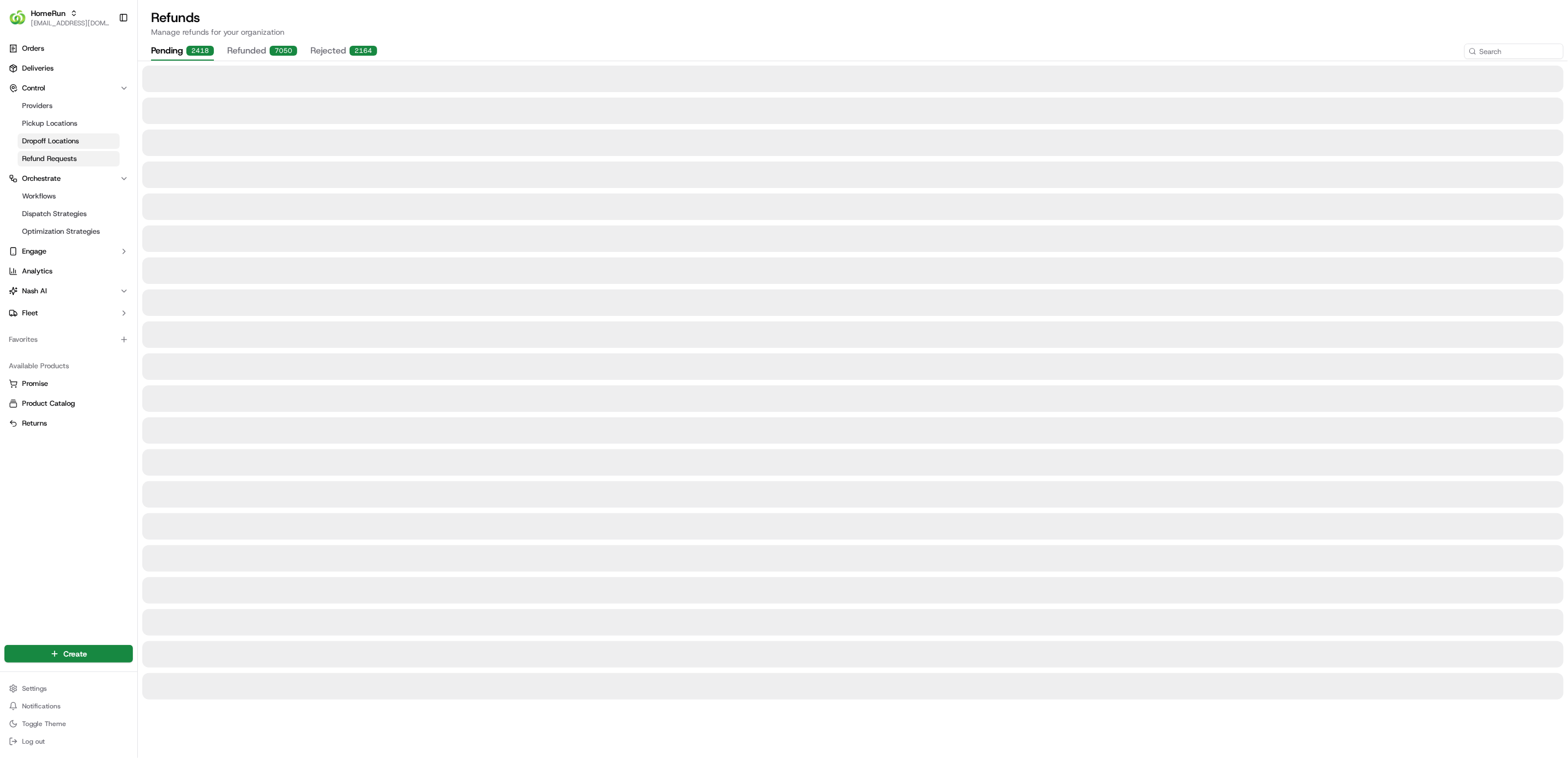
click at [65, 140] on span "Dropoff Locations" at bounding box center [50, 141] width 57 height 10
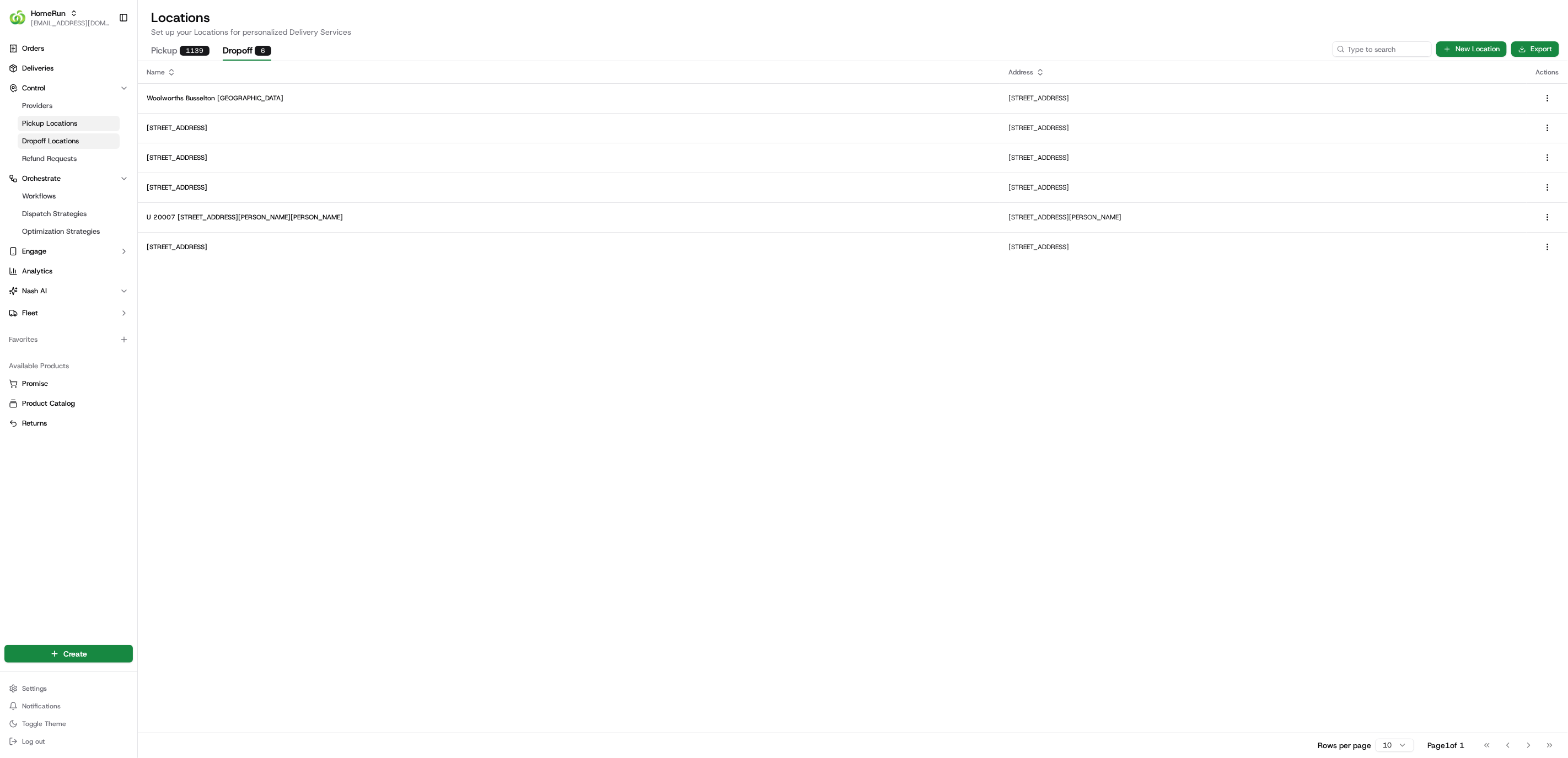
click at [66, 126] on span "Pickup Locations" at bounding box center [50, 124] width 55 height 10
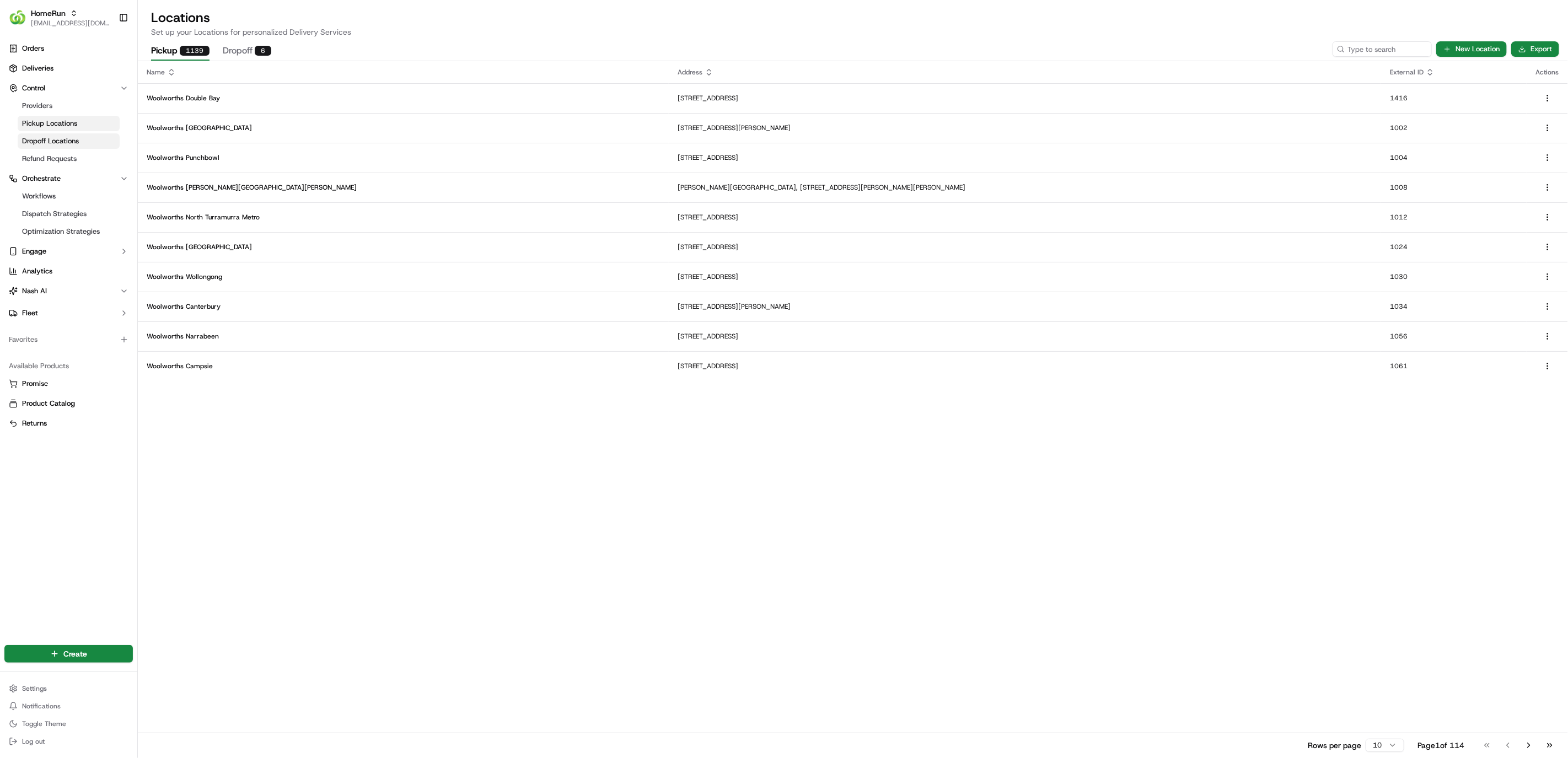
click at [66, 135] on link "Dropoff Locations" at bounding box center [68, 141] width 102 height 15
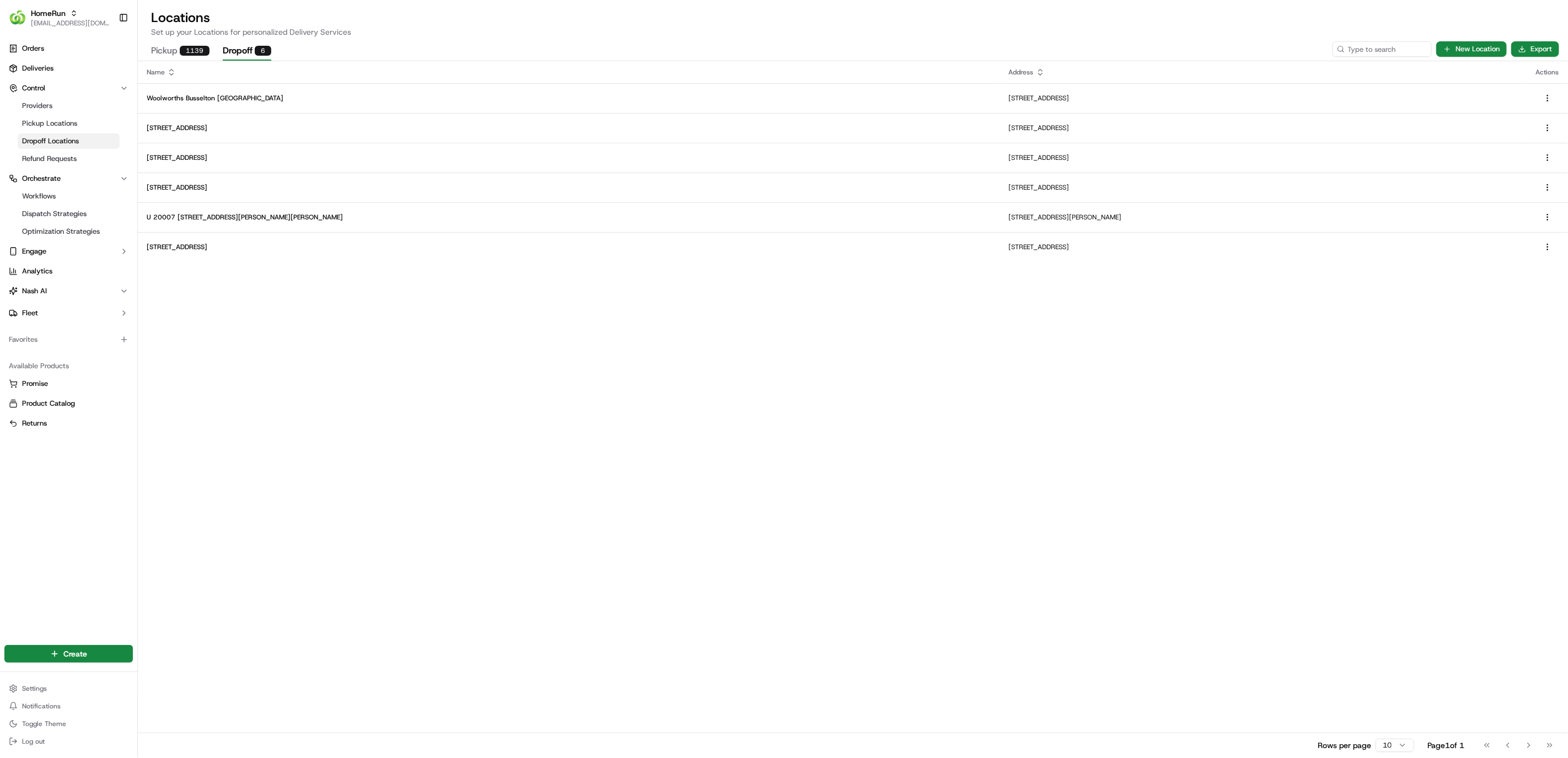
click at [61, 114] on ul "Providers Pickup Locations Dropoff Locations Refund Requests" at bounding box center [69, 132] width 113 height 71
click at [59, 105] on link "Providers" at bounding box center [68, 106] width 102 height 15
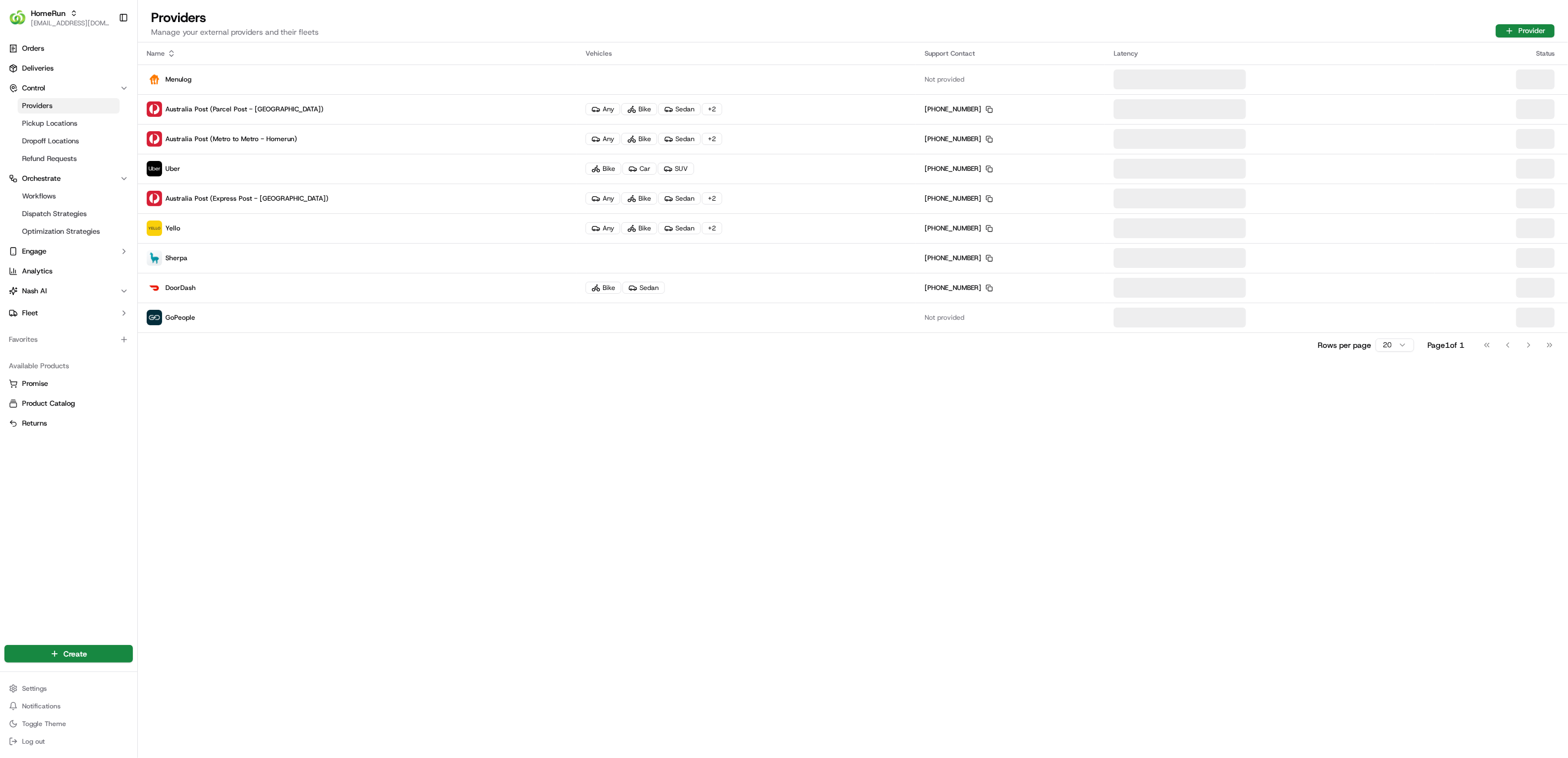
click at [51, 115] on ul "Providers Pickup Locations Dropoff Locations Refund Requests" at bounding box center [69, 132] width 113 height 71
click at [52, 126] on span "Pickup Locations" at bounding box center [50, 124] width 55 height 10
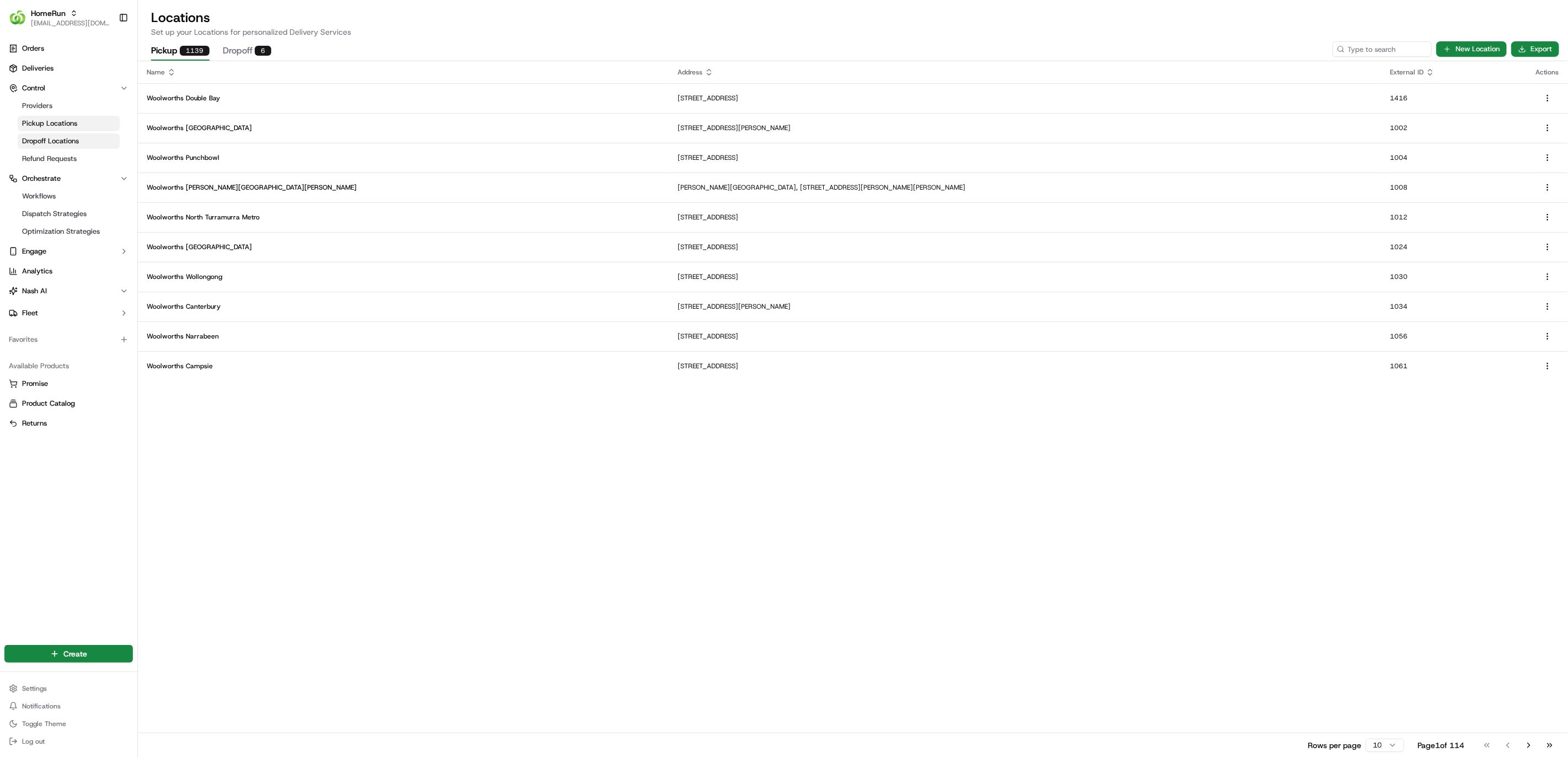
click at [51, 141] on span "Dropoff Locations" at bounding box center [50, 141] width 57 height 10
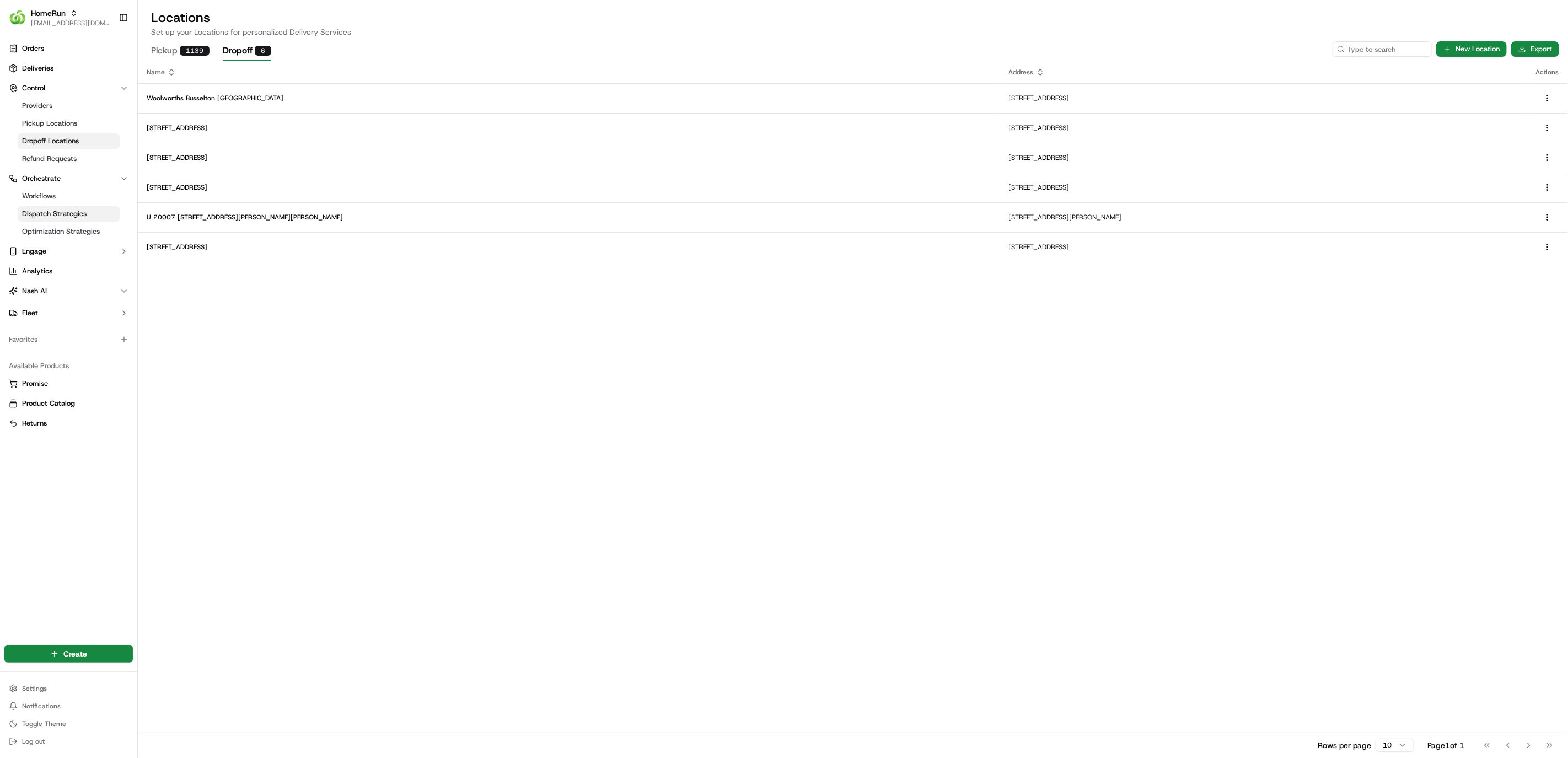
click at [72, 216] on span "Dispatch Strategies" at bounding box center [54, 214] width 64 height 10
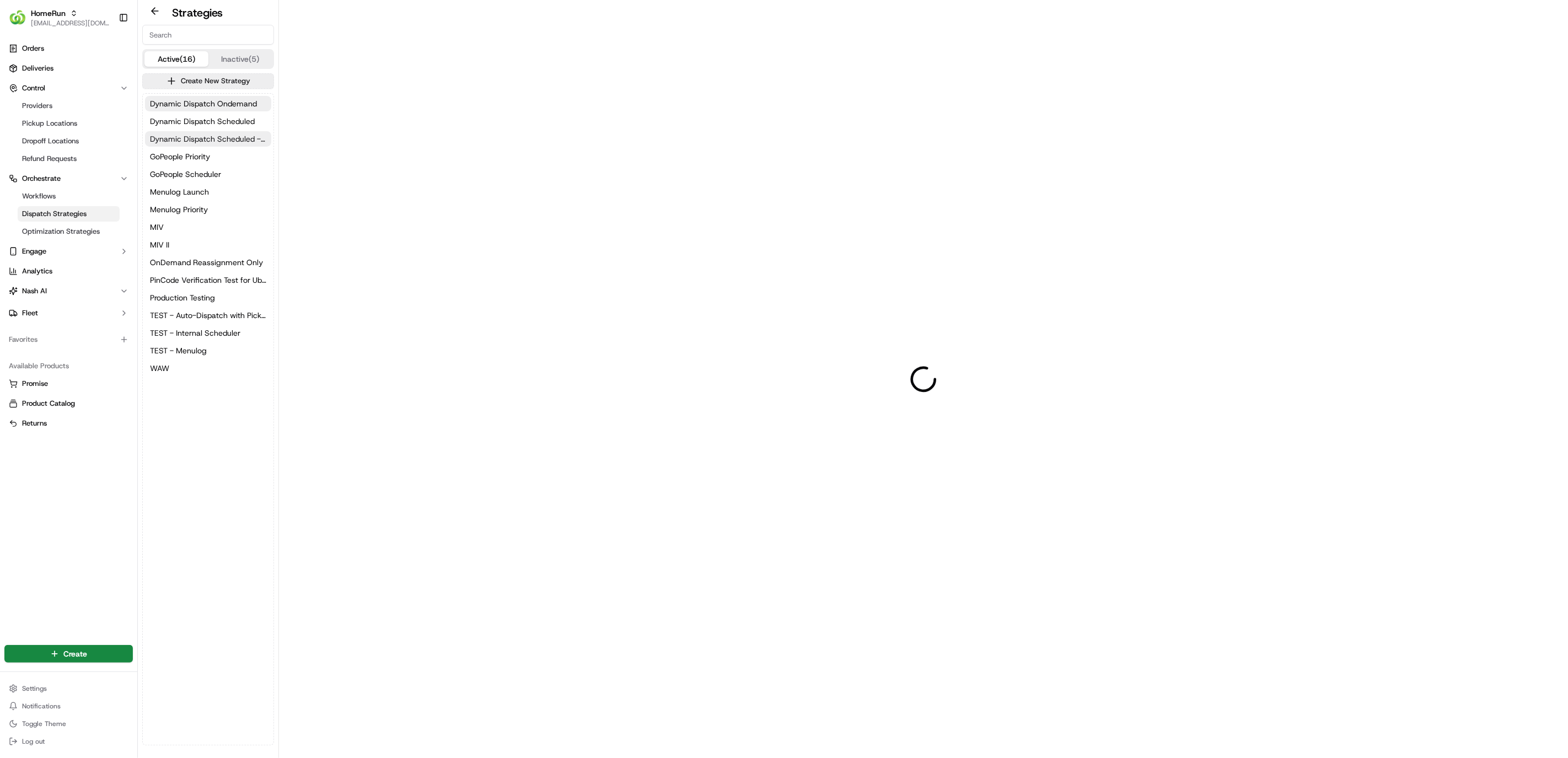
click at [204, 143] on span "Dynamic Dispatch Scheduled - Auto Dispatch Relative to PST" at bounding box center [208, 139] width 117 height 11
